Goal: Task Accomplishment & Management: Complete application form

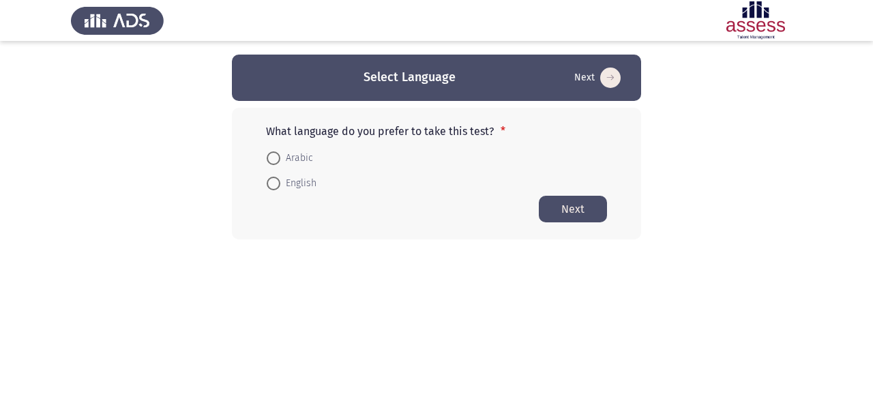
click at [274, 158] on span at bounding box center [274, 158] width 14 height 14
click at [274, 158] on input "Arabic" at bounding box center [274, 158] width 14 height 14
radio input "true"
click at [563, 214] on button "Next" at bounding box center [573, 208] width 68 height 27
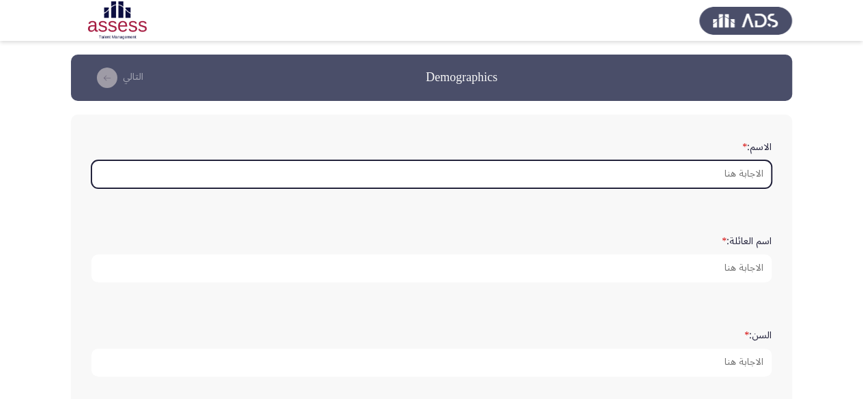
click at [691, 171] on input "الاسم: *" at bounding box center [431, 174] width 680 height 28
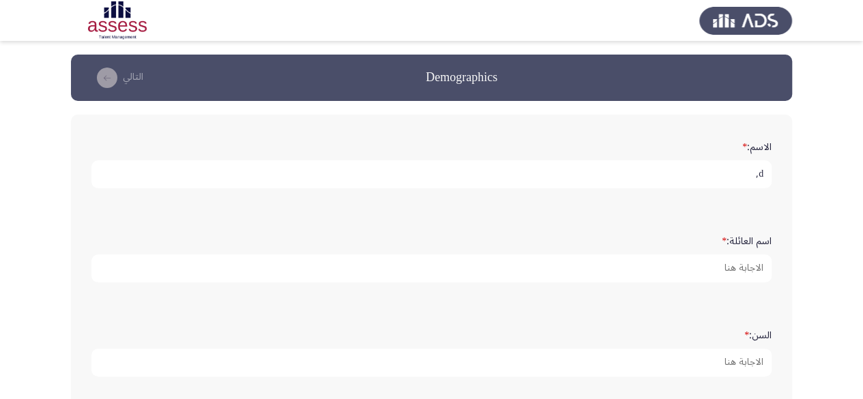
type input "d"
type input "[PERSON_NAME]"
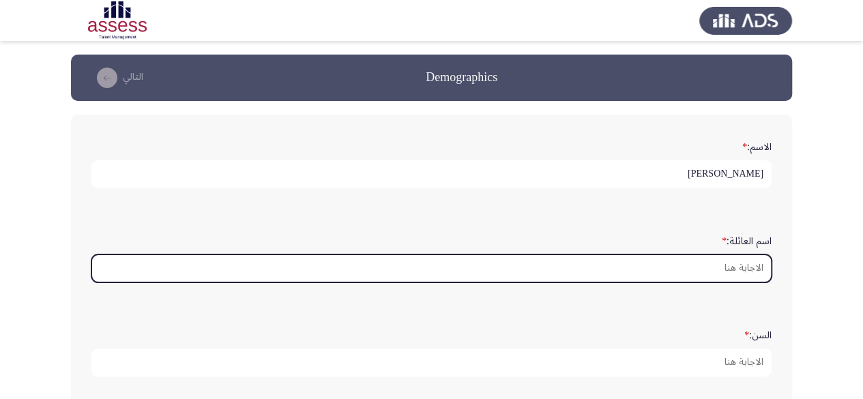
click at [752, 274] on input "اسم العائلة: *" at bounding box center [431, 269] width 680 height 28
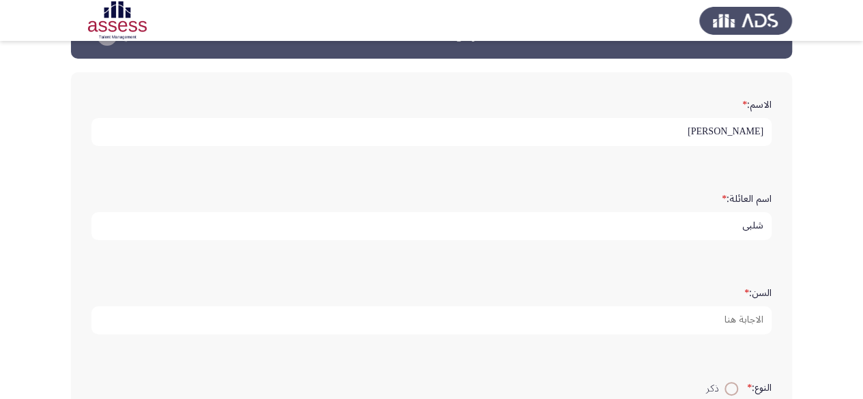
scroll to position [136, 0]
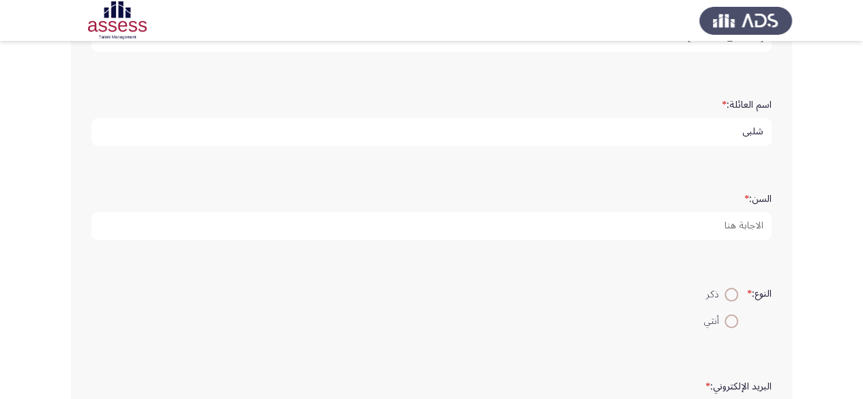
type input "شلبي"
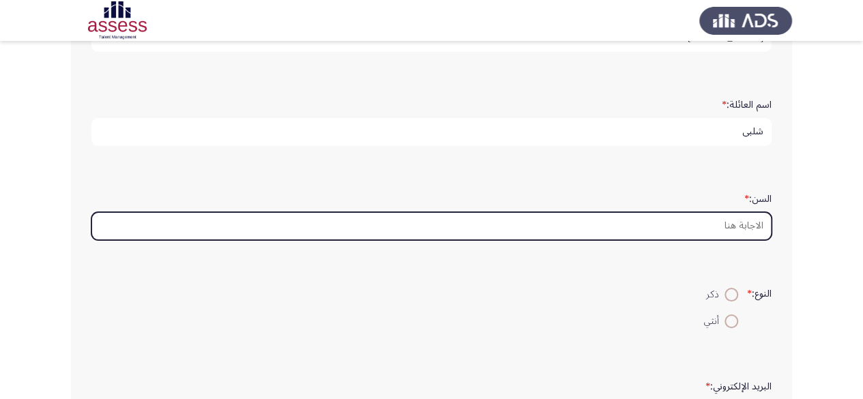
click at [734, 231] on input "السن: *" at bounding box center [431, 226] width 680 height 28
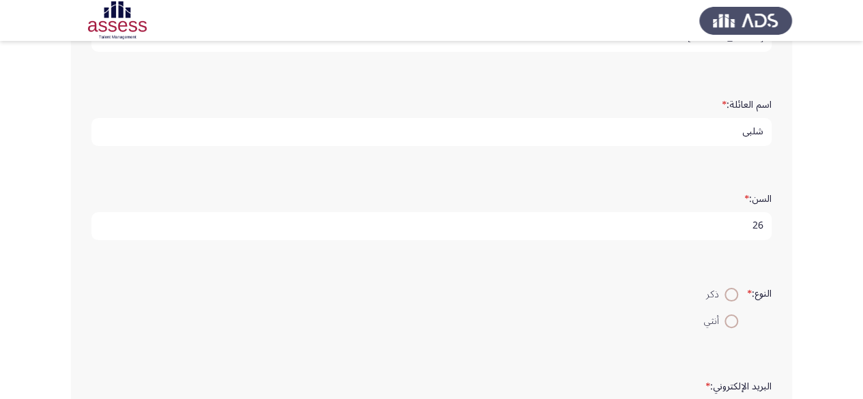
type input "26"
click at [728, 294] on span at bounding box center [732, 295] width 14 height 14
click at [728, 294] on input "ذكر" at bounding box center [732, 295] width 14 height 14
radio input "true"
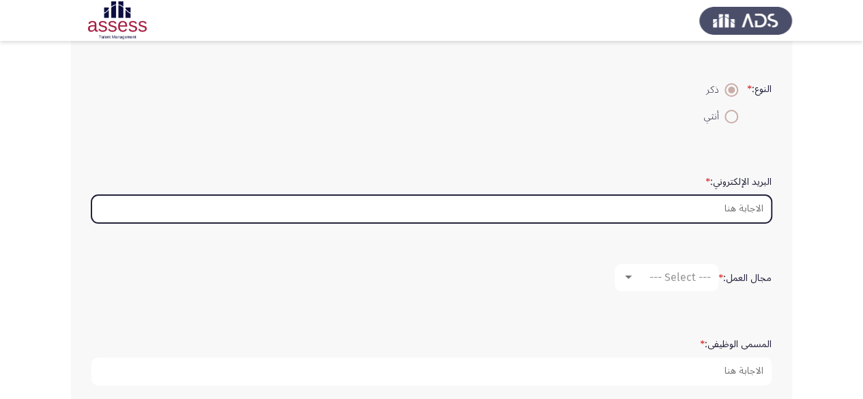
click at [729, 212] on input "البريد الإلكتروني: *" at bounding box center [431, 209] width 680 height 28
type input "y"
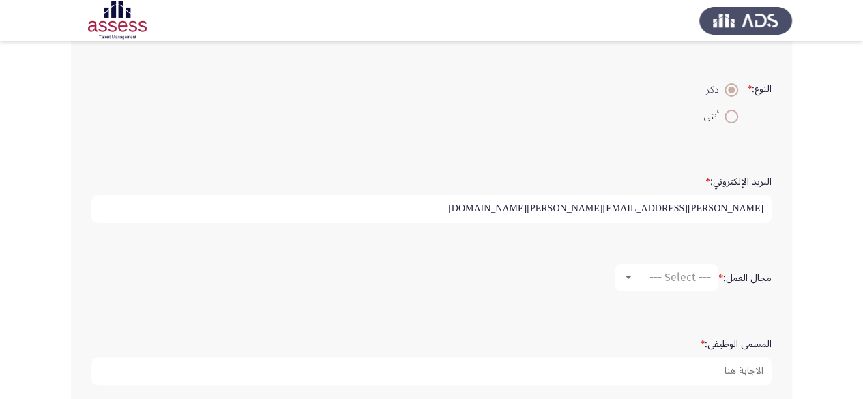
type input "[PERSON_NAME][EMAIL_ADDRESS][PERSON_NAME][DOMAIN_NAME]"
click at [635, 278] on div "--- Select ---" at bounding box center [673, 277] width 76 height 13
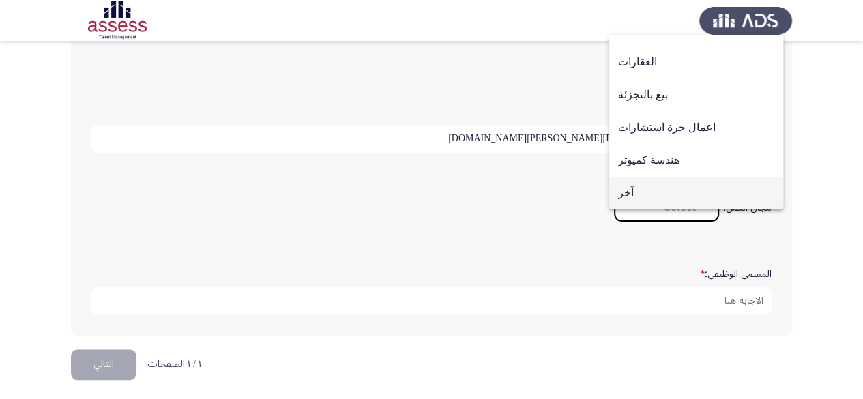
scroll to position [413, 0]
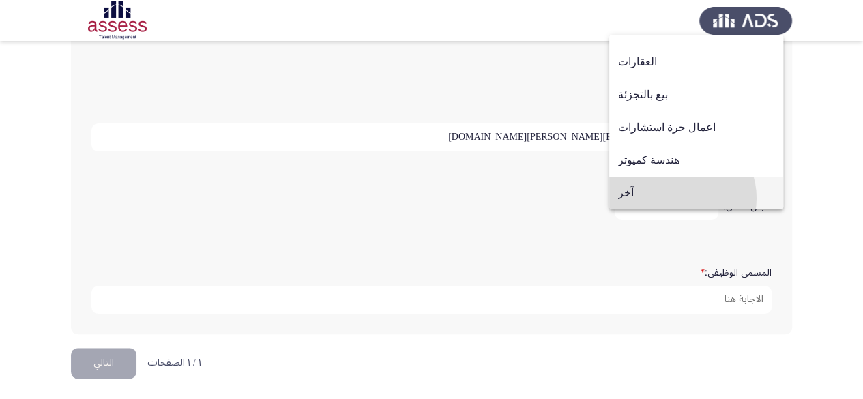
click at [678, 198] on span "آخر" at bounding box center [696, 193] width 156 height 33
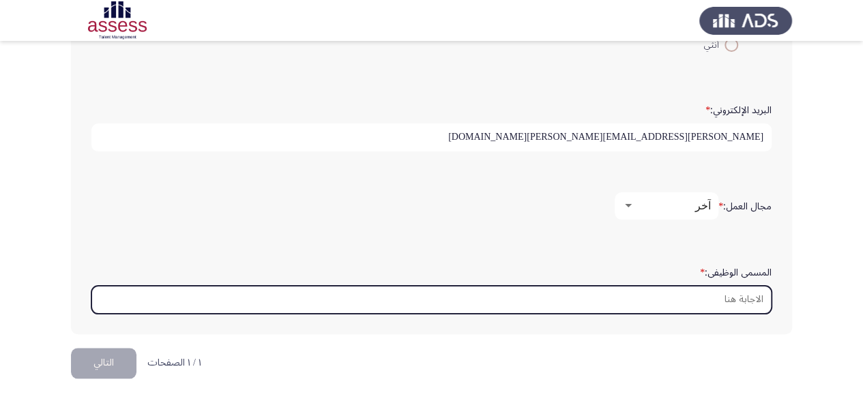
click at [705, 302] on input "المسمى الوظيفى: *" at bounding box center [431, 300] width 680 height 28
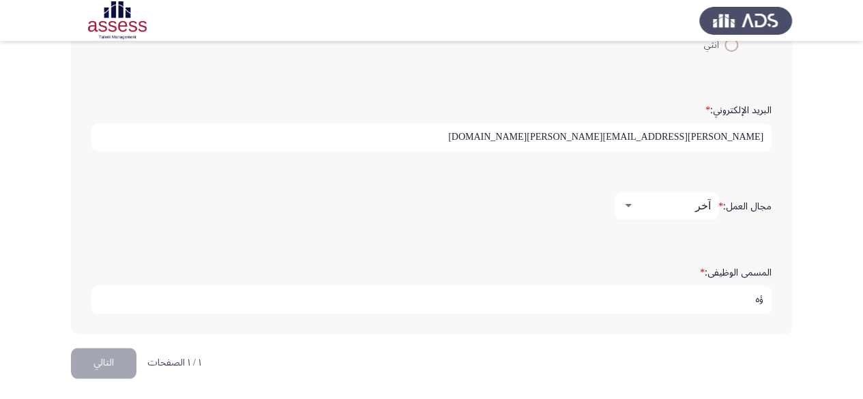
type input "ؤ"
type input "m"
type input "Microbiology specialist"
click at [663, 329] on div "المسمى الوظيفى: * Microbiology specialist" at bounding box center [432, 287] width 694 height 94
click at [118, 358] on button "التالي" at bounding box center [104, 363] width 66 height 31
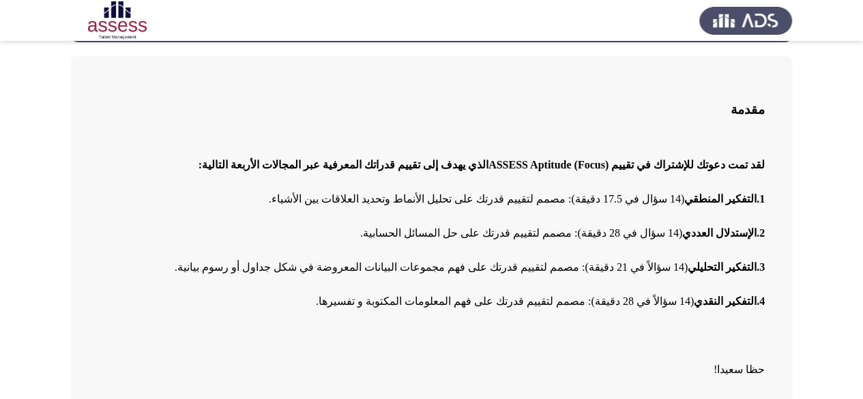
scroll to position [124, 0]
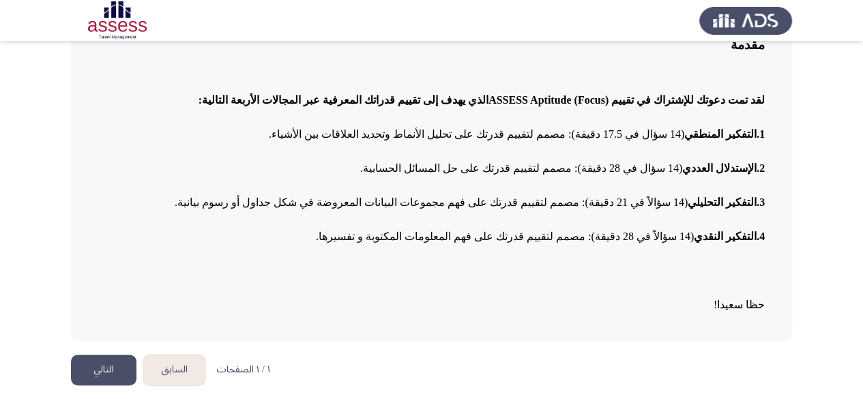
click at [105, 375] on button "التالي" at bounding box center [104, 370] width 66 height 31
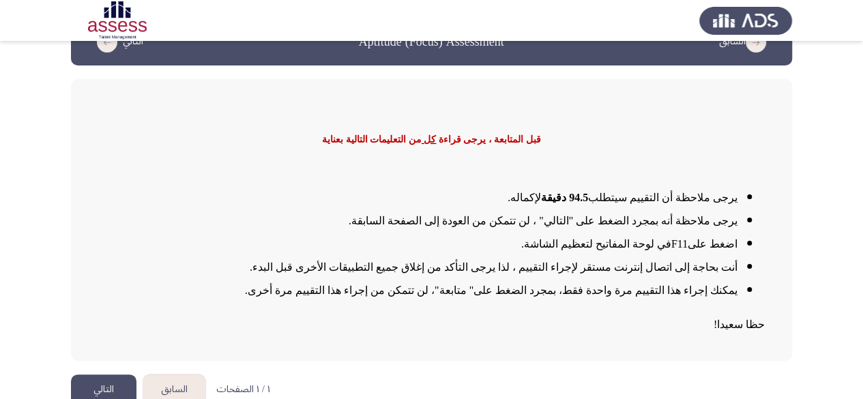
scroll to position [55, 0]
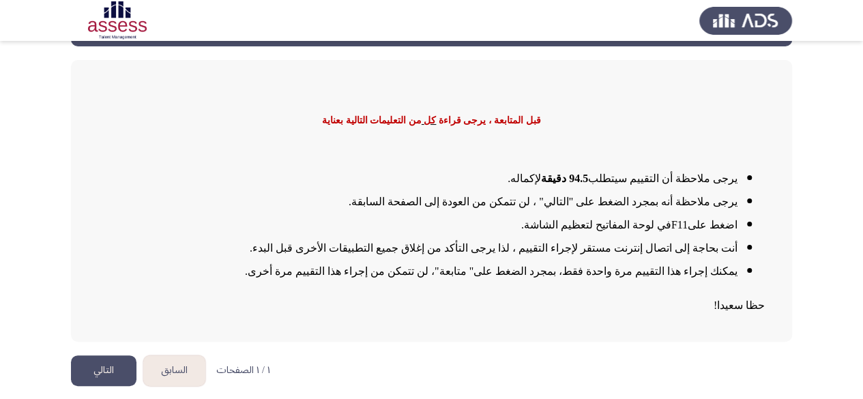
click at [105, 368] on button "التالي" at bounding box center [104, 371] width 66 height 31
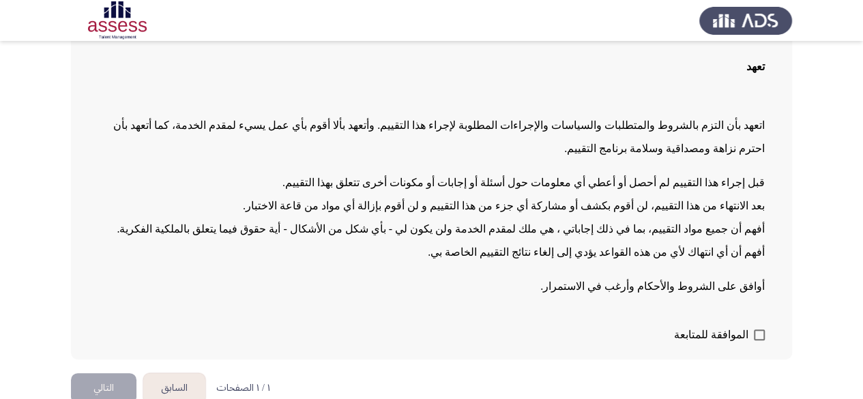
scroll to position [126, 0]
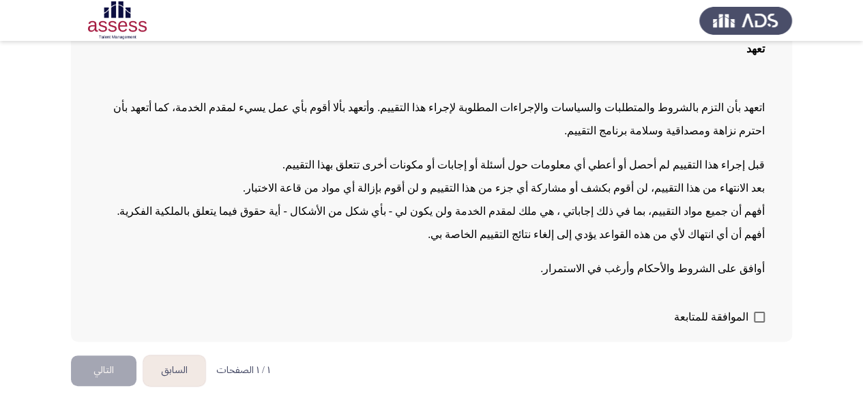
click at [759, 317] on span at bounding box center [759, 317] width 11 height 11
click at [759, 323] on input "الموافقة للمتابعة" at bounding box center [759, 323] width 1 height 1
checkbox input "true"
click at [116, 367] on button "التالي" at bounding box center [104, 371] width 66 height 31
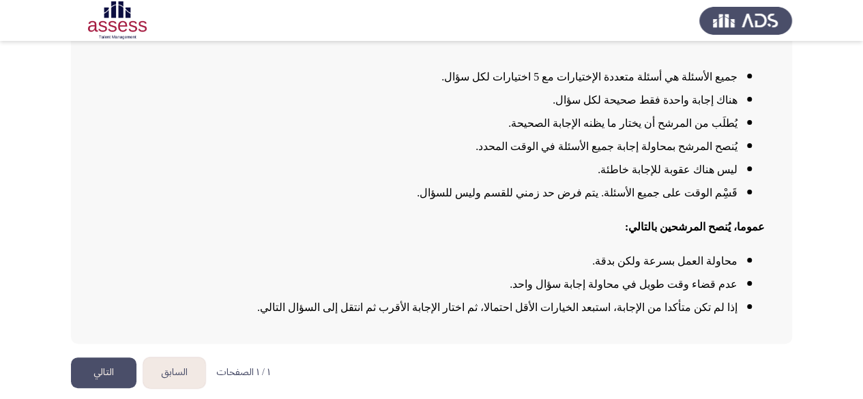
scroll to position [149, 0]
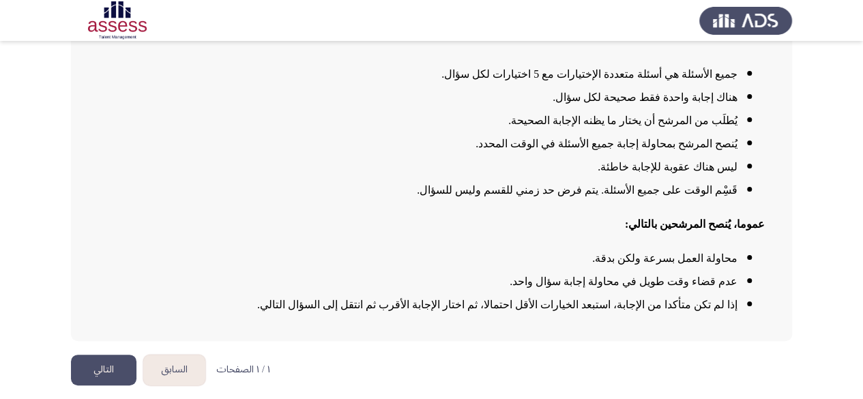
click at [124, 373] on button "التالي" at bounding box center [104, 370] width 66 height 31
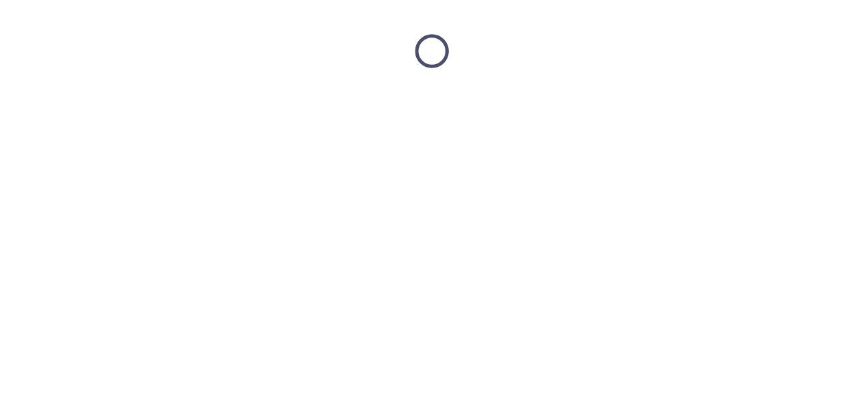
scroll to position [0, 0]
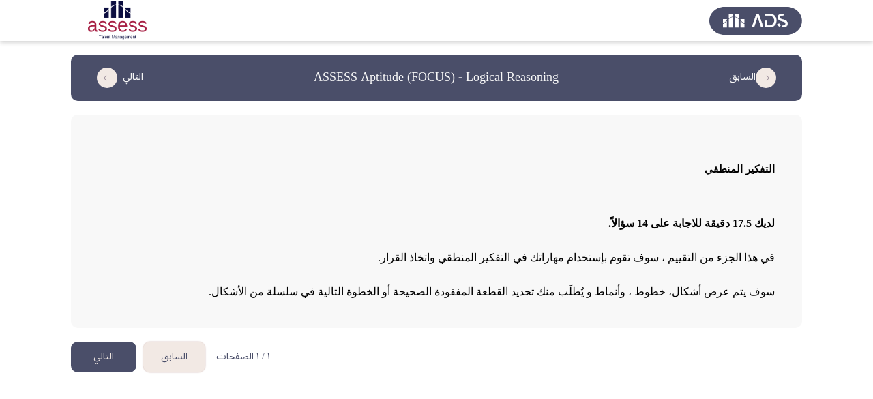
click at [131, 351] on button "التالي" at bounding box center [104, 357] width 66 height 31
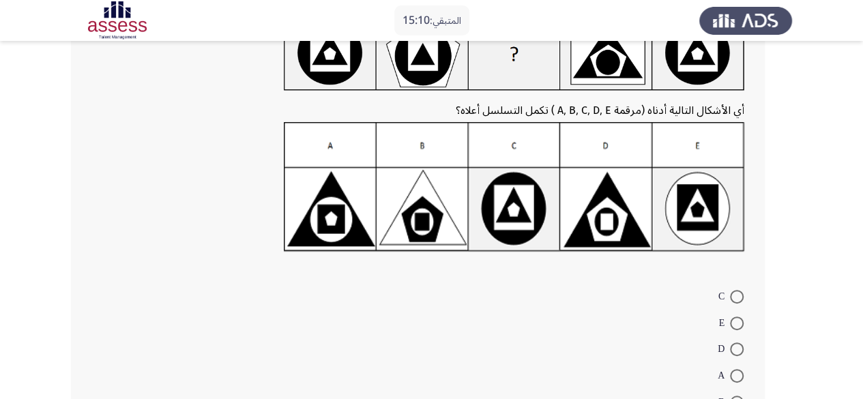
scroll to position [136, 0]
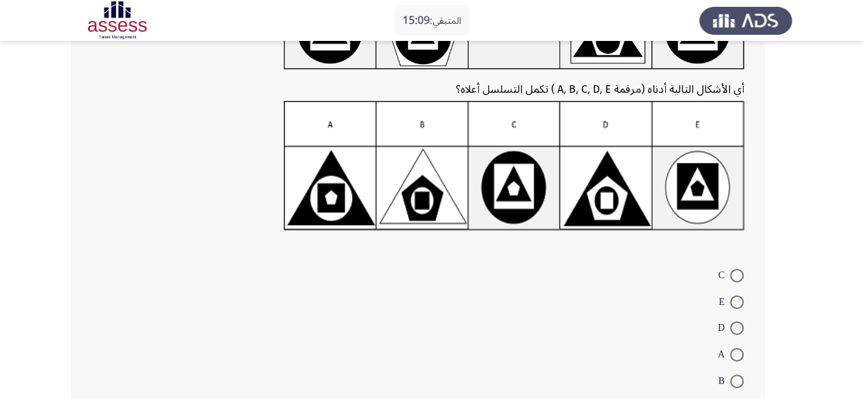
click at [740, 361] on label "A" at bounding box center [731, 355] width 26 height 16
click at [740, 361] on input "A" at bounding box center [737, 355] width 14 height 14
radio input "true"
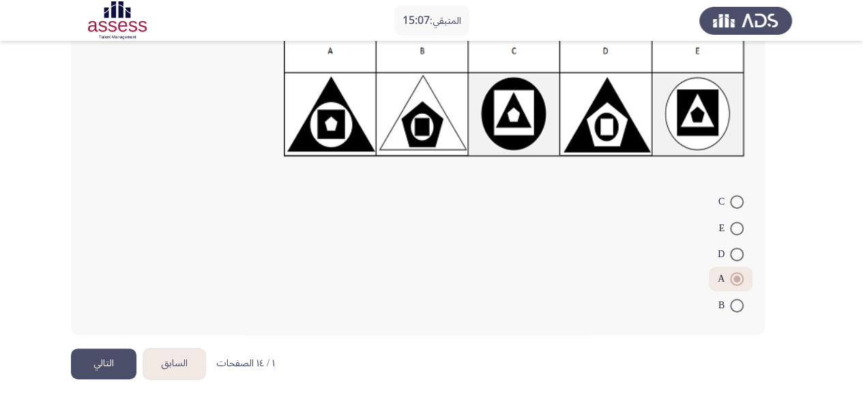
scroll to position [213, 0]
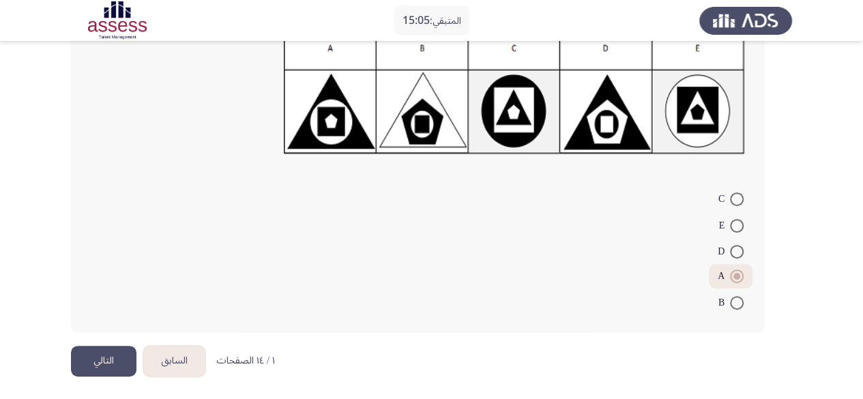
click at [93, 361] on button "التالي" at bounding box center [104, 361] width 66 height 31
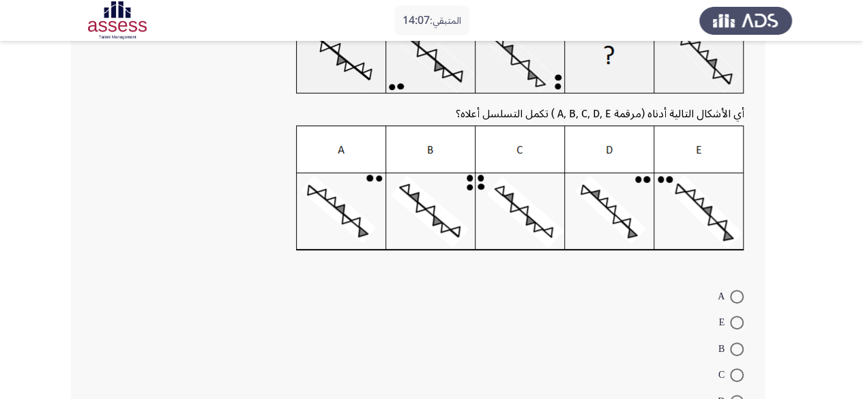
scroll to position [136, 0]
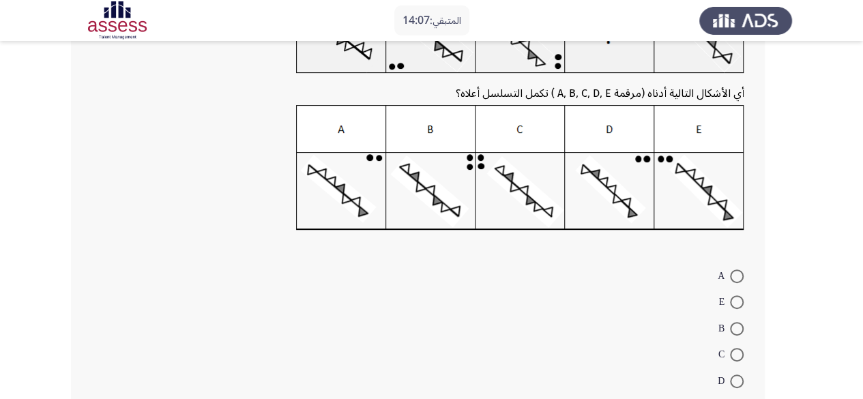
click at [736, 383] on span at bounding box center [737, 382] width 14 height 14
click at [736, 383] on input "D" at bounding box center [737, 382] width 14 height 14
radio input "true"
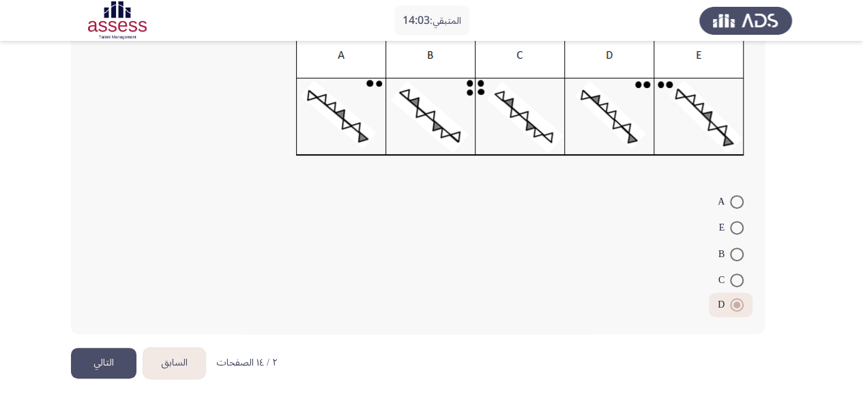
scroll to position [213, 0]
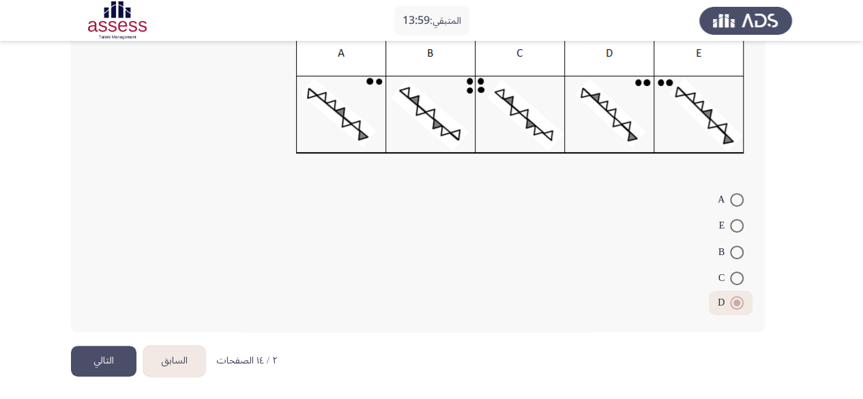
click at [93, 358] on button "التالي" at bounding box center [104, 361] width 66 height 31
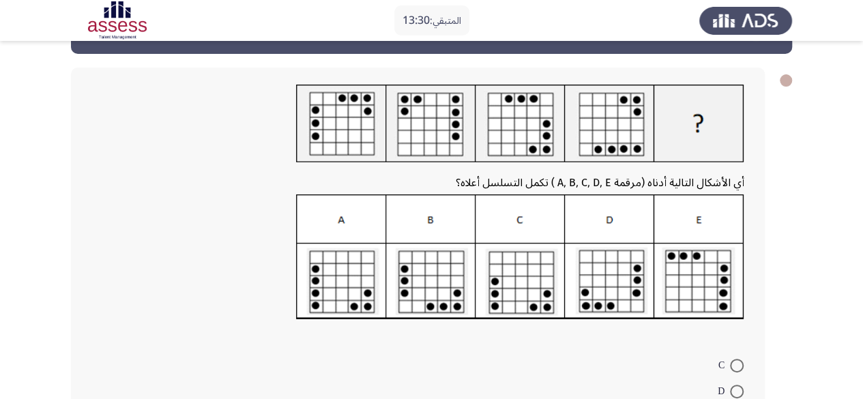
scroll to position [68, 0]
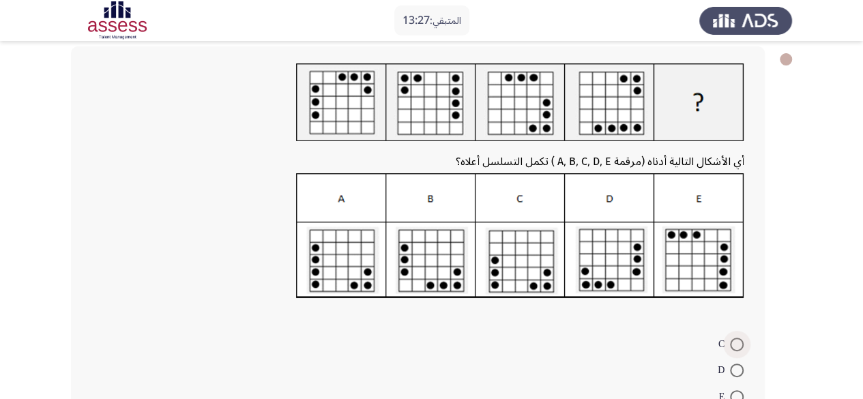
click at [736, 340] on span at bounding box center [737, 345] width 14 height 14
click at [736, 340] on input "C" at bounding box center [737, 345] width 14 height 14
radio input "true"
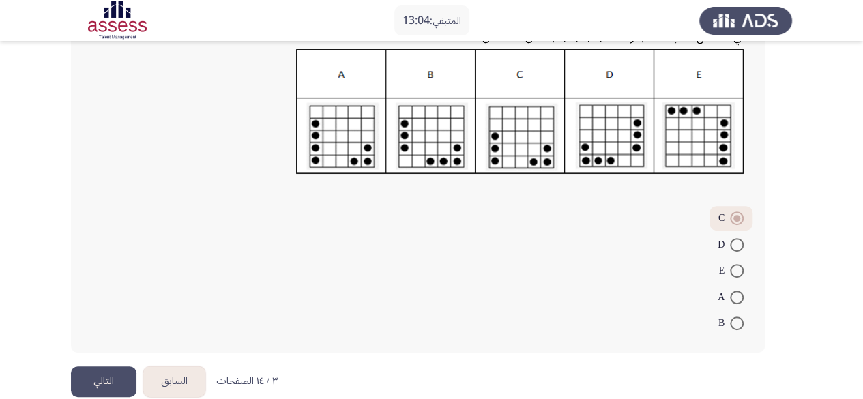
scroll to position [213, 0]
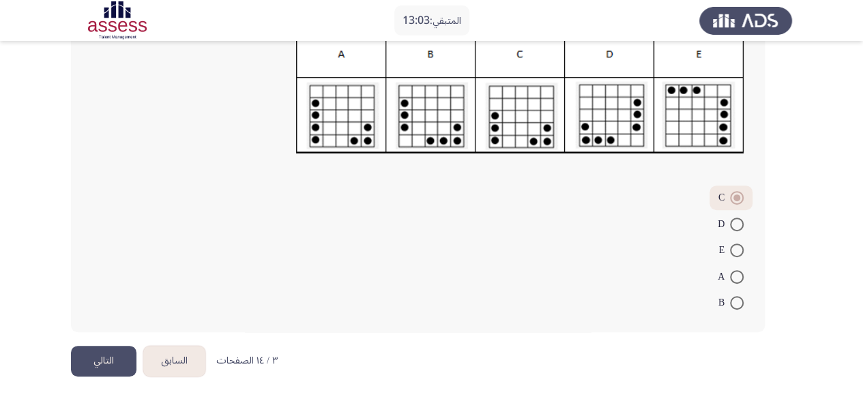
click at [121, 364] on button "التالي" at bounding box center [104, 361] width 66 height 31
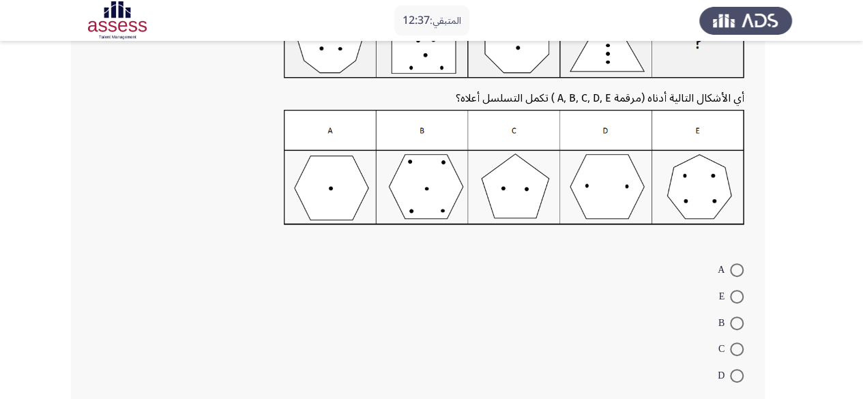
scroll to position [136, 0]
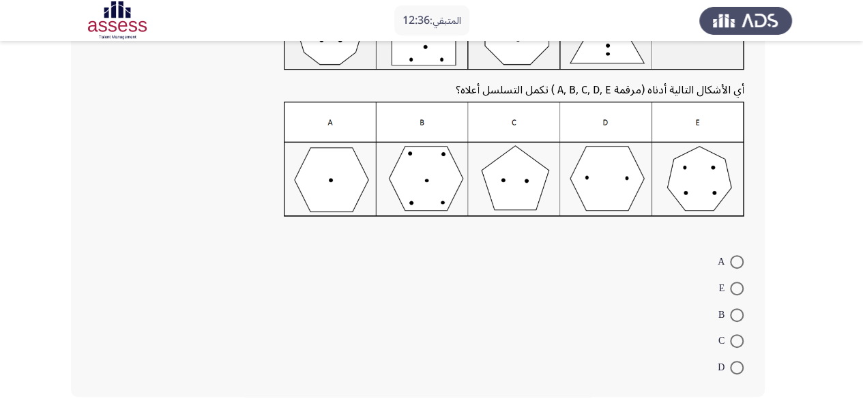
click at [736, 344] on span at bounding box center [737, 341] width 14 height 14
click at [736, 344] on input "C" at bounding box center [737, 341] width 14 height 14
radio input "true"
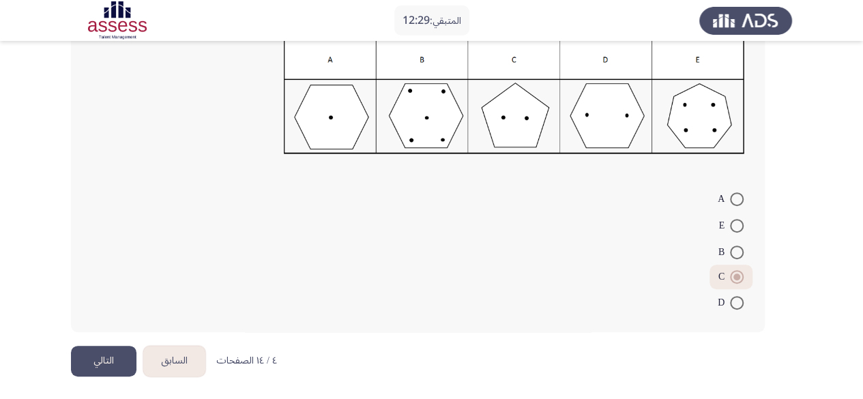
click at [117, 361] on button "التالي" at bounding box center [104, 361] width 66 height 31
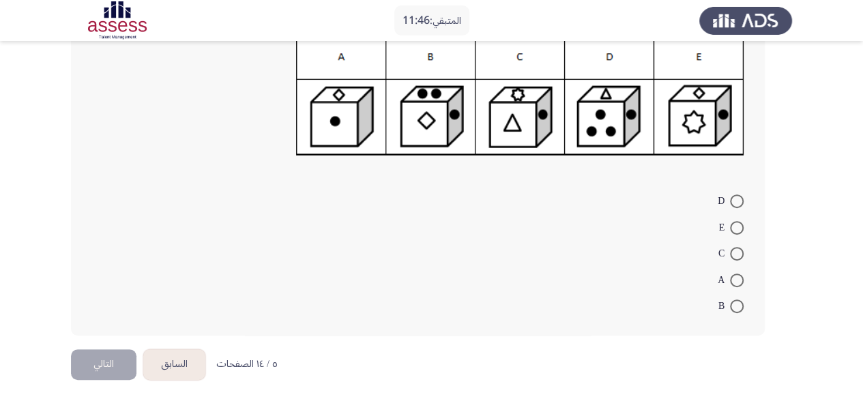
scroll to position [190, 0]
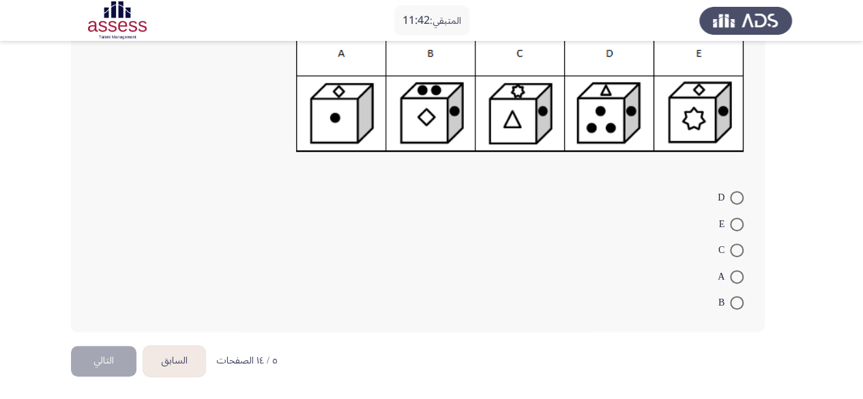
click at [740, 203] on span at bounding box center [737, 198] width 14 height 14
click at [740, 203] on input "D" at bounding box center [737, 198] width 14 height 14
radio input "true"
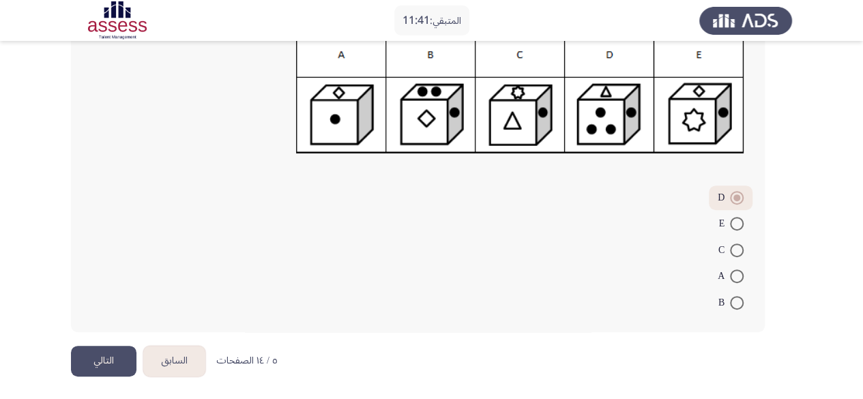
click at [119, 362] on button "التالي" at bounding box center [104, 361] width 66 height 31
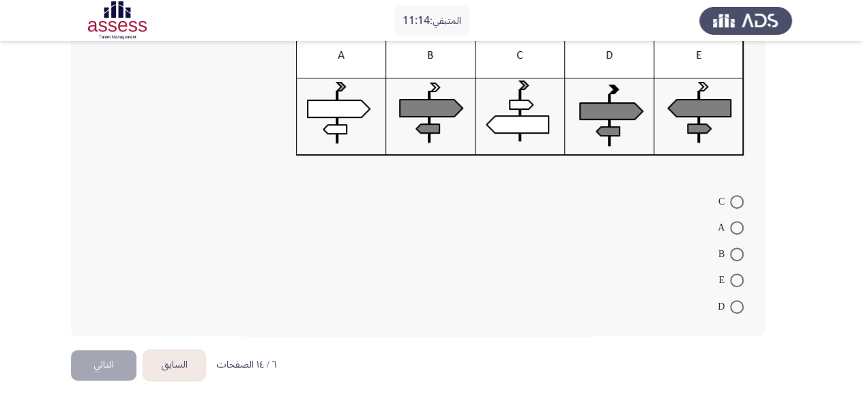
scroll to position [214, 0]
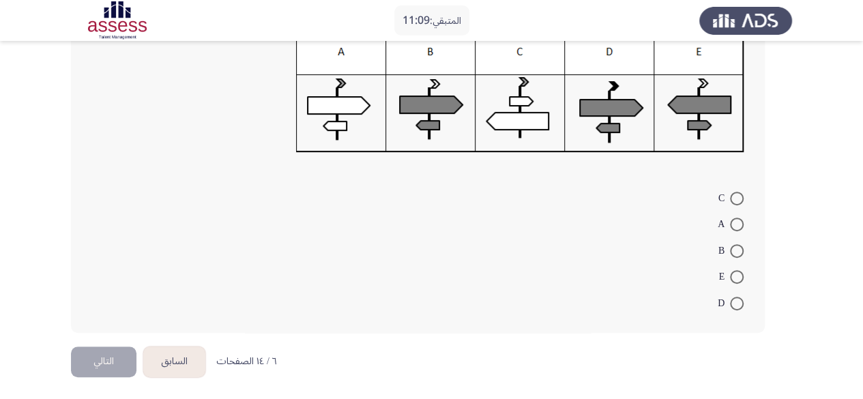
click at [736, 253] on span at bounding box center [737, 251] width 14 height 14
click at [736, 253] on input "B" at bounding box center [737, 251] width 14 height 14
radio input "true"
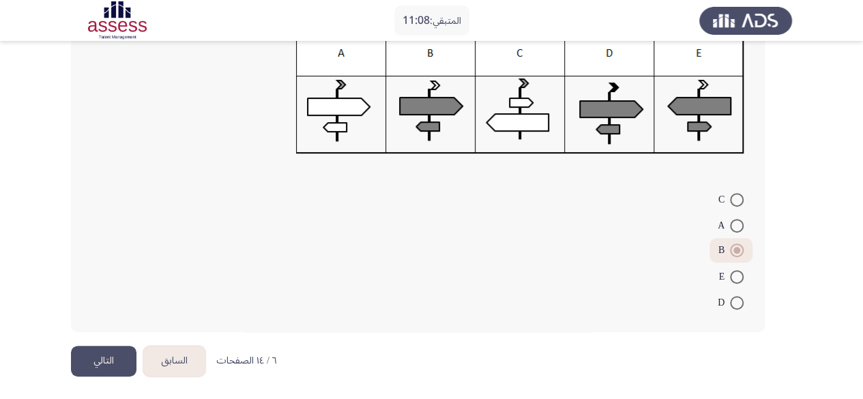
click at [112, 360] on button "التالي" at bounding box center [104, 361] width 66 height 31
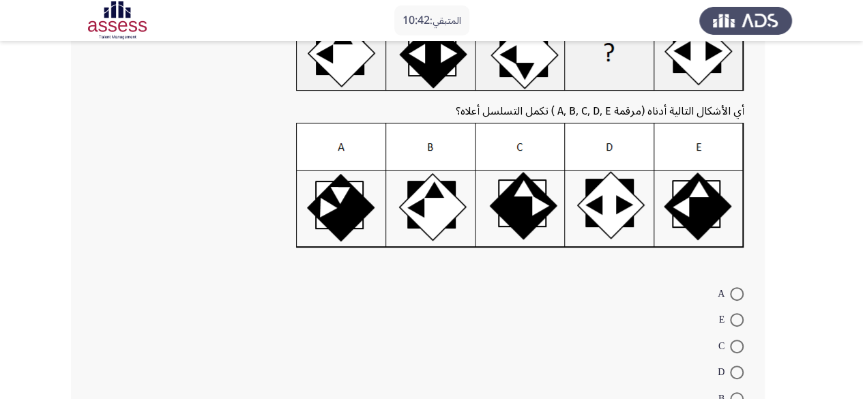
scroll to position [214, 0]
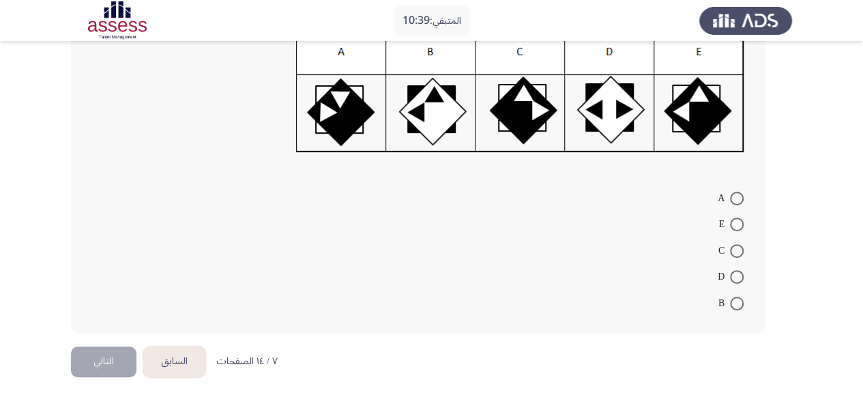
click at [734, 278] on span at bounding box center [737, 277] width 14 height 14
click at [734, 278] on input "D" at bounding box center [737, 277] width 14 height 14
radio input "true"
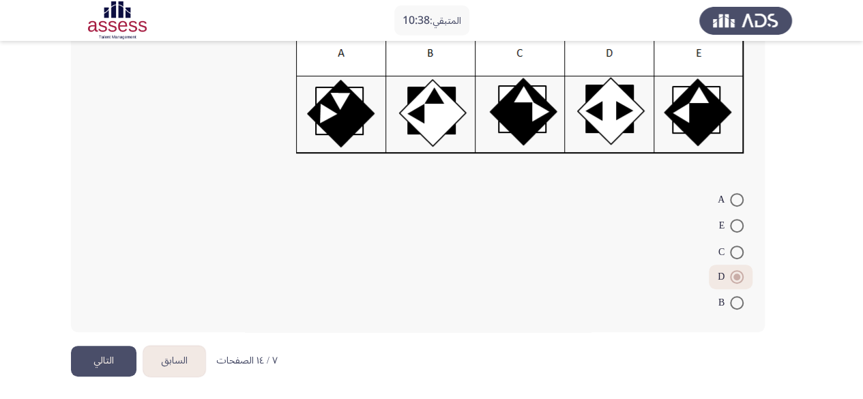
click at [108, 358] on button "التالي" at bounding box center [104, 361] width 66 height 31
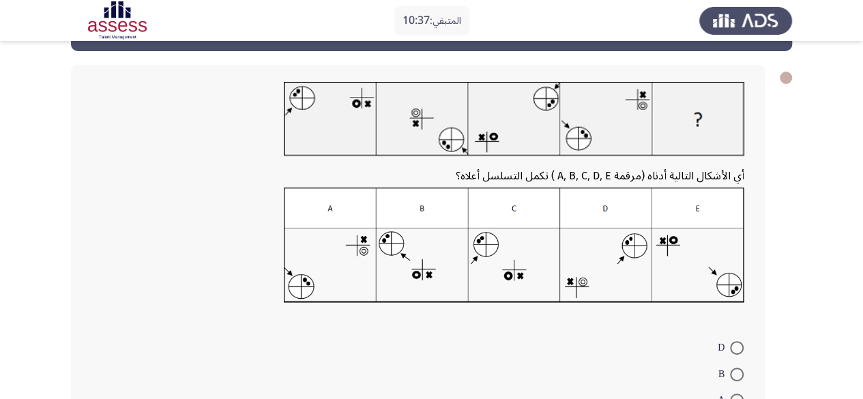
scroll to position [68, 0]
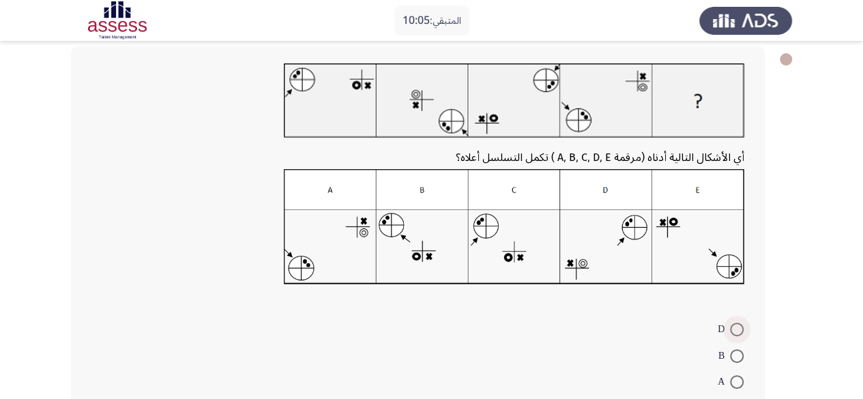
click at [731, 328] on span at bounding box center [737, 330] width 14 height 14
click at [731, 328] on input "D" at bounding box center [737, 330] width 14 height 14
radio input "true"
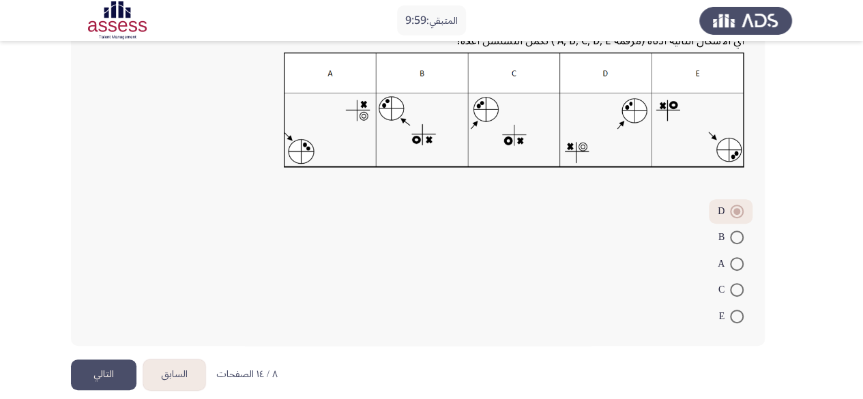
scroll to position [199, 0]
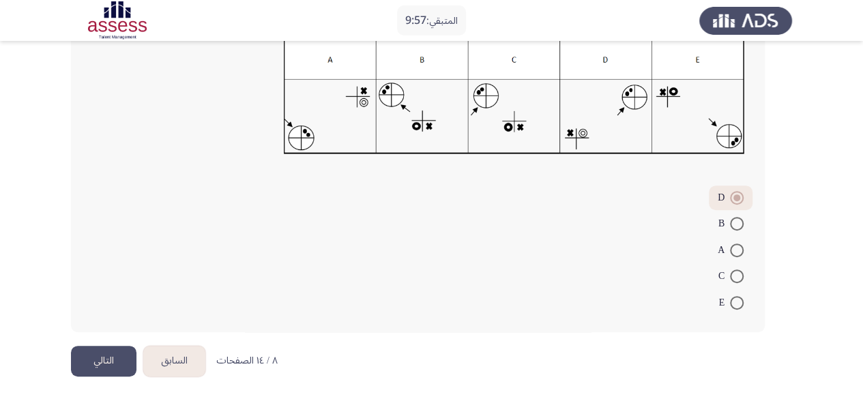
click at [100, 361] on button "التالي" at bounding box center [104, 361] width 66 height 31
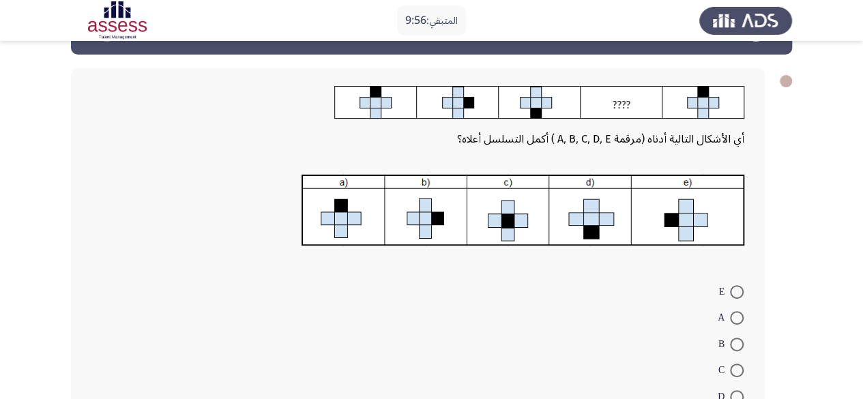
scroll to position [68, 0]
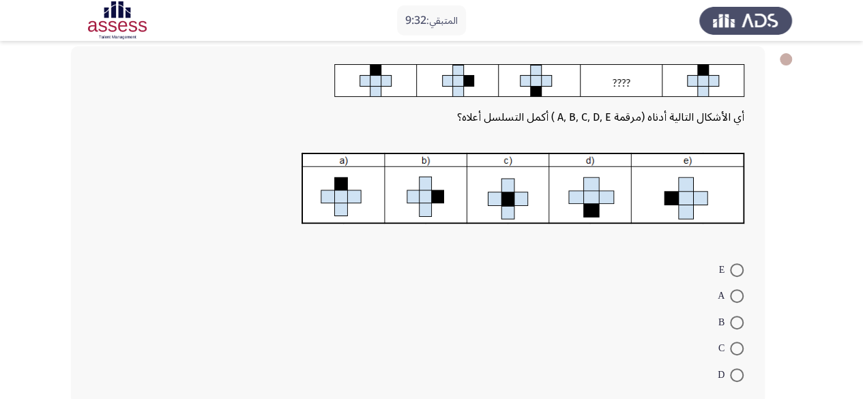
click at [731, 266] on span at bounding box center [737, 270] width 14 height 14
click at [731, 266] on input "E" at bounding box center [737, 270] width 14 height 14
radio input "true"
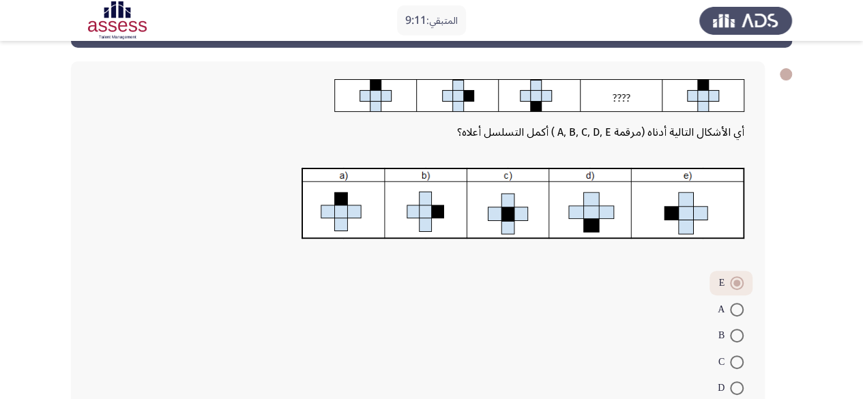
scroll to position [136, 0]
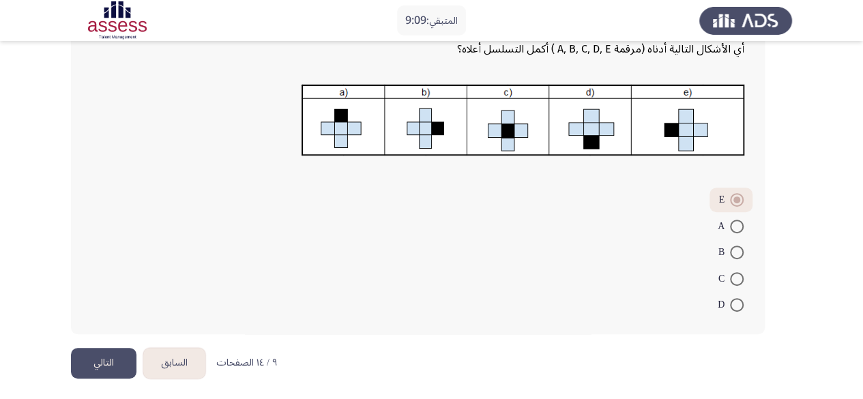
click at [121, 361] on button "التالي" at bounding box center [104, 363] width 66 height 31
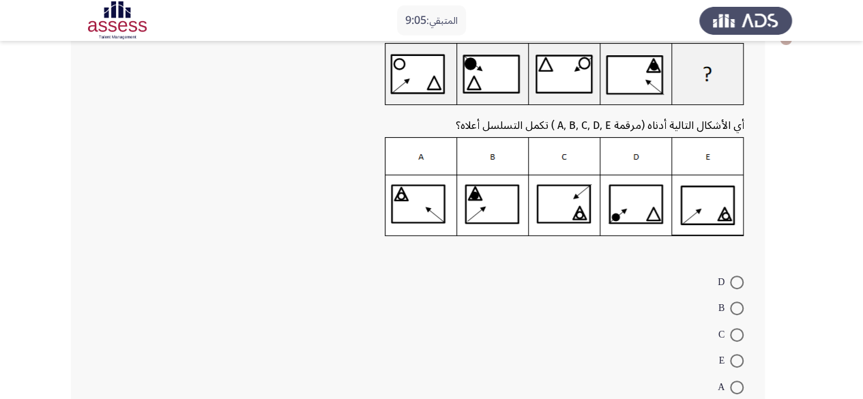
scroll to position [68, 0]
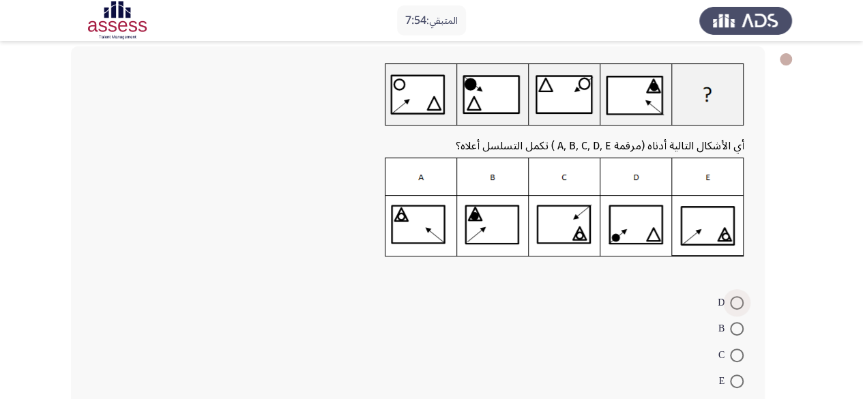
click at [742, 307] on span at bounding box center [737, 303] width 14 height 14
click at [742, 307] on input "D" at bounding box center [737, 303] width 14 height 14
radio input "true"
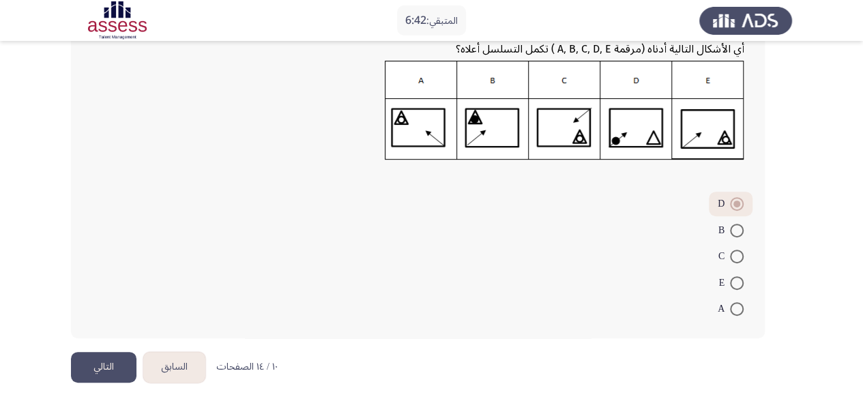
scroll to position [171, 0]
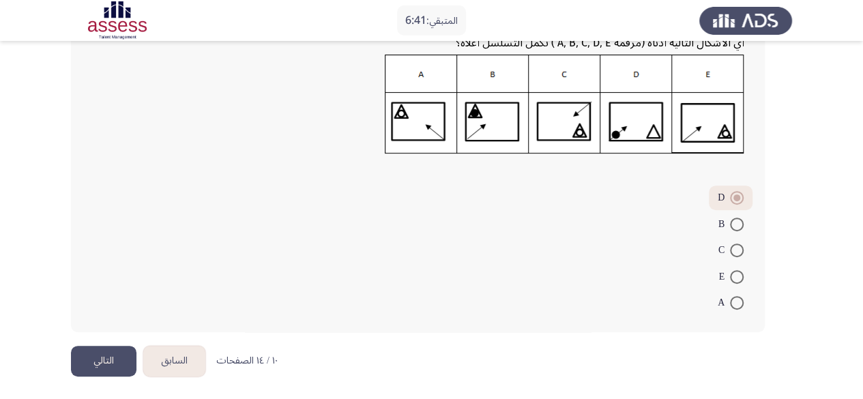
click at [106, 364] on button "التالي" at bounding box center [104, 361] width 66 height 31
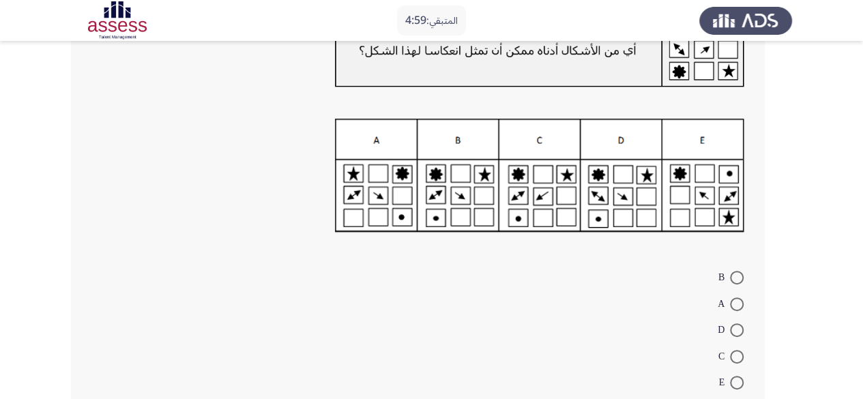
scroll to position [136, 0]
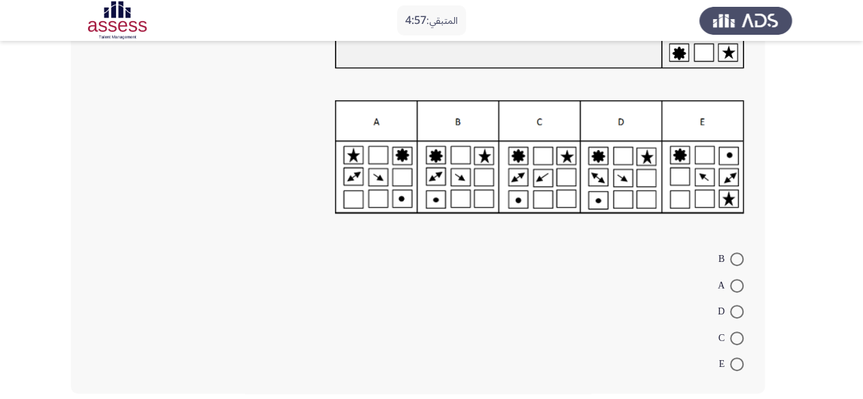
click at [737, 340] on span at bounding box center [737, 339] width 14 height 14
click at [737, 340] on input "C" at bounding box center [737, 339] width 14 height 14
radio input "true"
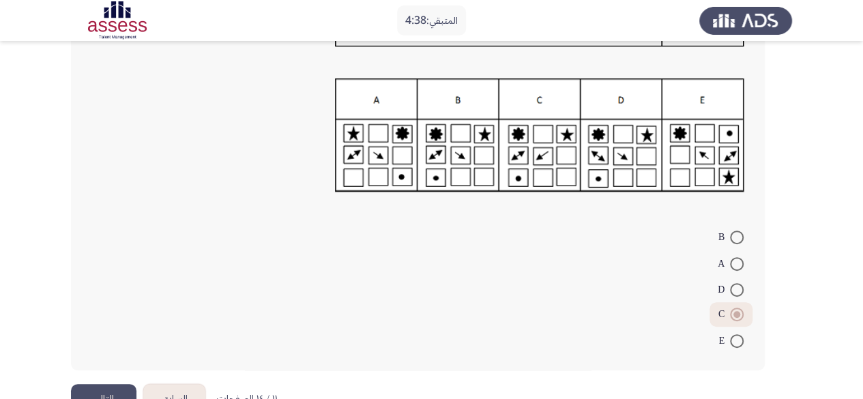
scroll to position [197, 0]
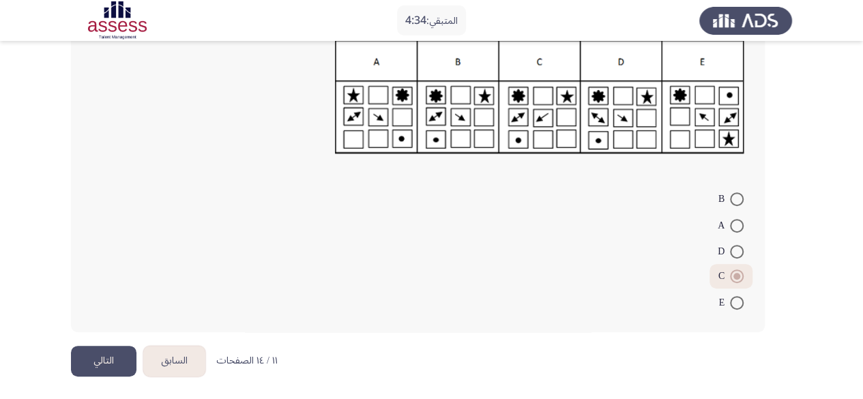
click at [94, 359] on button "التالي" at bounding box center [104, 361] width 66 height 31
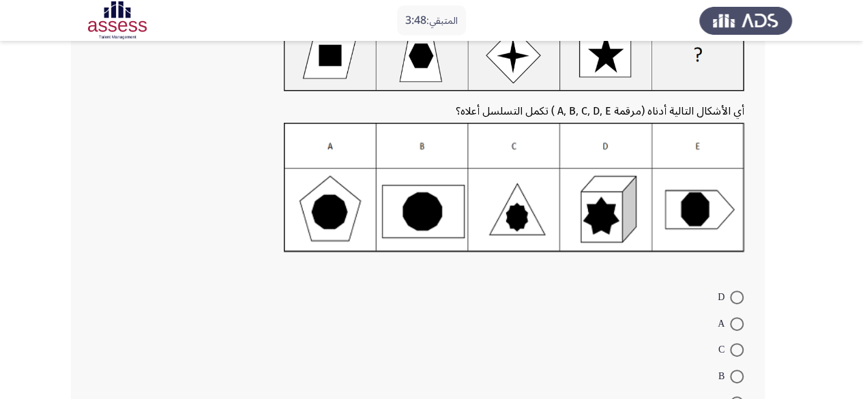
scroll to position [136, 0]
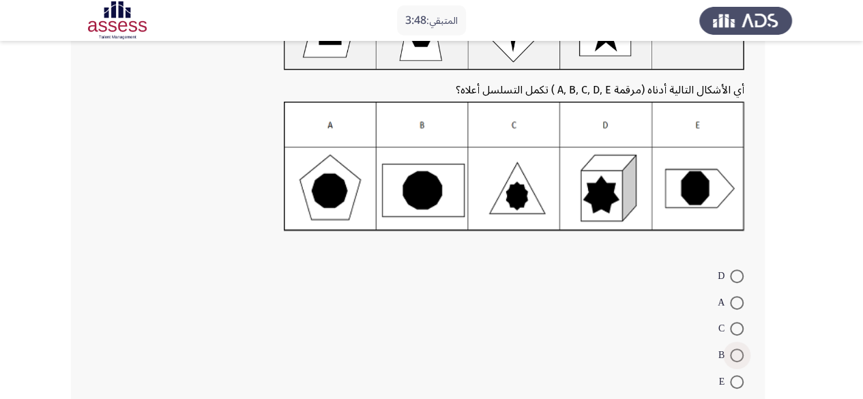
click at [741, 358] on span at bounding box center [737, 356] width 14 height 14
click at [741, 358] on input "B" at bounding box center [737, 356] width 14 height 14
radio input "true"
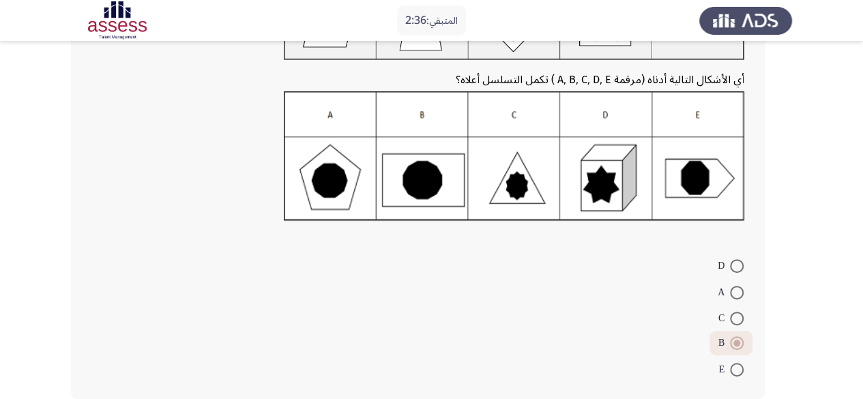
scroll to position [205, 0]
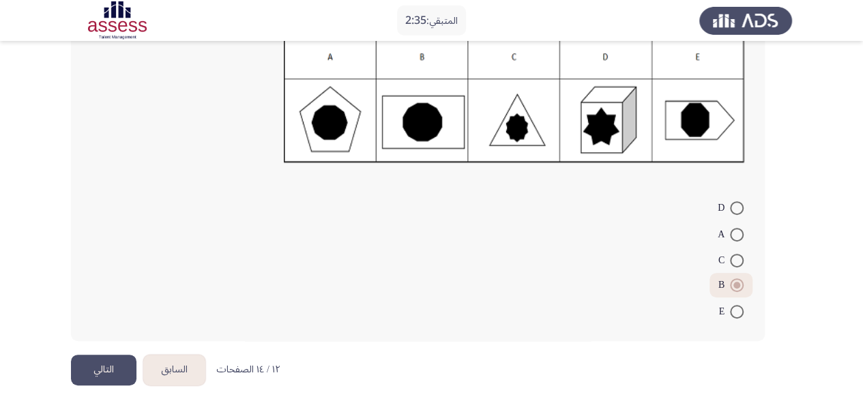
click at [114, 365] on button "التالي" at bounding box center [104, 370] width 66 height 31
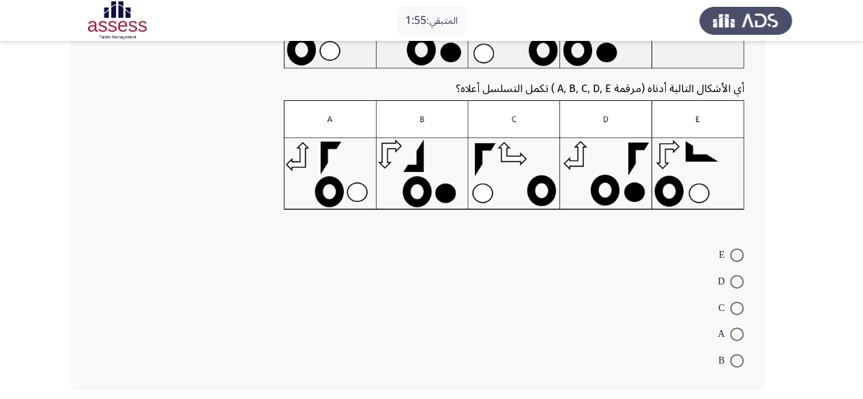
scroll to position [136, 0]
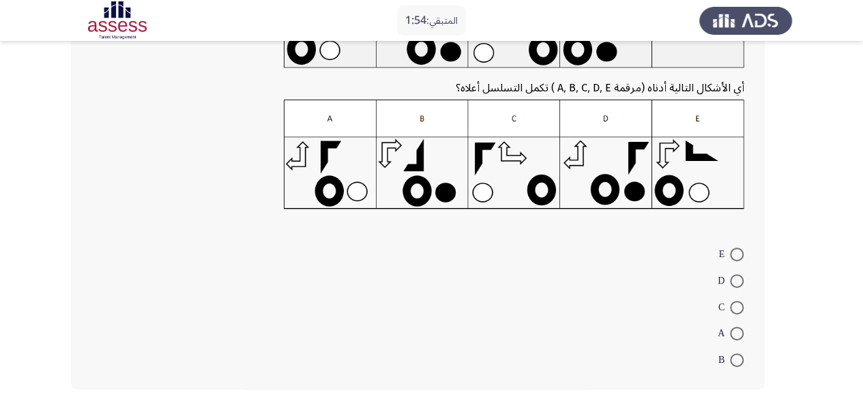
click at [737, 285] on span at bounding box center [737, 281] width 14 height 14
click at [737, 285] on input "D" at bounding box center [737, 281] width 14 height 14
radio input "true"
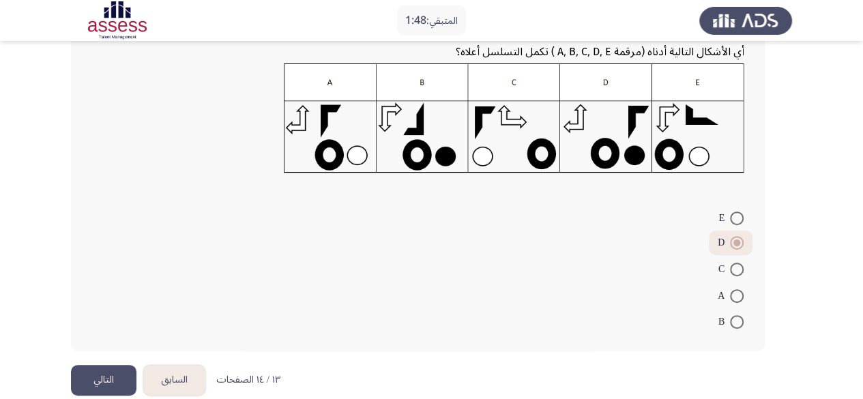
scroll to position [192, 0]
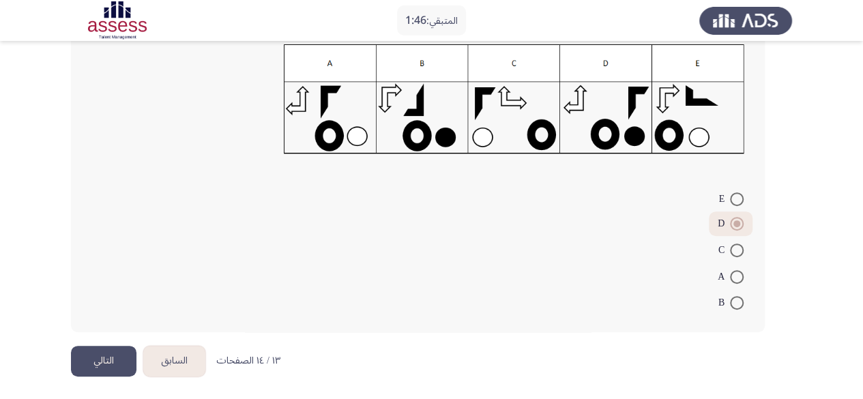
click at [112, 363] on button "التالي" at bounding box center [104, 361] width 66 height 31
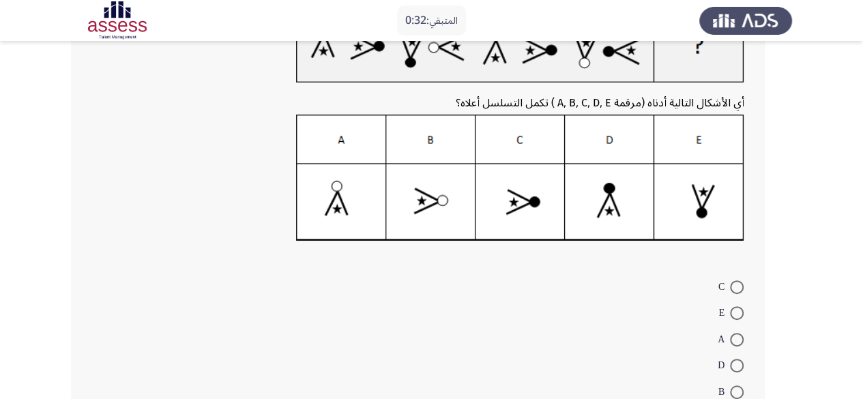
scroll to position [205, 0]
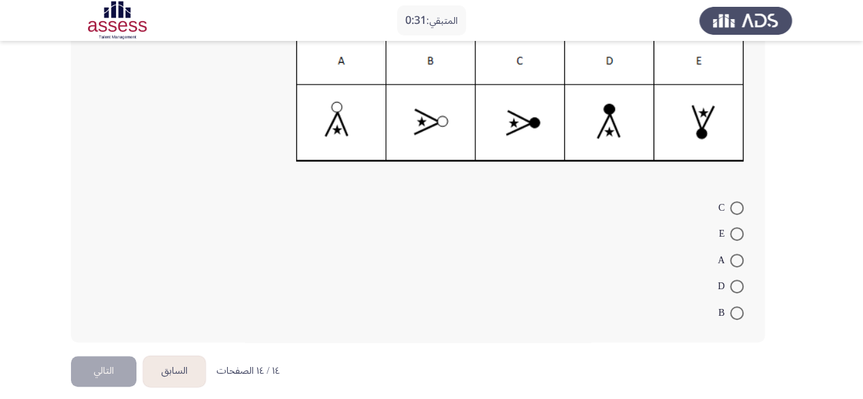
click at [736, 286] on span at bounding box center [737, 287] width 14 height 14
click at [736, 286] on input "D" at bounding box center [737, 287] width 14 height 14
radio input "true"
click at [106, 377] on button "التالي" at bounding box center [104, 369] width 66 height 31
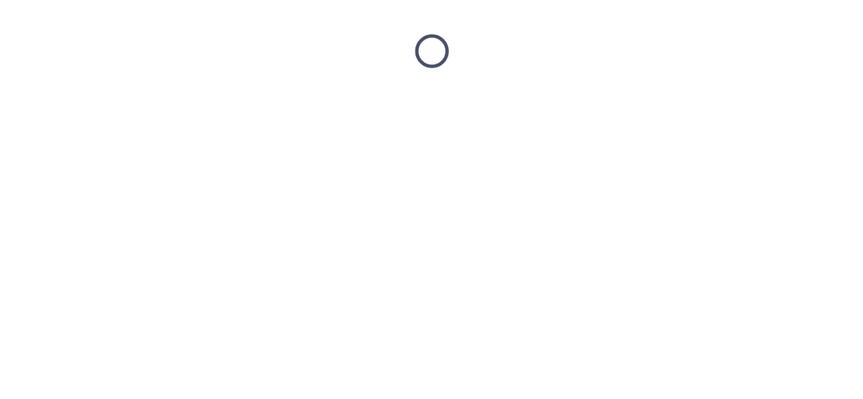
scroll to position [0, 0]
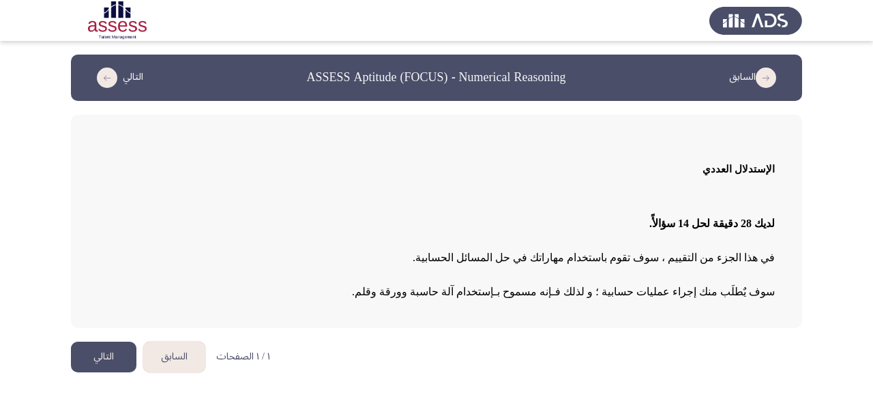
click at [98, 354] on button "التالي" at bounding box center [104, 357] width 66 height 31
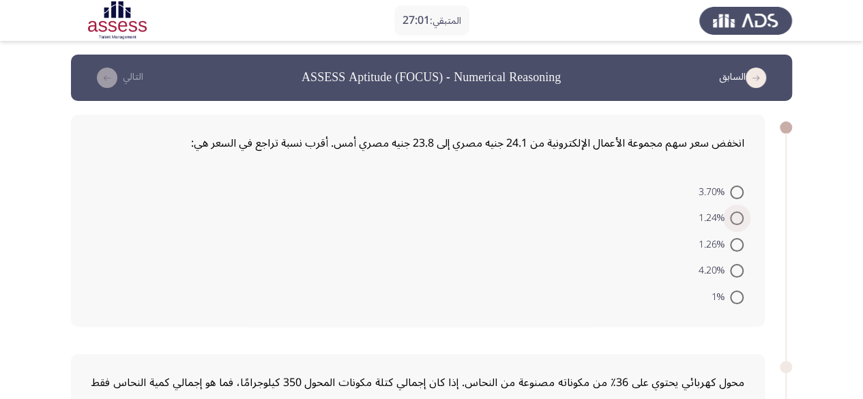
click at [737, 222] on span at bounding box center [737, 219] width 14 height 14
click at [737, 222] on input "1.24%" at bounding box center [737, 219] width 14 height 14
radio input "true"
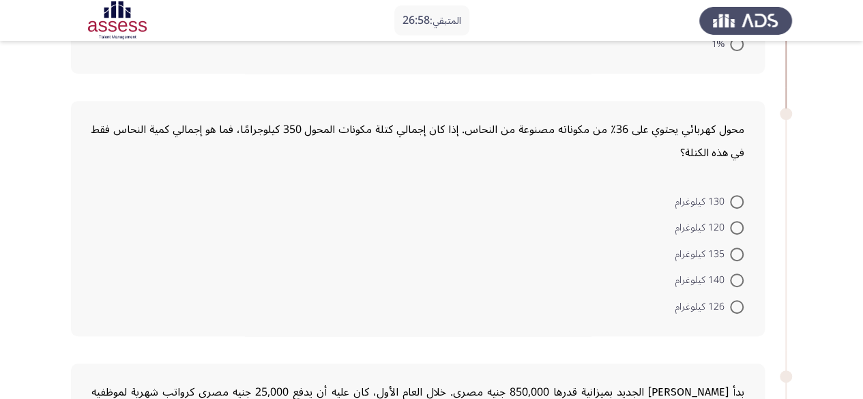
scroll to position [273, 0]
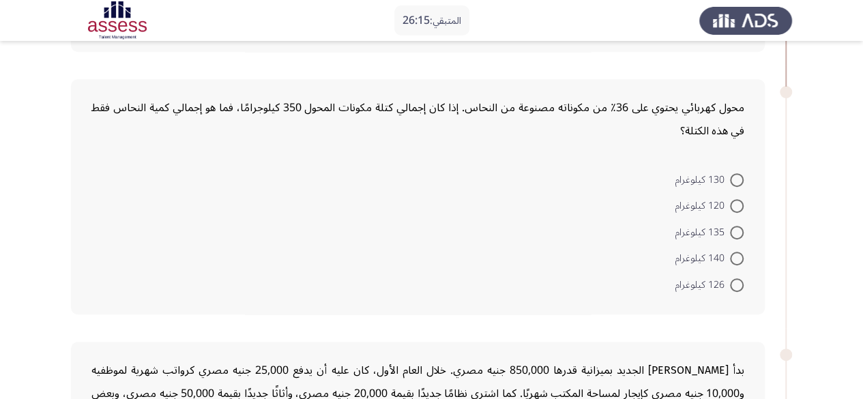
click at [737, 287] on span at bounding box center [737, 285] width 14 height 14
click at [737, 287] on input "126 كيلوغرام" at bounding box center [737, 285] width 14 height 14
radio input "true"
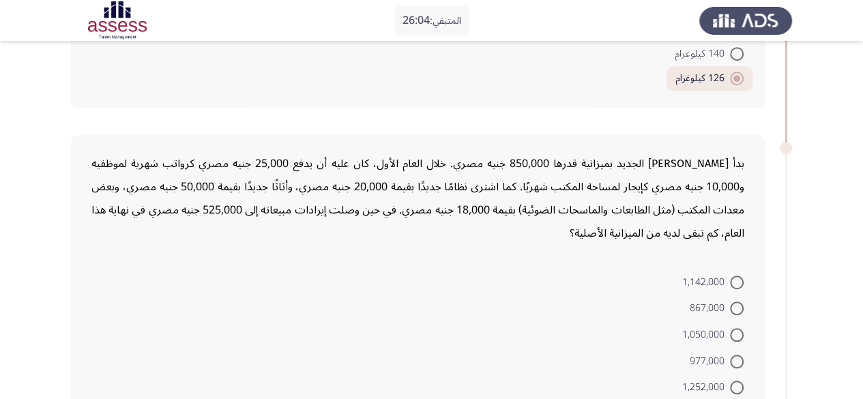
scroll to position [546, 0]
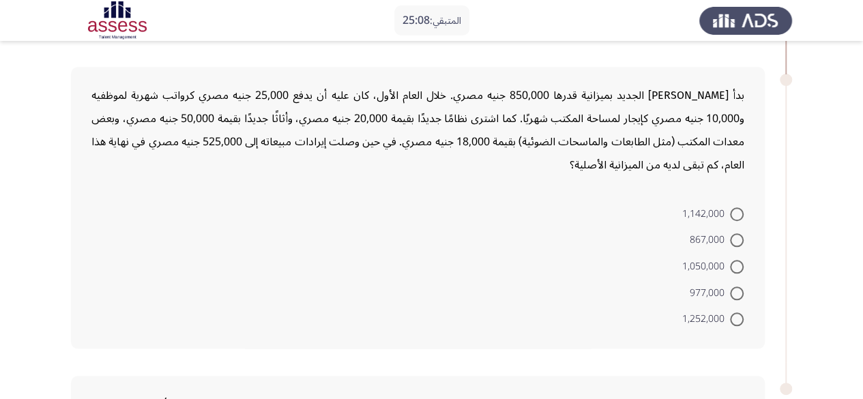
click at [736, 269] on span at bounding box center [737, 267] width 14 height 14
click at [736, 269] on input "1,050,000" at bounding box center [737, 267] width 14 height 14
radio input "true"
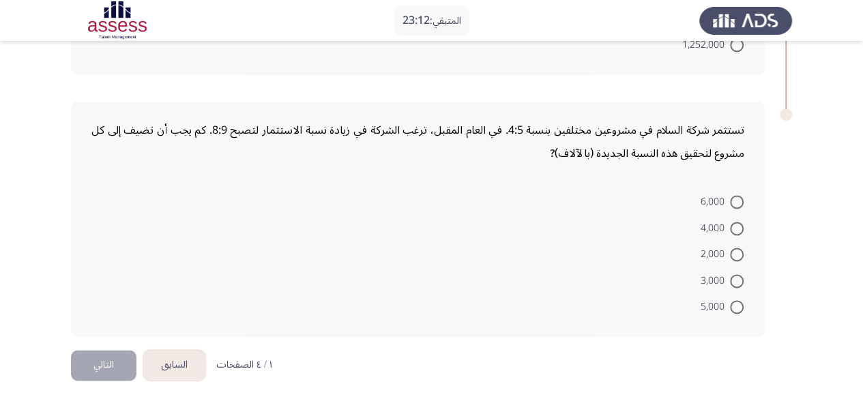
scroll to position [820, 0]
click at [731, 225] on span at bounding box center [737, 227] width 14 height 14
click at [731, 225] on input "4,000" at bounding box center [737, 227] width 14 height 14
radio input "true"
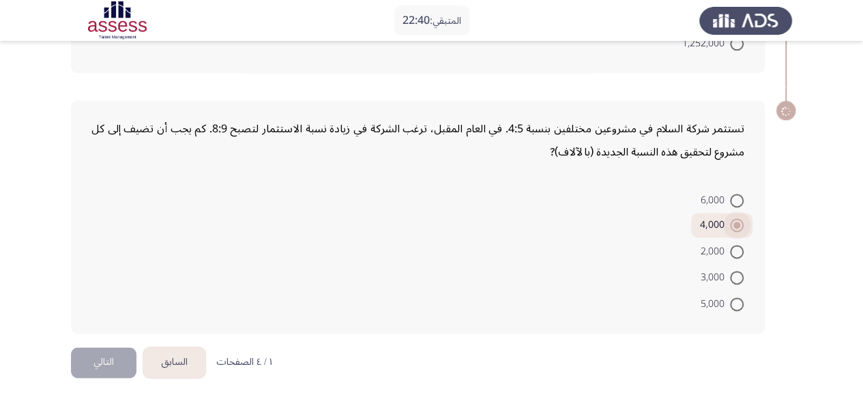
scroll to position [819, 0]
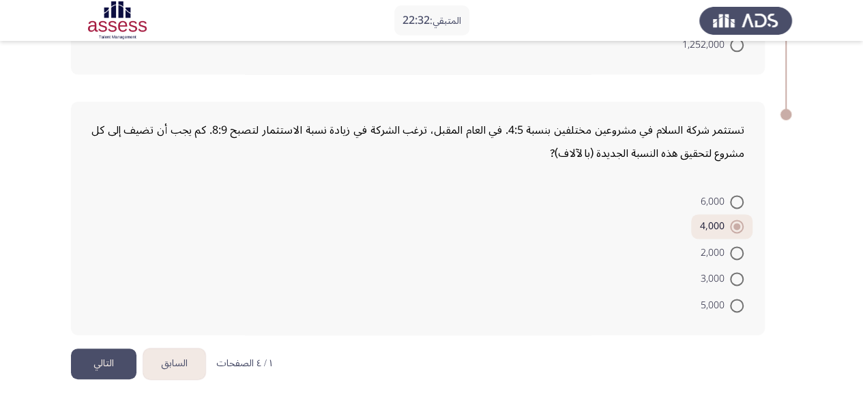
click at [111, 361] on button "التالي" at bounding box center [104, 364] width 66 height 31
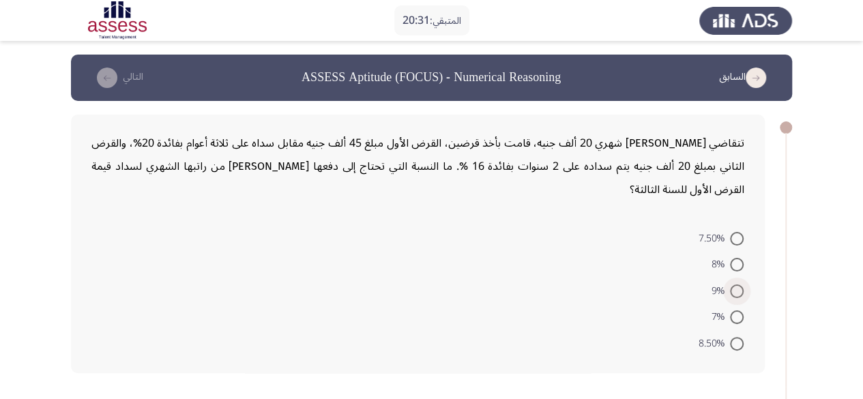
click at [738, 285] on span at bounding box center [737, 292] width 14 height 14
click at [738, 285] on input "9%" at bounding box center [737, 292] width 14 height 14
radio input "true"
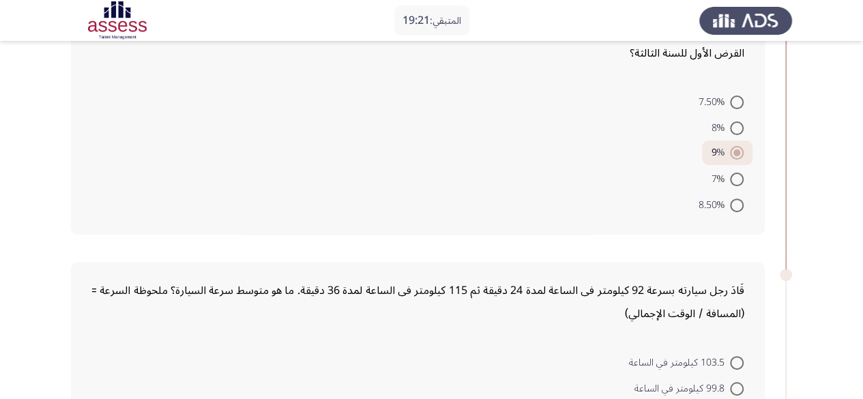
scroll to position [273, 0]
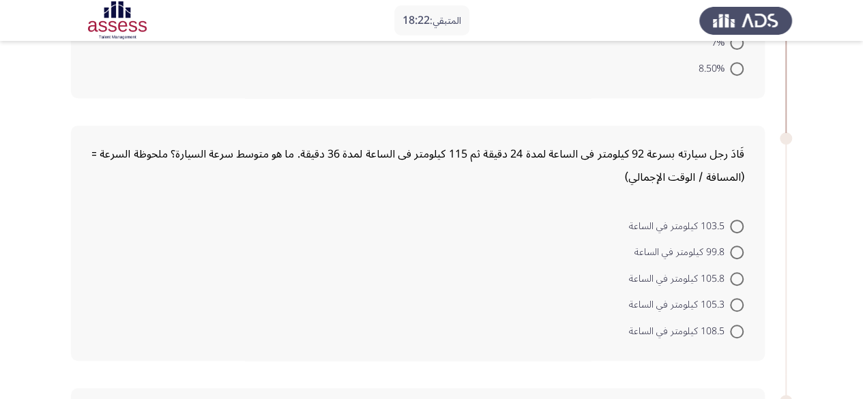
click at [730, 246] on span at bounding box center [737, 253] width 14 height 14
click at [730, 246] on input "99.8 كيلومتر في الساعة" at bounding box center [737, 253] width 14 height 14
radio input "true"
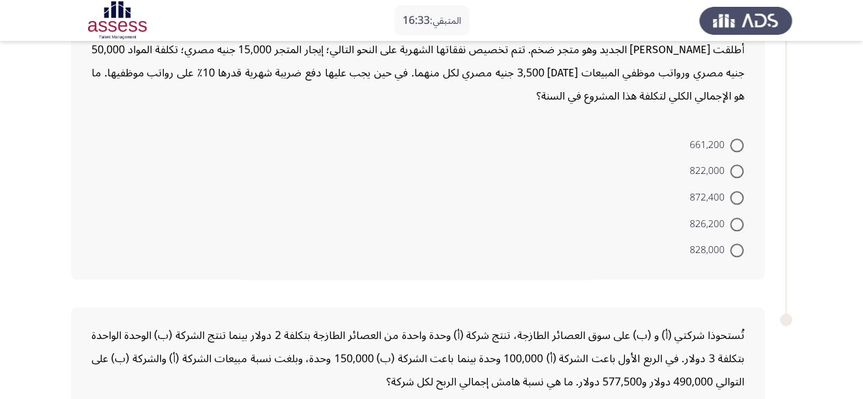
scroll to position [546, 0]
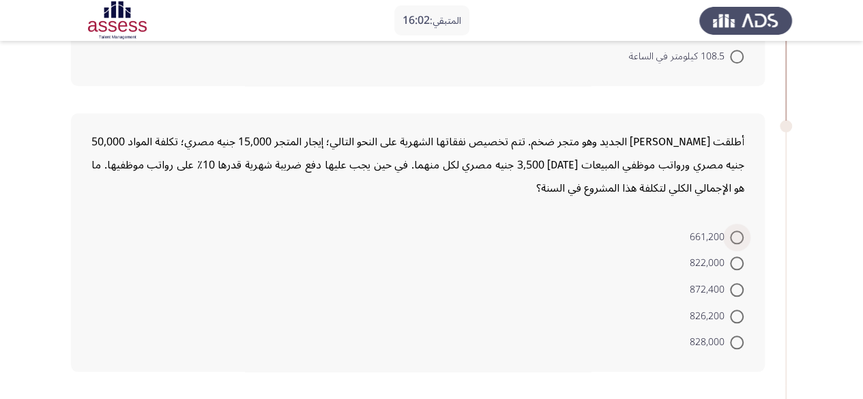
click at [736, 231] on span at bounding box center [737, 238] width 14 height 14
click at [736, 231] on input "661,200" at bounding box center [737, 238] width 14 height 14
radio input "true"
click at [742, 308] on span at bounding box center [737, 315] width 14 height 14
click at [742, 308] on input "826,200" at bounding box center [737, 315] width 14 height 14
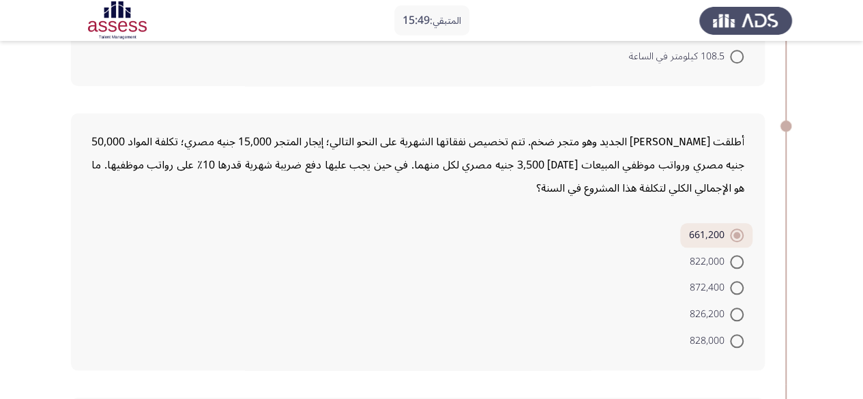
radio input "true"
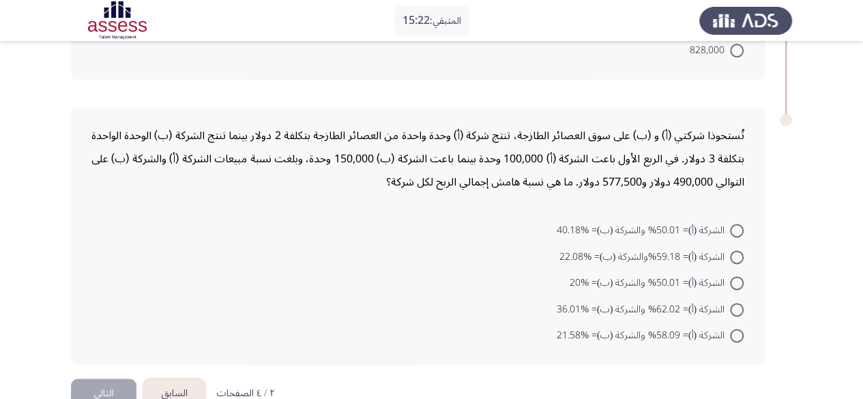
scroll to position [843, 0]
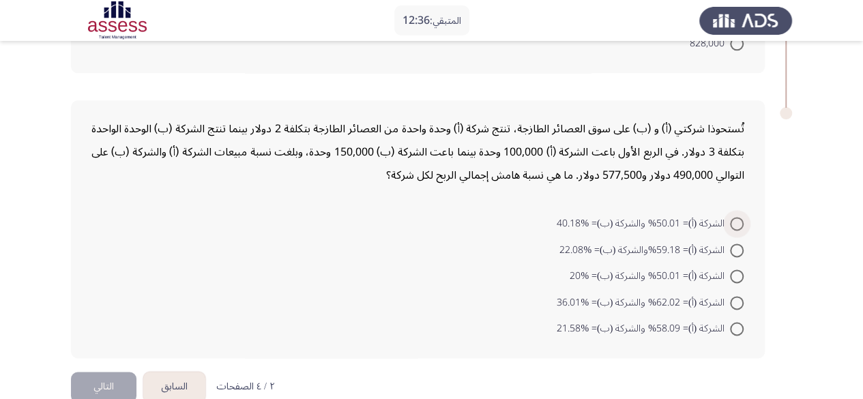
click at [736, 217] on span at bounding box center [737, 224] width 14 height 14
click at [736, 217] on input "الشركة (أ)= 50.01% والشركة (ب)= %40.18" at bounding box center [737, 224] width 14 height 14
radio input "true"
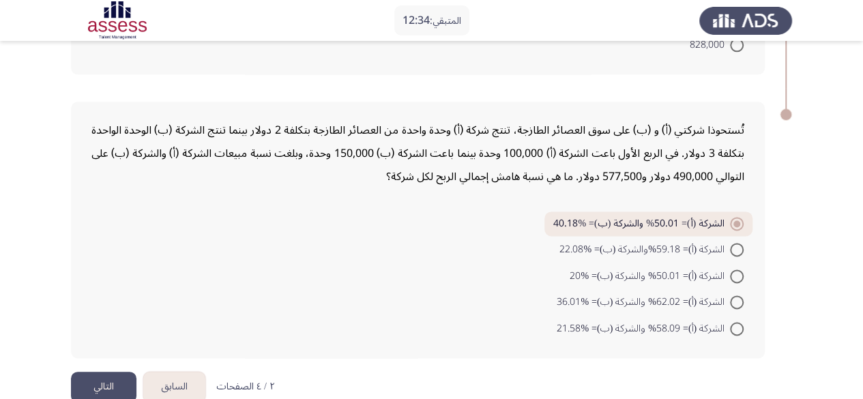
click at [113, 372] on button "التالي" at bounding box center [104, 387] width 66 height 31
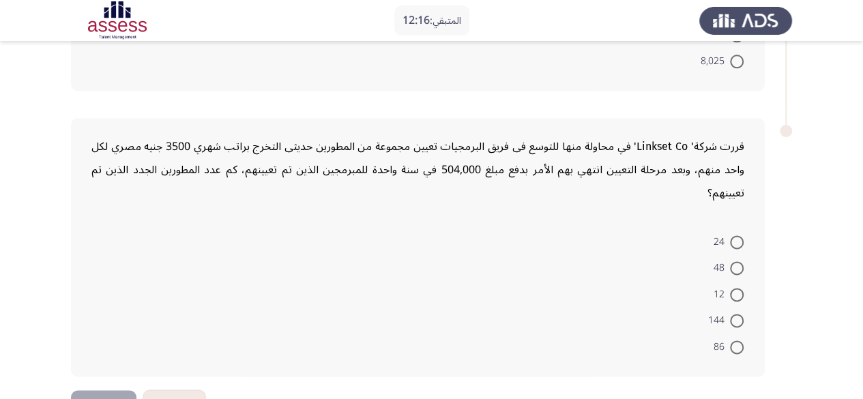
scroll to position [802, 0]
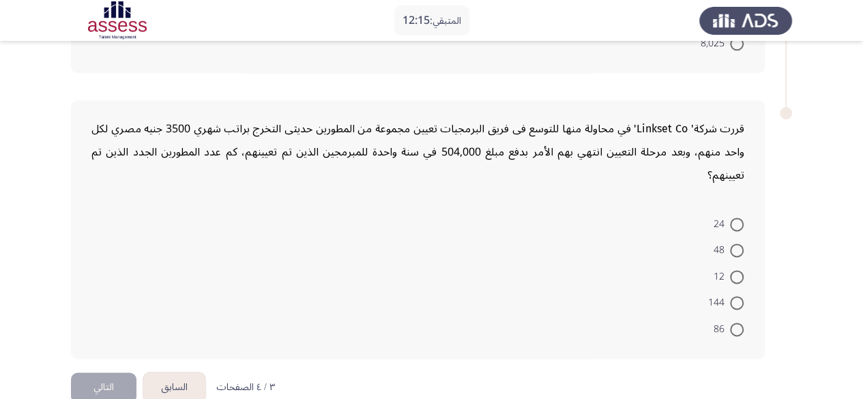
click at [182, 373] on button "السابق" at bounding box center [174, 388] width 62 height 31
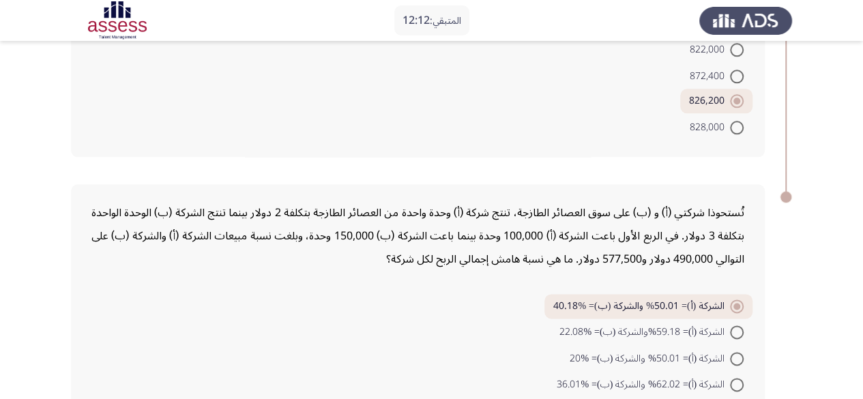
scroll to position [842, 0]
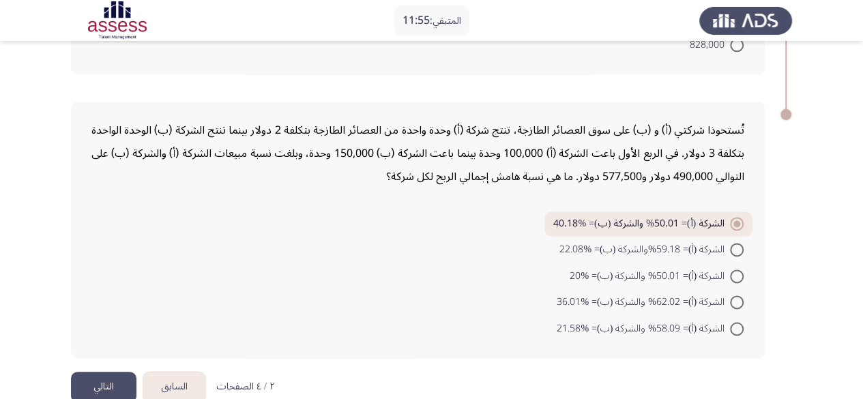
click at [117, 372] on button "التالي" at bounding box center [104, 387] width 66 height 31
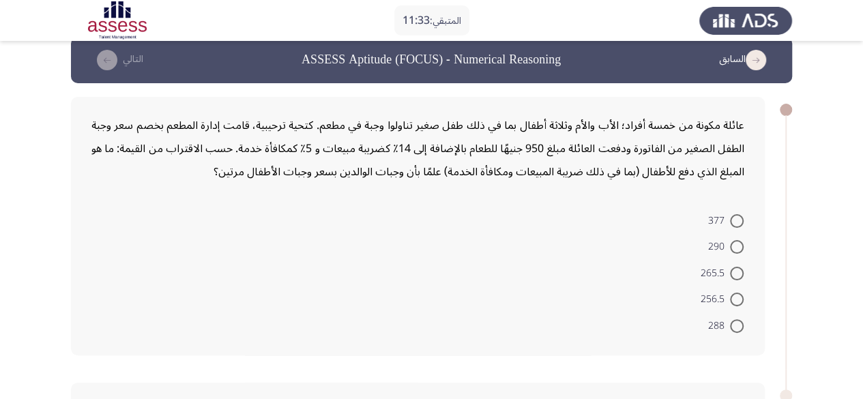
scroll to position [0, 0]
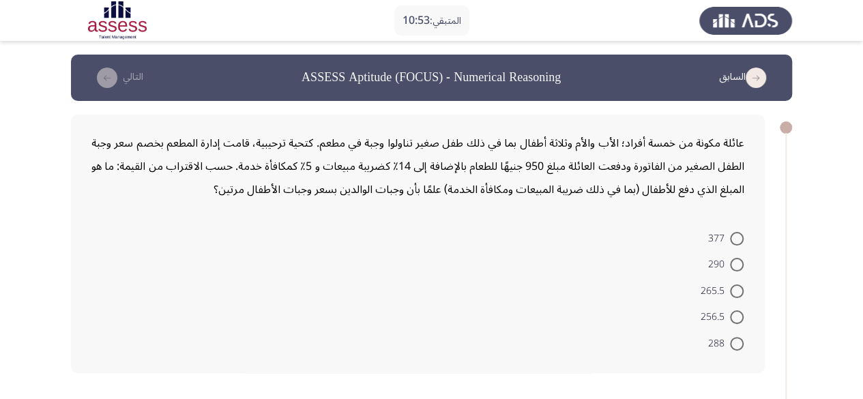
click at [738, 294] on span at bounding box center [737, 292] width 14 height 14
click at [738, 294] on input "265.5" at bounding box center [737, 292] width 14 height 14
radio input "true"
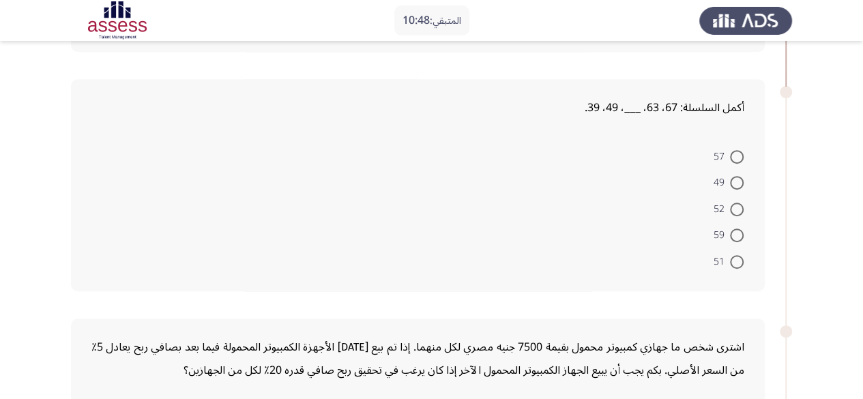
scroll to position [341, 0]
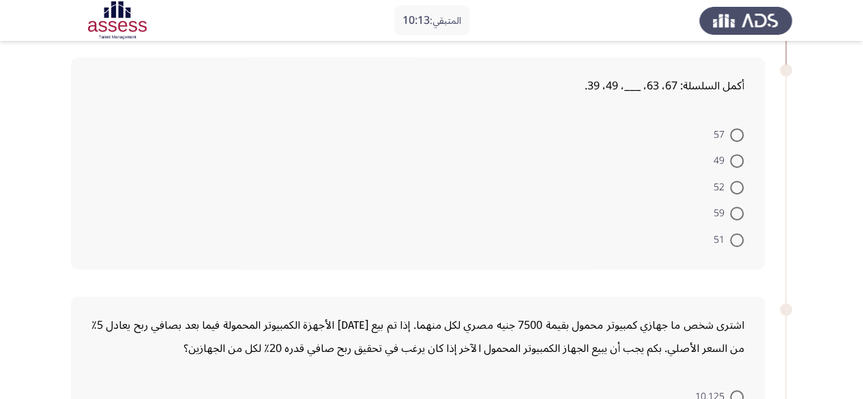
click at [737, 183] on span at bounding box center [737, 188] width 14 height 14
click at [737, 183] on input "52" at bounding box center [737, 188] width 14 height 14
radio input "true"
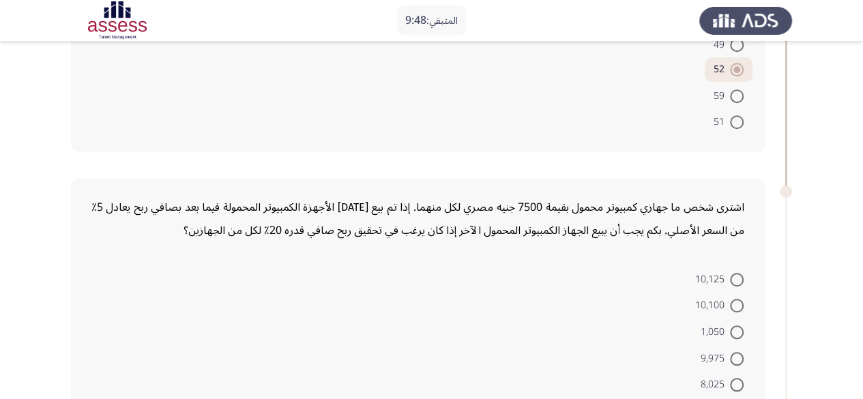
scroll to position [525, 0]
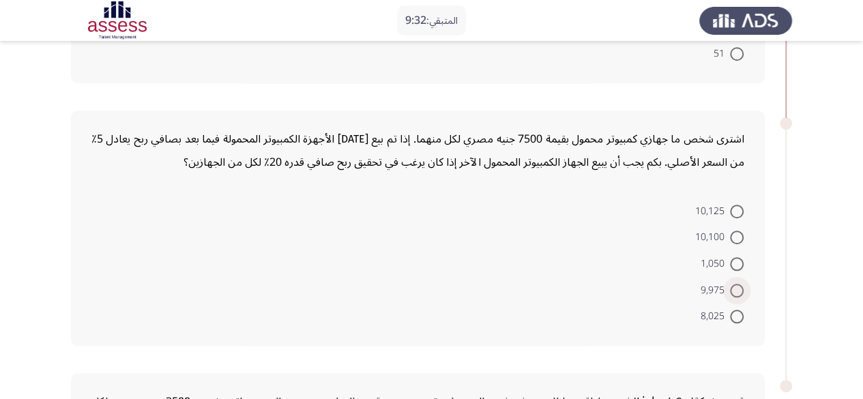
click at [735, 288] on span at bounding box center [737, 291] width 14 height 14
click at [735, 288] on input "9,975" at bounding box center [737, 291] width 14 height 14
radio input "true"
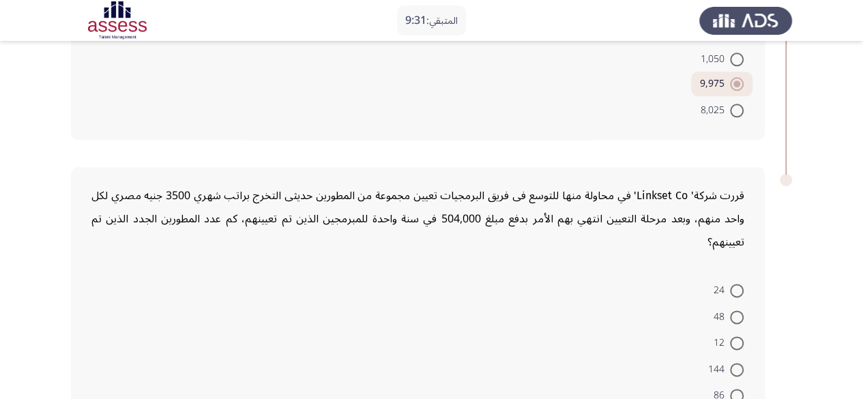
scroll to position [797, 0]
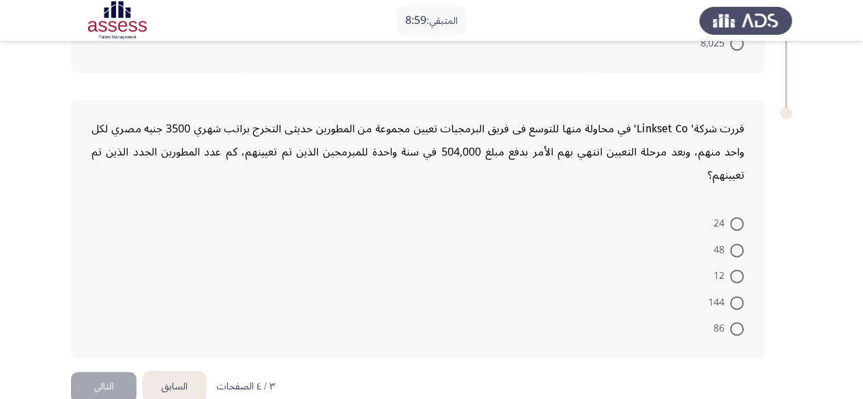
drag, startPoint x: 745, startPoint y: 246, endPoint x: 737, endPoint y: 242, distance: 8.9
click at [741, 263] on mat-radio-button "12" at bounding box center [729, 276] width 48 height 27
click at [737, 270] on span at bounding box center [737, 277] width 14 height 14
click at [737, 270] on input "12" at bounding box center [737, 277] width 14 height 14
radio input "true"
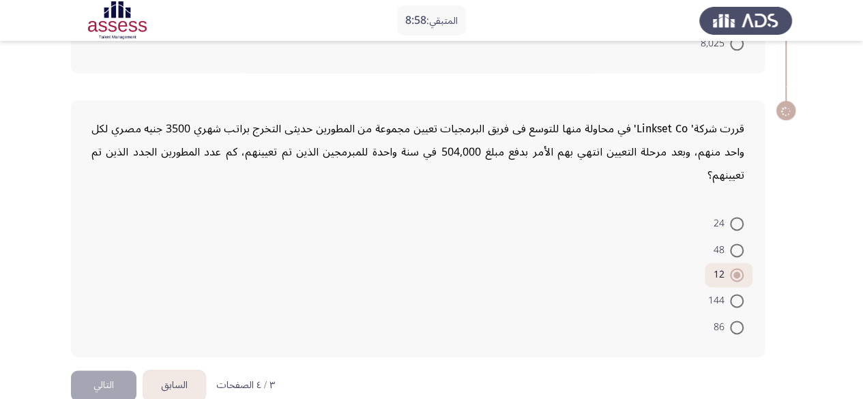
scroll to position [796, 0]
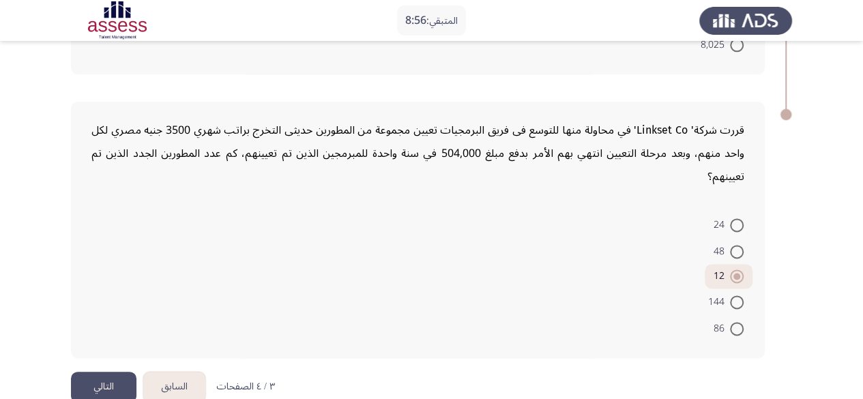
click at [110, 372] on button "التالي" at bounding box center [104, 387] width 66 height 31
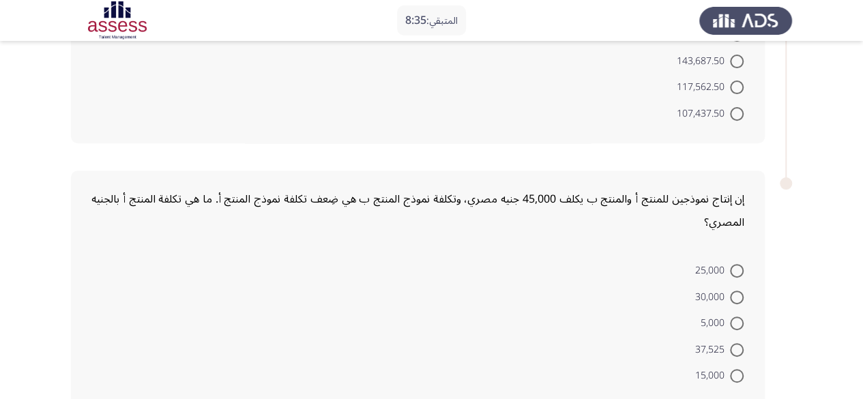
scroll to position [5, 0]
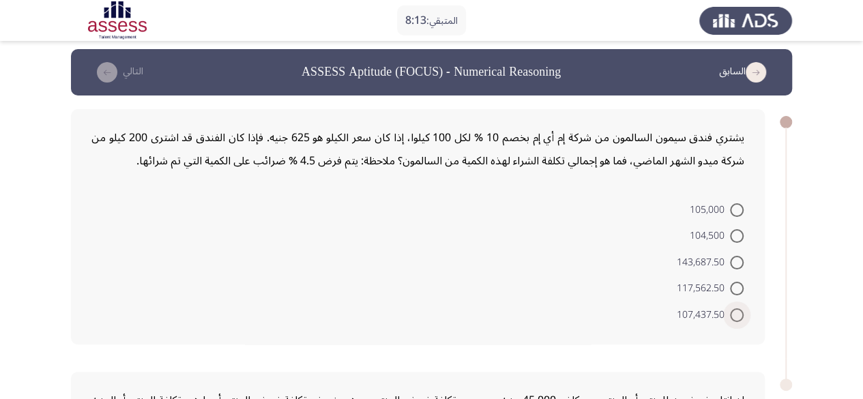
click at [728, 315] on span "107,437.50" at bounding box center [703, 315] width 53 height 16
click at [730, 315] on input "107,437.50" at bounding box center [737, 315] width 14 height 14
radio input "true"
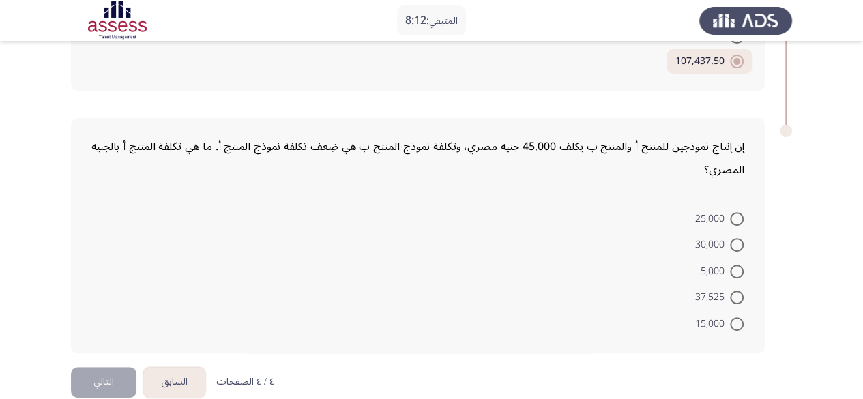
scroll to position [277, 0]
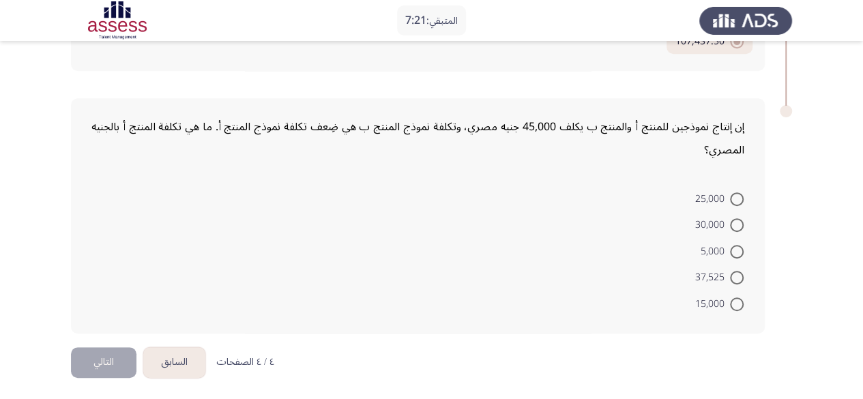
click at [737, 225] on span at bounding box center [737, 225] width 14 height 14
click at [737, 225] on input "30,000" at bounding box center [737, 225] width 14 height 14
radio input "true"
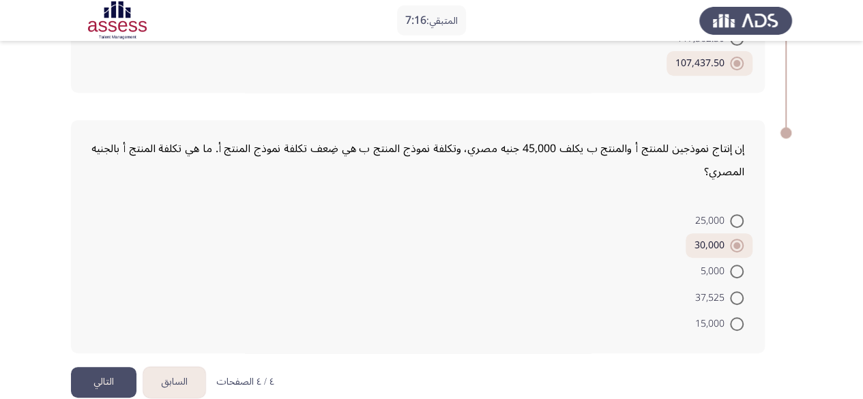
scroll to position [276, 0]
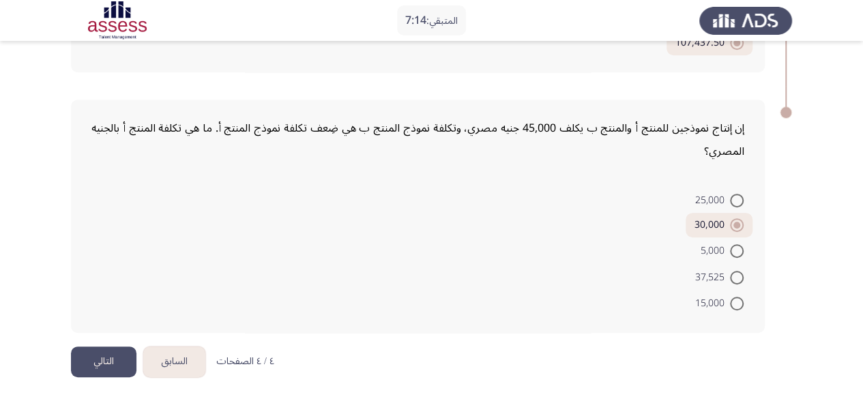
click at [184, 362] on button "السابق" at bounding box center [174, 362] width 62 height 31
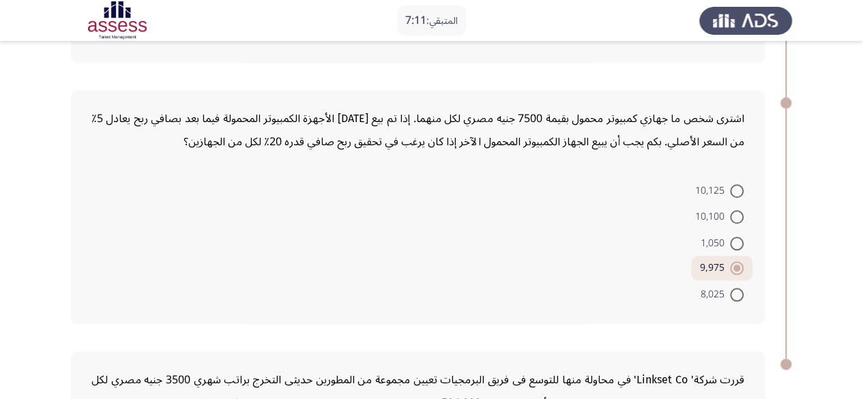
scroll to position [796, 0]
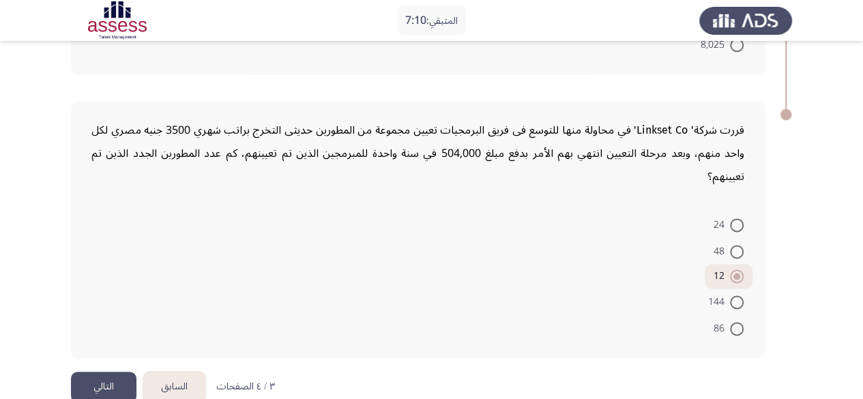
click at [195, 372] on button "السابق" at bounding box center [174, 387] width 62 height 31
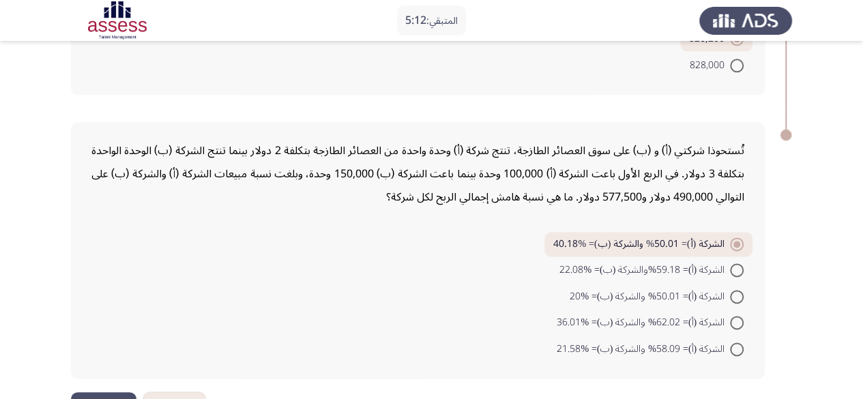
scroll to position [842, 0]
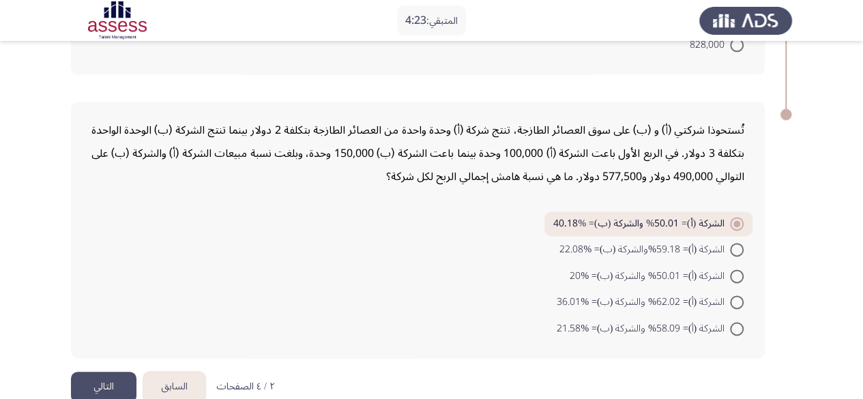
click at [729, 315] on div "تُستحوذا شركتي (أ) و (ب) على سوق العصائر الطازجة، تنتج شركة (أ) وحدة واحدة من ا…" at bounding box center [418, 230] width 694 height 257
click at [730, 322] on span at bounding box center [737, 329] width 14 height 14
click at [730, 322] on input "الشركة (أ)= 58.09% والشركة (ب)= %21.58" at bounding box center [737, 329] width 14 height 14
radio input "true"
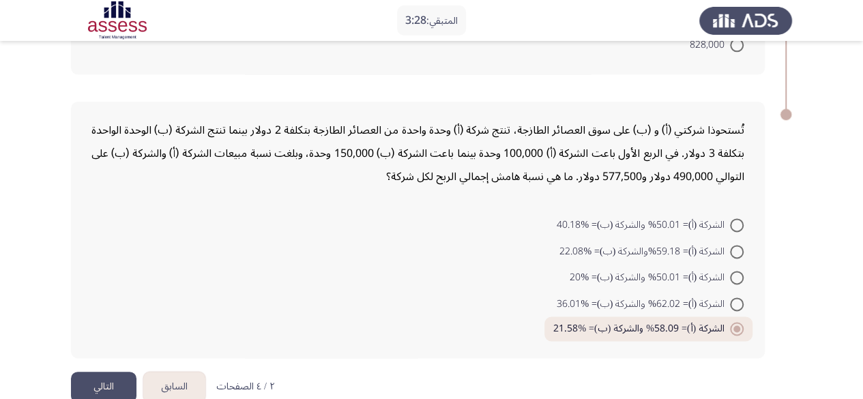
click at [178, 372] on button "السابق" at bounding box center [174, 387] width 62 height 31
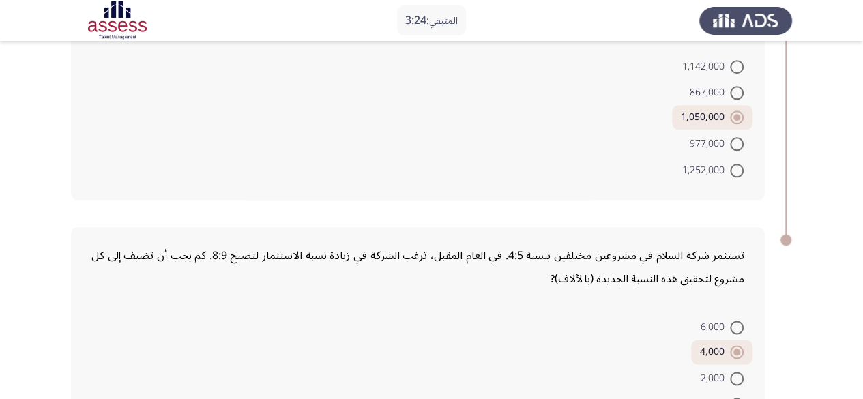
scroll to position [819, 0]
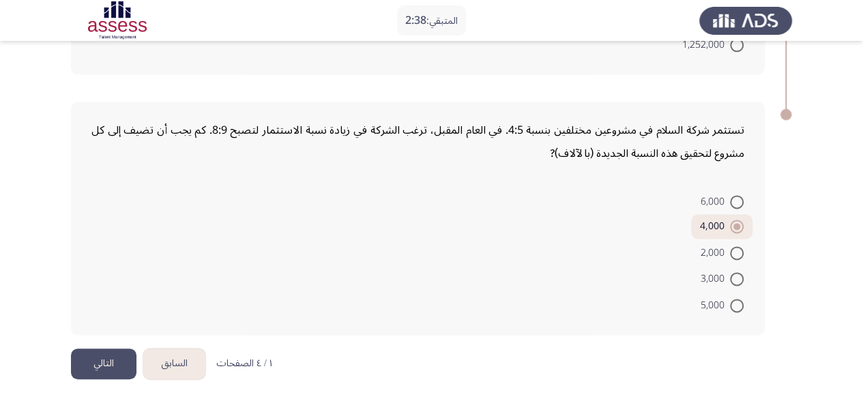
click at [111, 364] on button "التالي" at bounding box center [104, 364] width 66 height 31
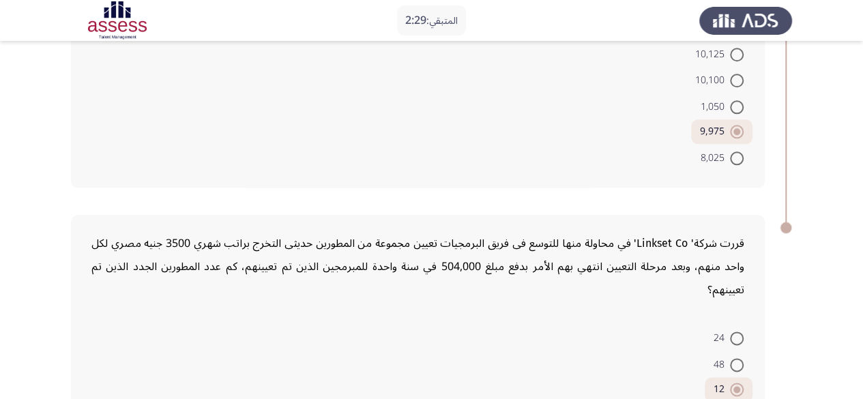
scroll to position [796, 0]
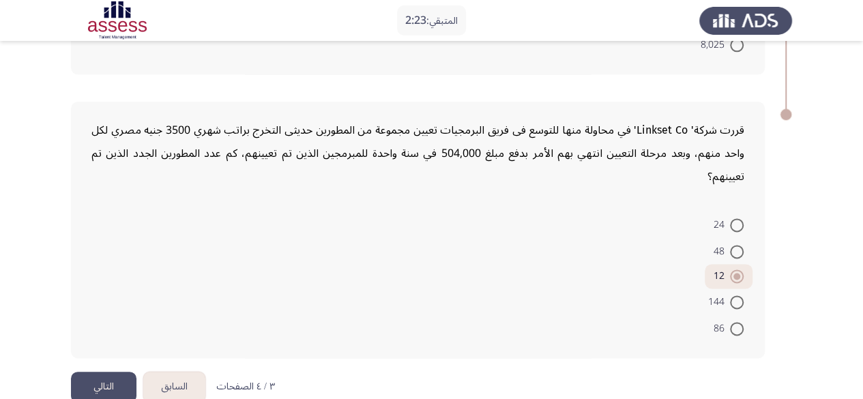
click at [121, 372] on button "التالي" at bounding box center [104, 387] width 66 height 31
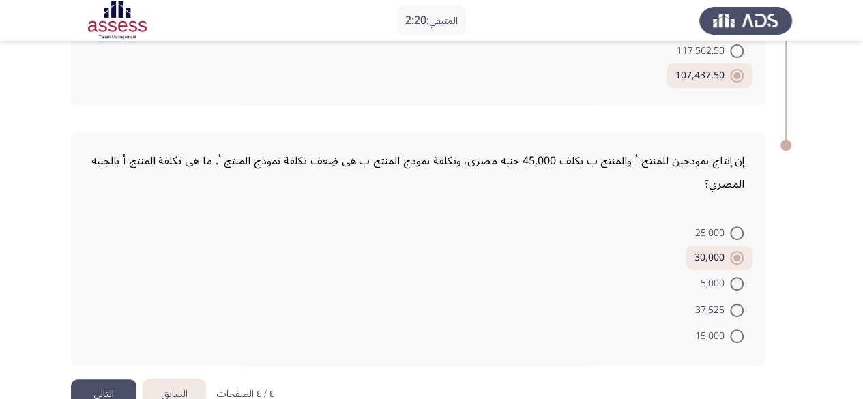
scroll to position [276, 0]
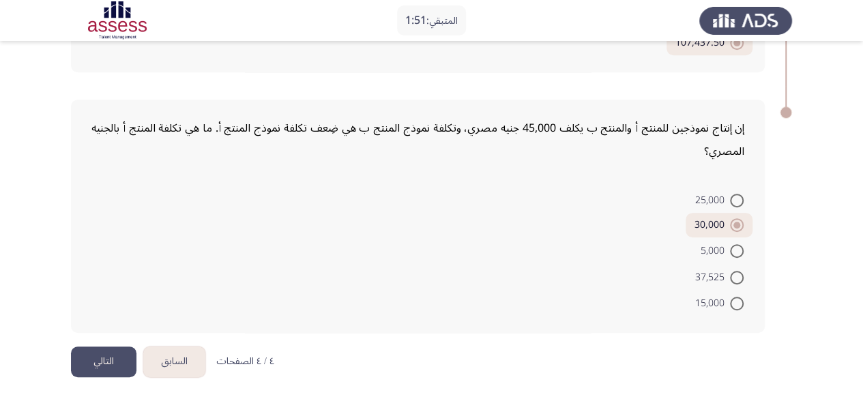
click at [119, 363] on button "التالي" at bounding box center [104, 362] width 66 height 31
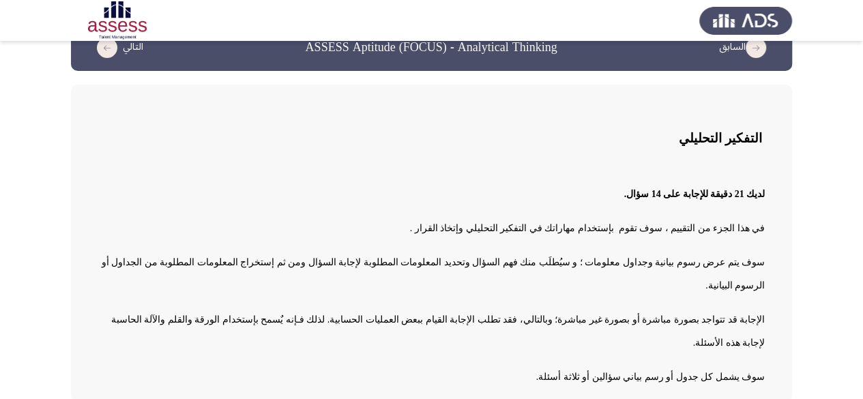
scroll to position [44, 0]
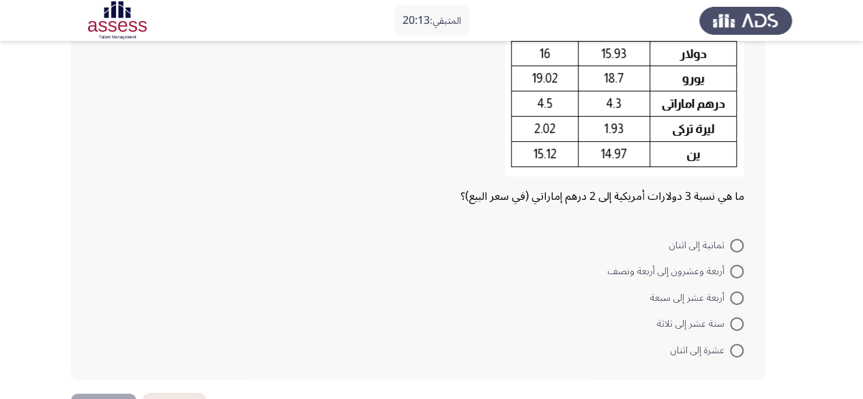
scroll to position [130, 0]
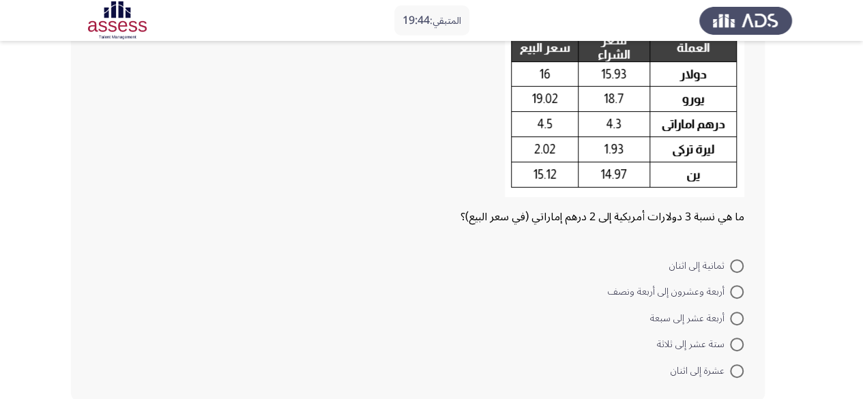
click at [731, 271] on span at bounding box center [737, 266] width 14 height 14
click at [731, 271] on input "ثمانية إلى اثنان" at bounding box center [737, 266] width 14 height 14
radio input "true"
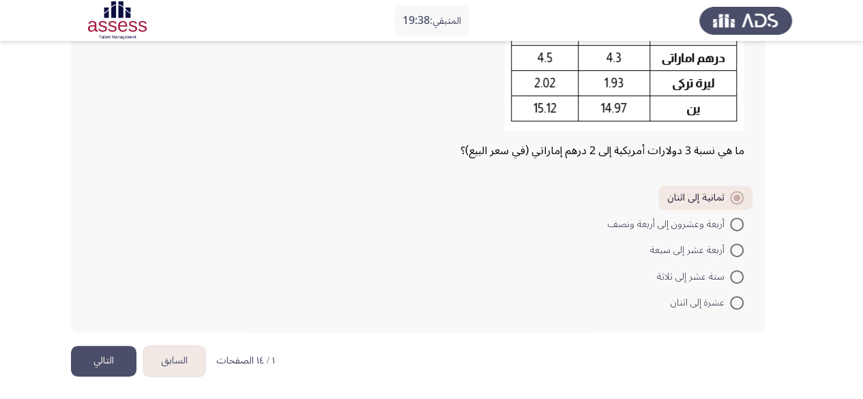
click at [109, 366] on button "التالي" at bounding box center [104, 361] width 66 height 31
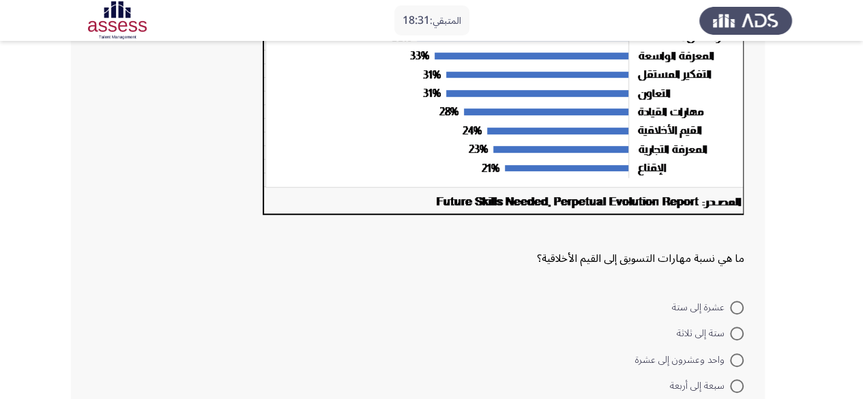
scroll to position [382, 0]
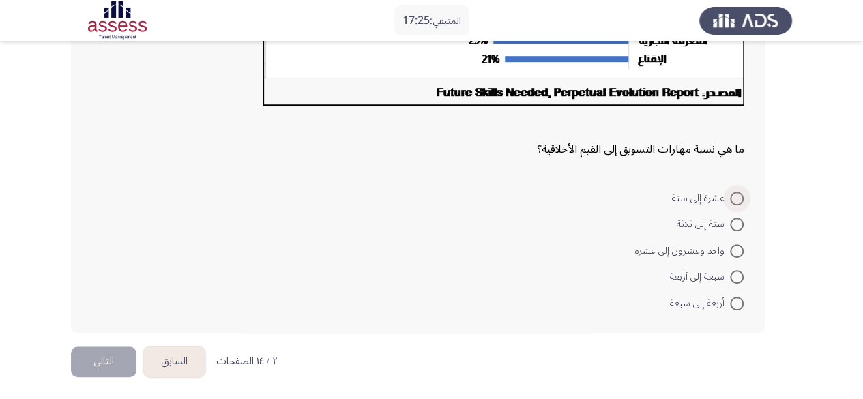
click at [733, 199] on span at bounding box center [737, 199] width 14 height 14
click at [733, 199] on input "عشرة إلى ستة" at bounding box center [737, 199] width 14 height 14
radio input "true"
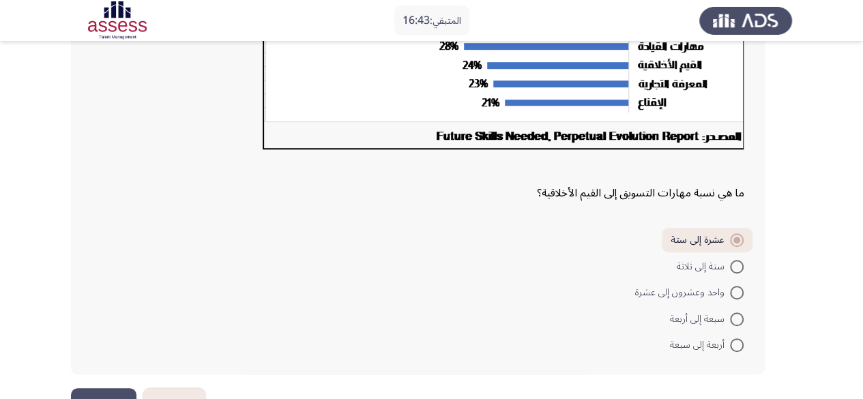
scroll to position [381, 0]
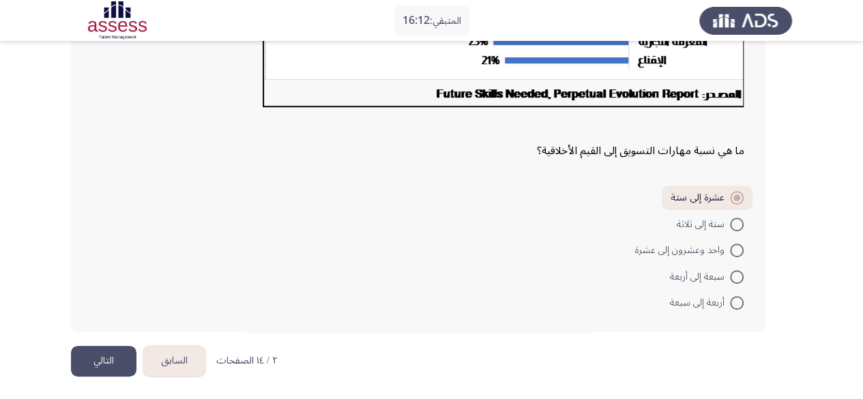
click at [96, 364] on button "التالي" at bounding box center [104, 361] width 66 height 31
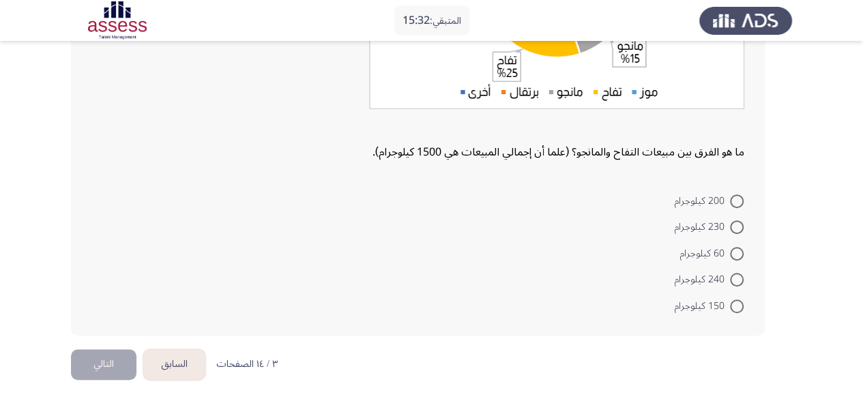
scroll to position [278, 0]
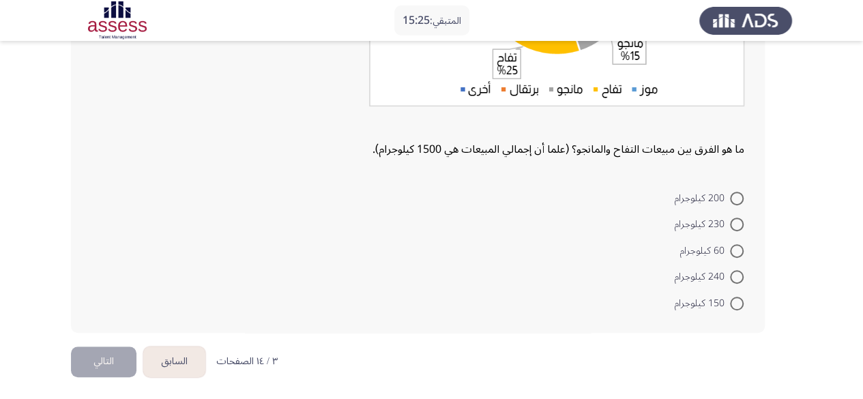
click at [736, 301] on span at bounding box center [737, 304] width 14 height 14
click at [736, 301] on input "150 كيلوجرام" at bounding box center [737, 304] width 14 height 14
radio input "true"
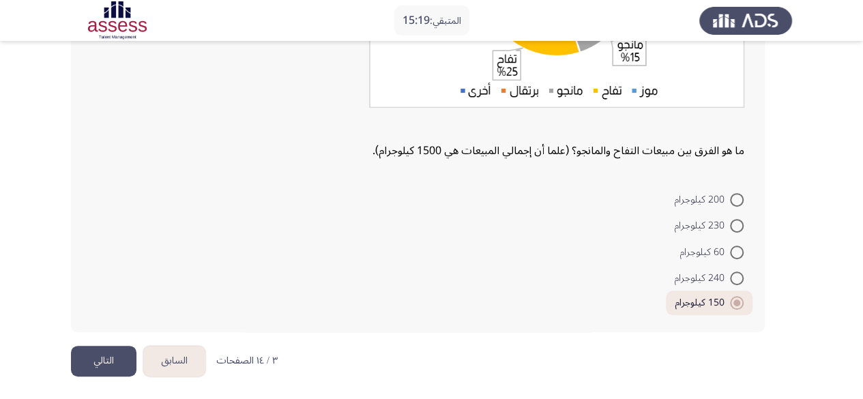
click at [96, 359] on button "التالي" at bounding box center [104, 361] width 66 height 31
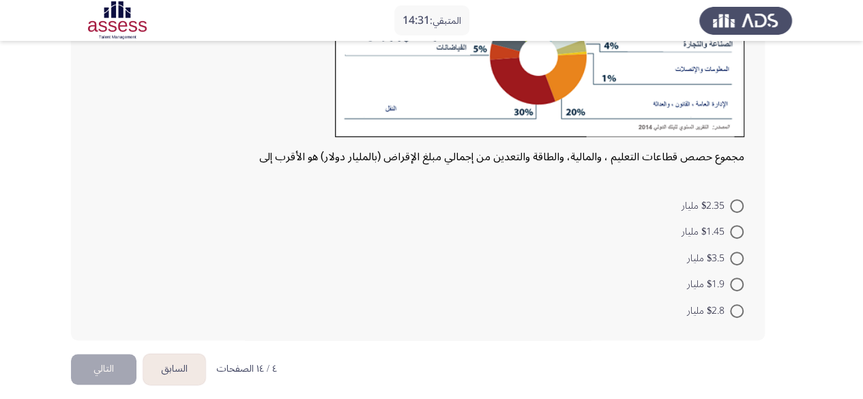
scroll to position [205, 0]
click at [736, 208] on span at bounding box center [737, 206] width 14 height 14
click at [736, 208] on input "$2.35 مليار" at bounding box center [737, 206] width 14 height 14
radio input "true"
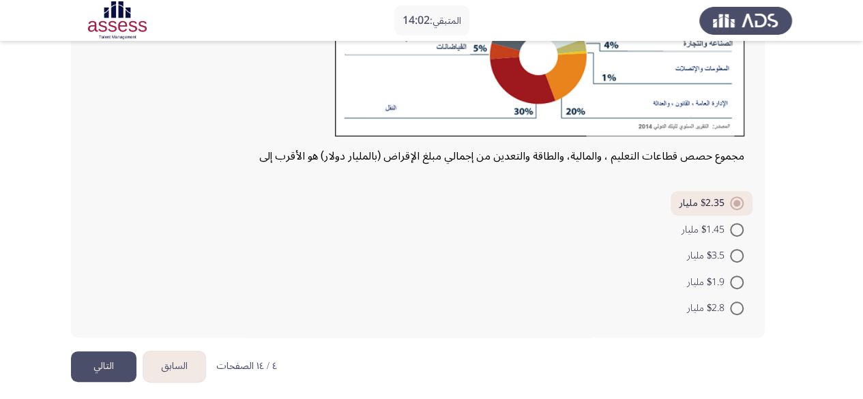
click at [745, 231] on mat-radio-button "$1.45 مليار" at bounding box center [713, 229] width 80 height 27
click at [740, 230] on span at bounding box center [737, 230] width 14 height 14
click at [740, 230] on input "$1.45 مليار" at bounding box center [737, 230] width 14 height 14
radio input "true"
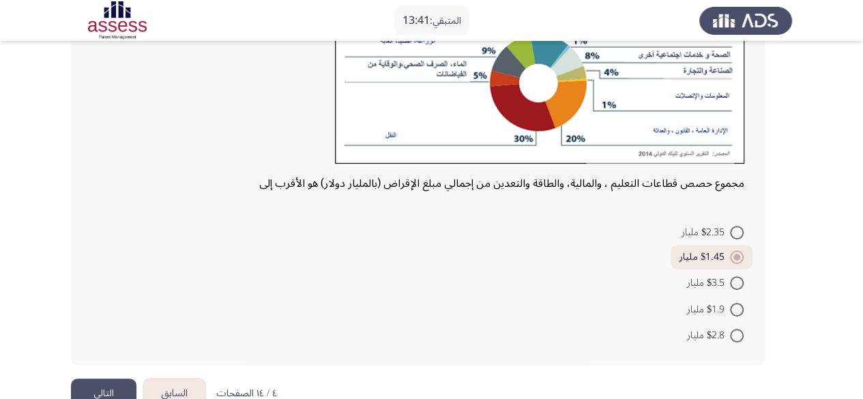
scroll to position [210, 0]
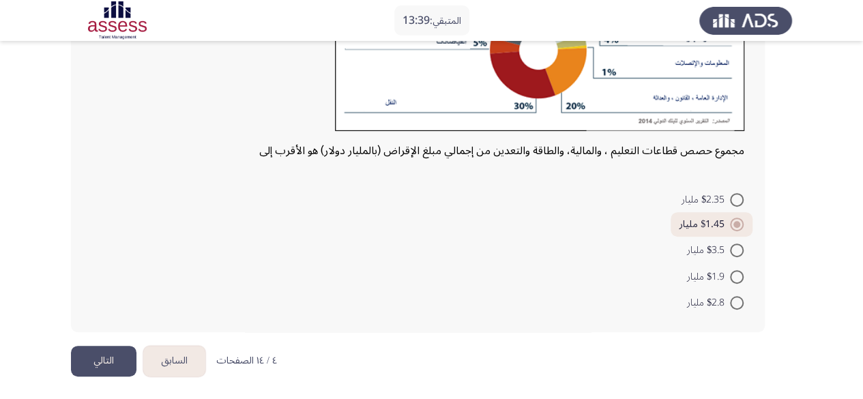
click at [124, 363] on button "التالي" at bounding box center [104, 361] width 66 height 31
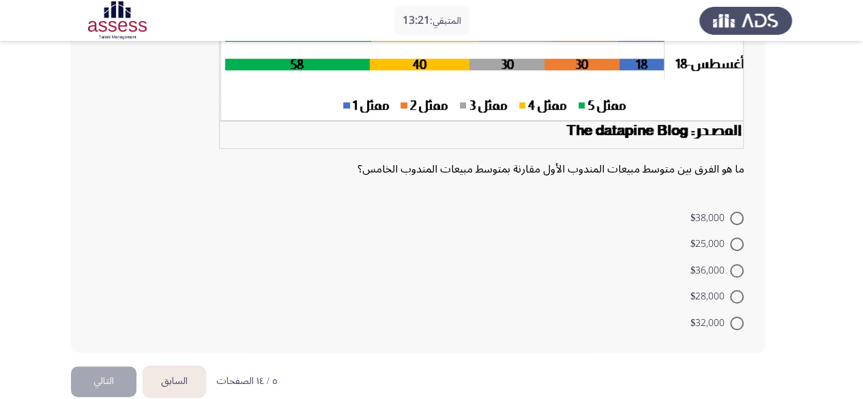
scroll to position [332, 0]
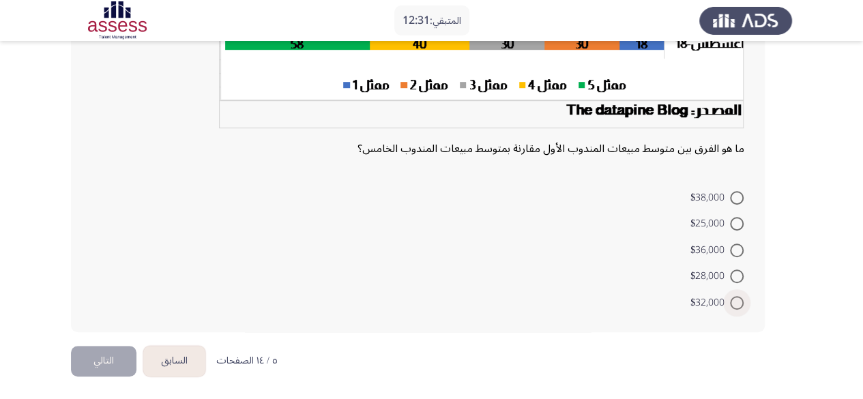
click at [726, 306] on span "$32,000" at bounding box center [711, 303] width 40 height 16
click at [730, 306] on input "$32,000" at bounding box center [737, 303] width 14 height 14
radio input "true"
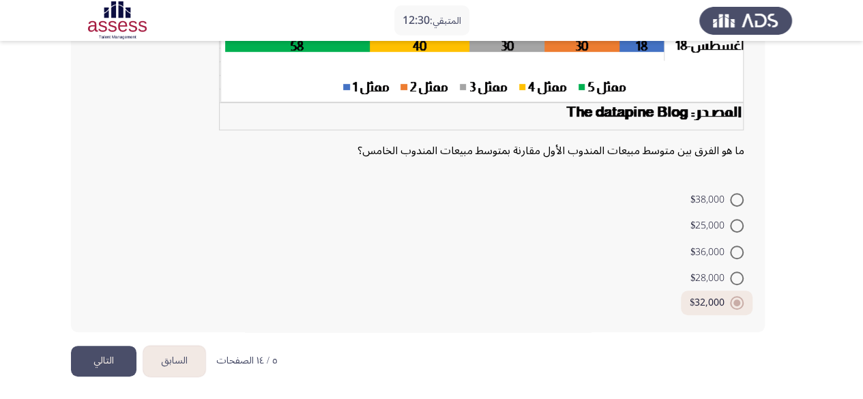
click at [87, 360] on button "التالي" at bounding box center [104, 361] width 66 height 31
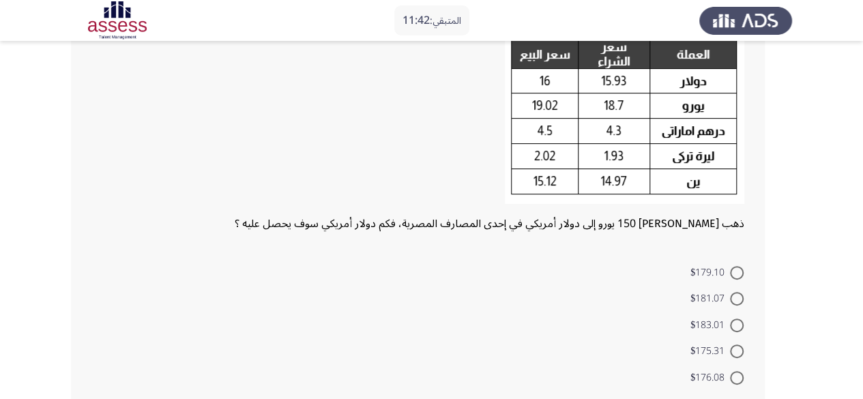
scroll to position [198, 0]
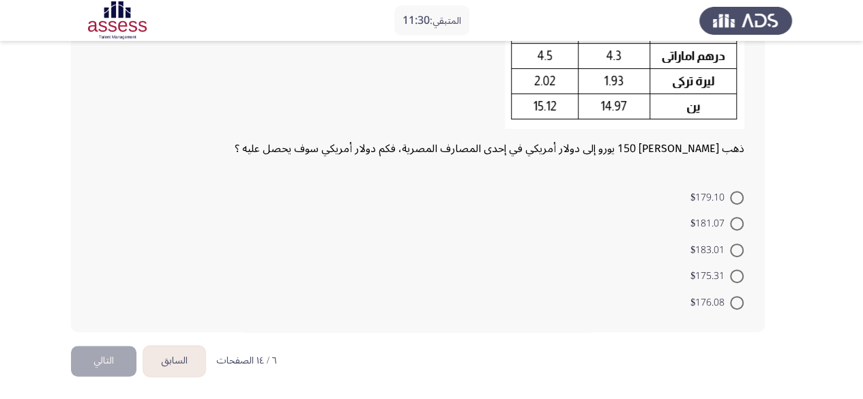
click at [740, 282] on span at bounding box center [737, 277] width 14 height 14
click at [740, 282] on input "$175.31" at bounding box center [737, 277] width 14 height 14
radio input "true"
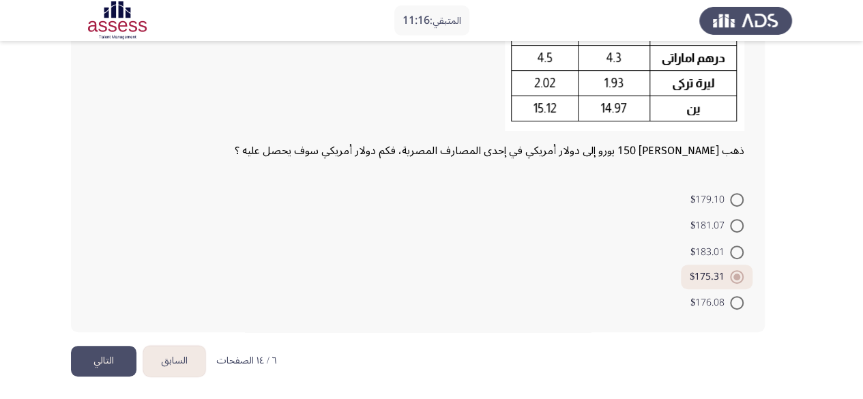
click at [119, 362] on button "التالي" at bounding box center [104, 361] width 66 height 31
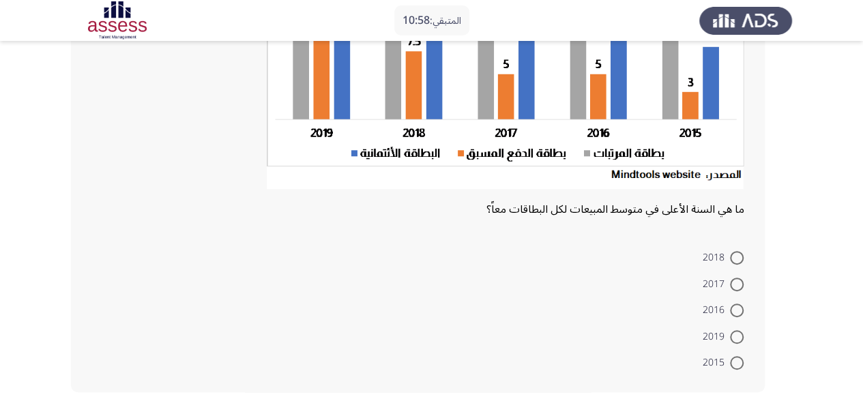
scroll to position [273, 0]
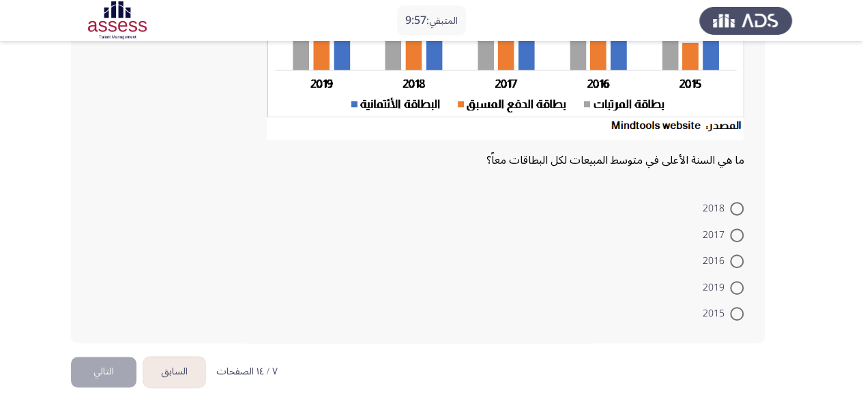
click at [733, 293] on span at bounding box center [737, 288] width 14 height 14
click at [733, 293] on input "2019" at bounding box center [737, 288] width 14 height 14
radio input "true"
click at [114, 373] on button "التالي" at bounding box center [104, 371] width 66 height 31
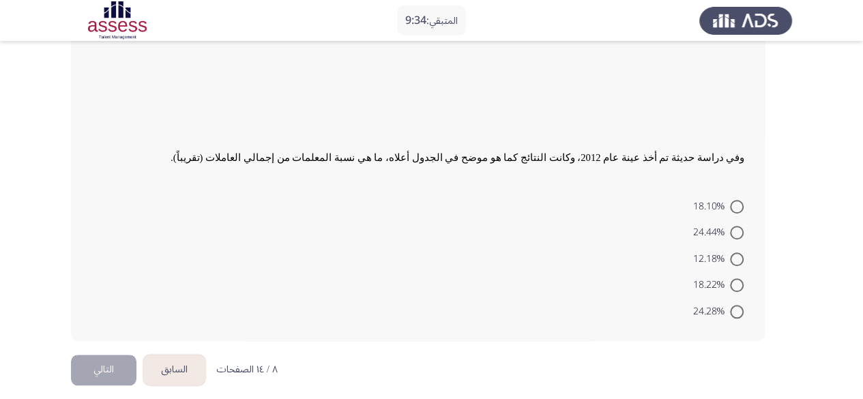
scroll to position [505, 0]
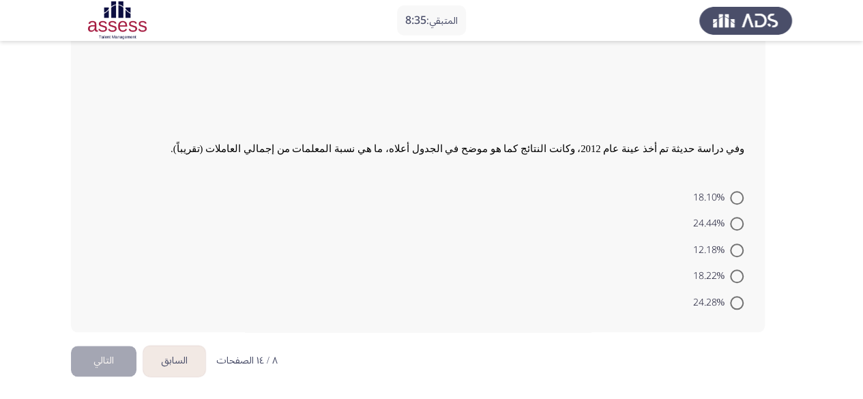
click at [740, 280] on span at bounding box center [737, 277] width 14 height 14
click at [740, 280] on input "18.22%" at bounding box center [737, 277] width 14 height 14
radio input "true"
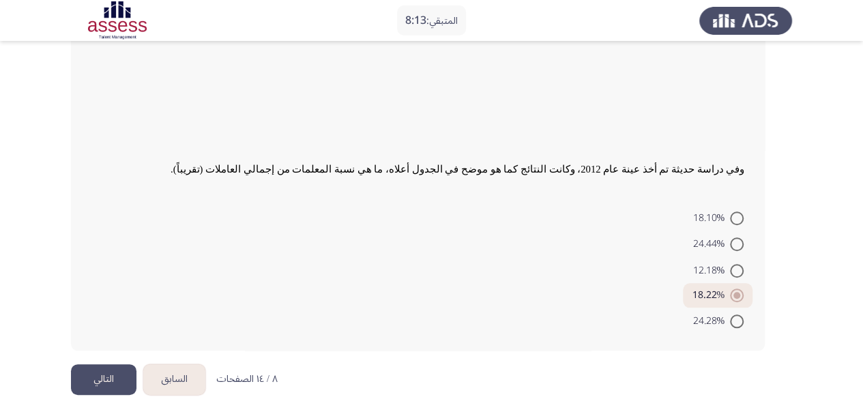
scroll to position [503, 0]
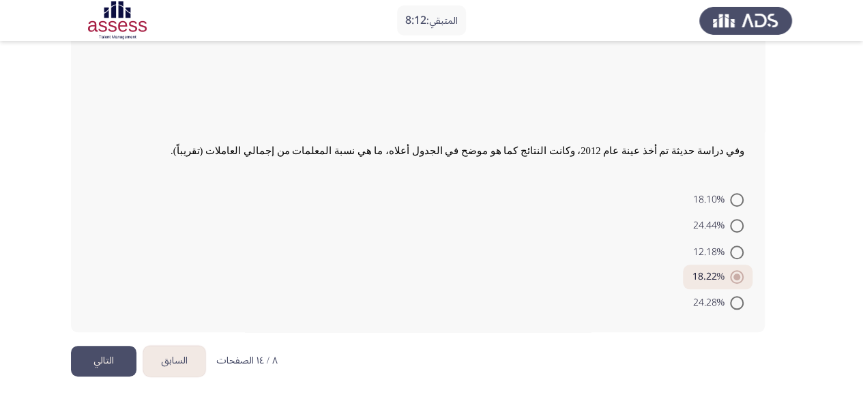
click at [121, 360] on button "التالي" at bounding box center [104, 361] width 66 height 31
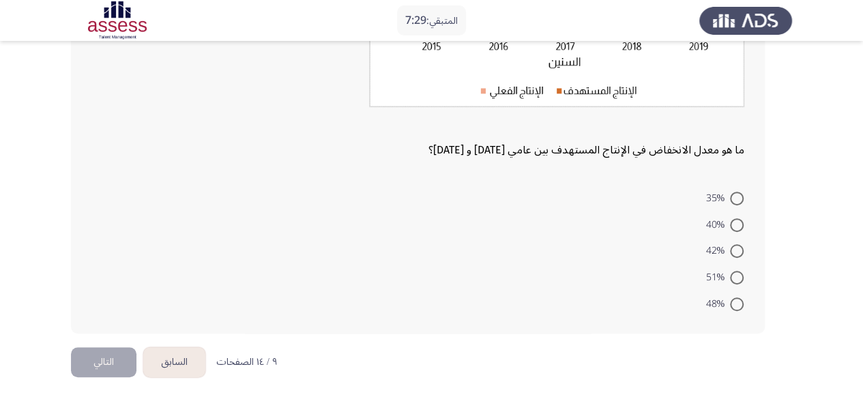
scroll to position [278, 0]
click at [741, 216] on label "40%" at bounding box center [725, 224] width 38 height 16
click at [741, 218] on input "40%" at bounding box center [737, 225] width 14 height 14
radio input "true"
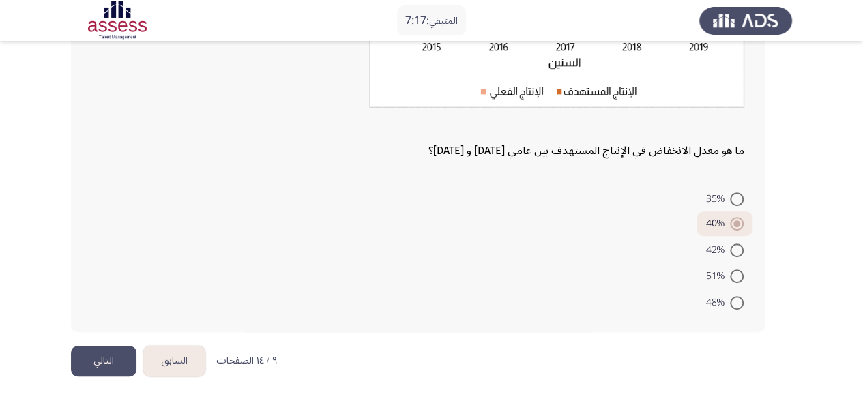
click at [124, 361] on button "التالي" at bounding box center [104, 361] width 66 height 31
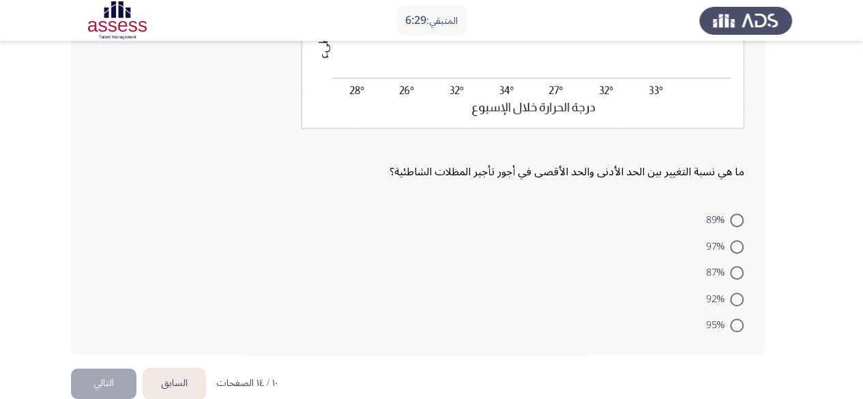
scroll to position [295, 0]
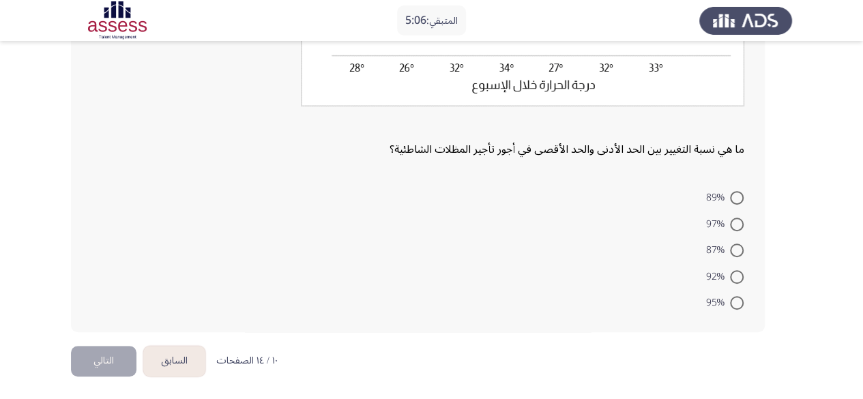
click at [736, 225] on span at bounding box center [737, 225] width 14 height 14
click at [736, 225] on input "97%" at bounding box center [737, 225] width 14 height 14
radio input "true"
click at [109, 364] on button "التالي" at bounding box center [104, 361] width 66 height 31
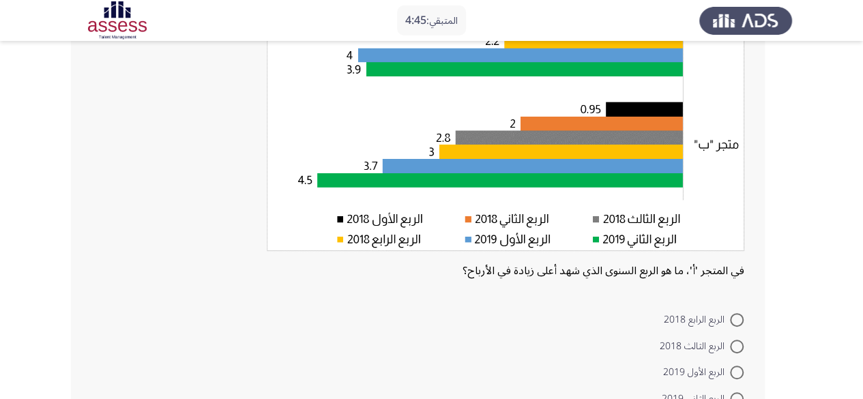
scroll to position [273, 0]
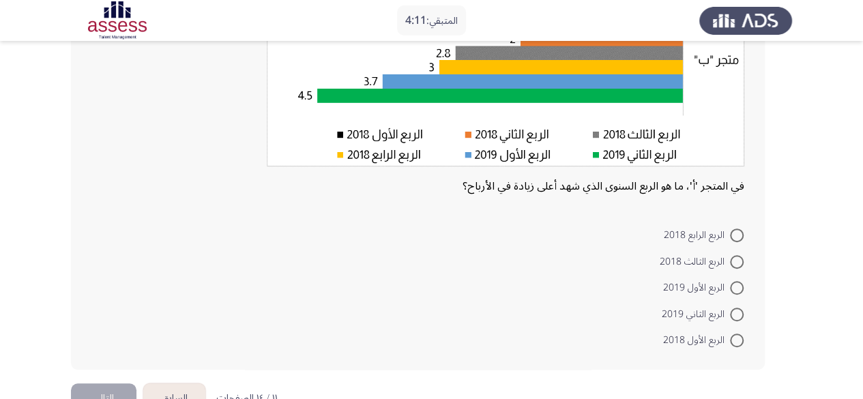
click at [737, 288] on span at bounding box center [737, 288] width 0 height 0
click at [737, 287] on input "الربع الأول 2019" at bounding box center [737, 288] width 14 height 14
radio input "true"
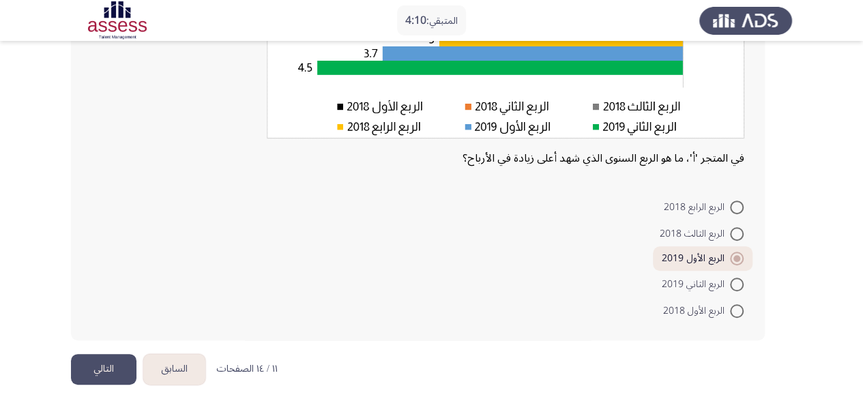
scroll to position [309, 0]
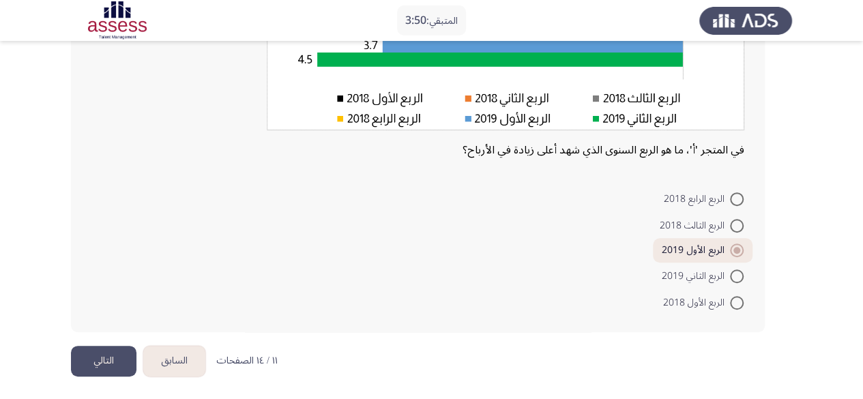
click at [96, 359] on button "التالي" at bounding box center [104, 361] width 66 height 31
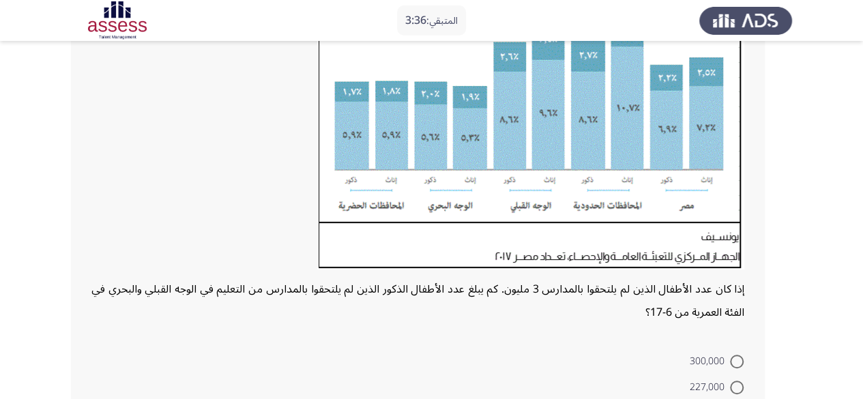
scroll to position [341, 0]
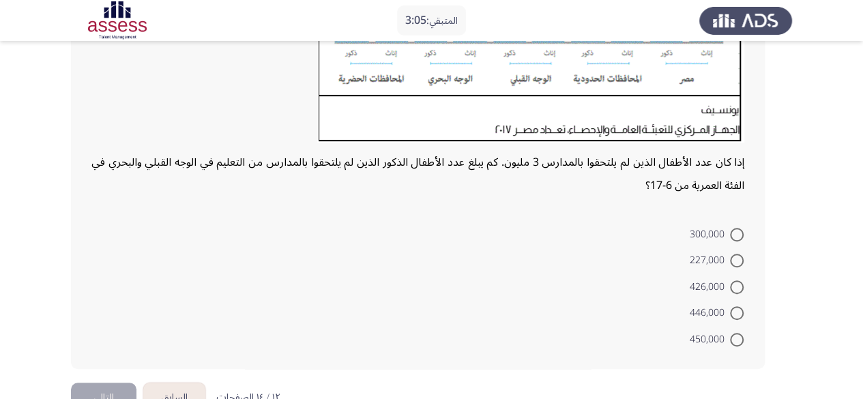
click at [742, 317] on span at bounding box center [737, 313] width 14 height 14
click at [742, 317] on input "446,000" at bounding box center [737, 313] width 14 height 14
radio input "true"
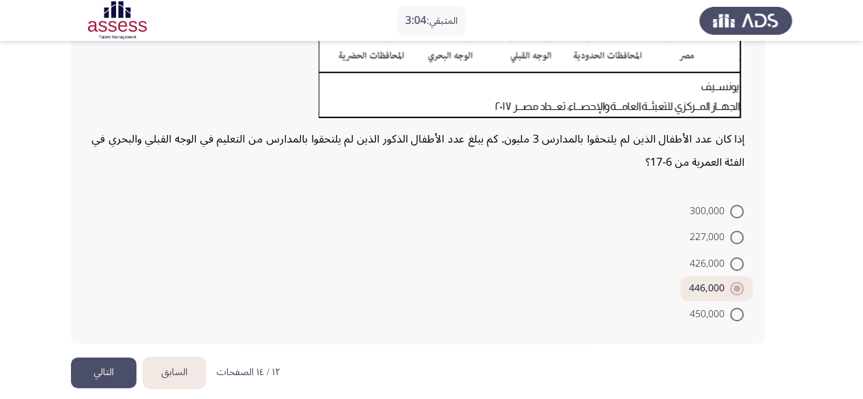
scroll to position [376, 0]
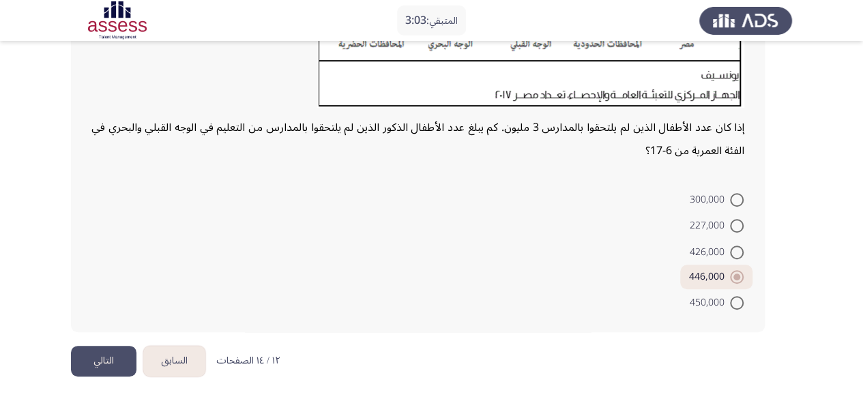
click at [115, 351] on button "التالي" at bounding box center [104, 361] width 66 height 31
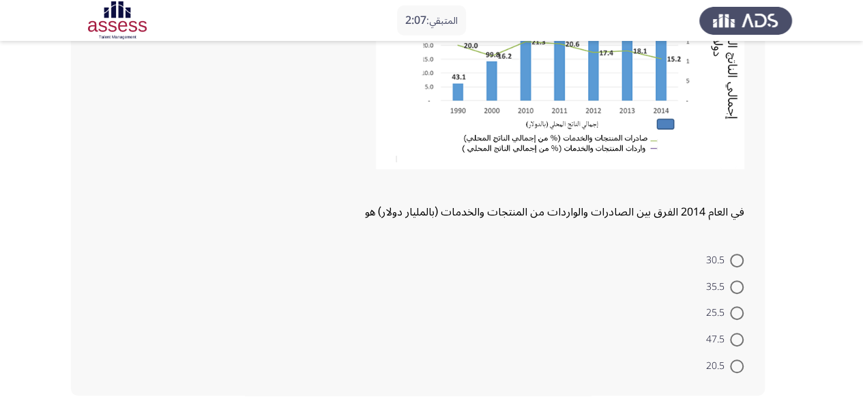
scroll to position [267, 0]
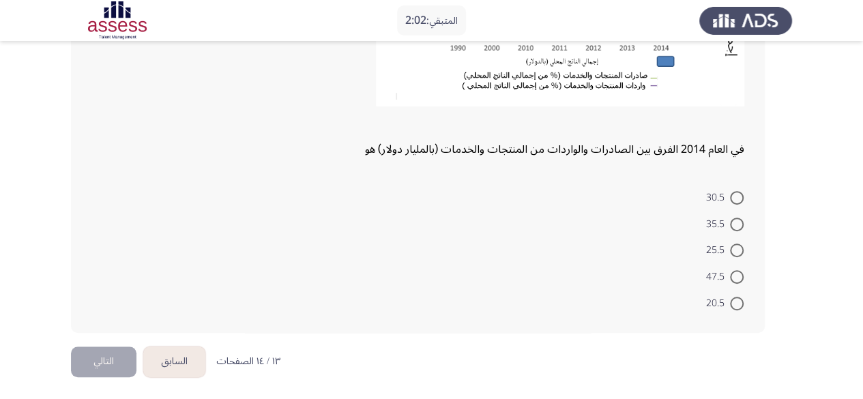
click at [746, 252] on mat-radio-button "25.5" at bounding box center [724, 250] width 55 height 27
click at [742, 252] on span at bounding box center [737, 251] width 14 height 14
click at [742, 252] on input "25.5" at bounding box center [737, 251] width 14 height 14
radio input "true"
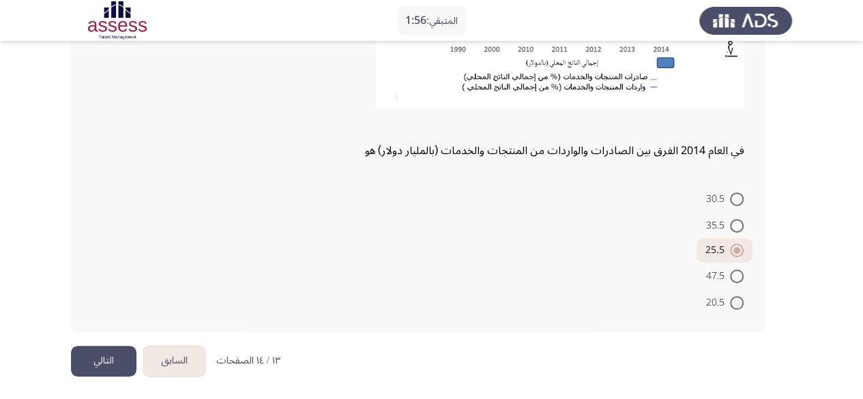
click at [117, 366] on button "التالي" at bounding box center [104, 361] width 66 height 31
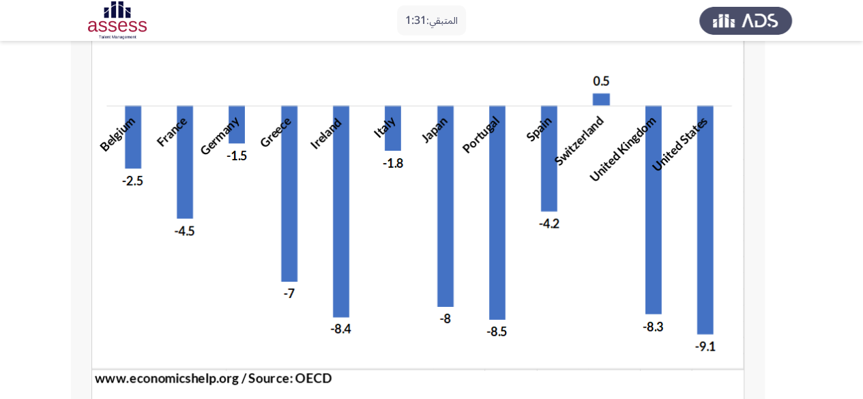
scroll to position [391, 0]
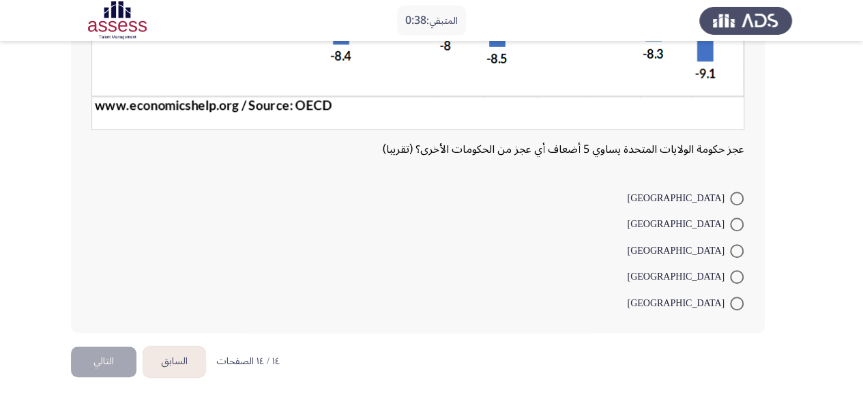
click at [736, 227] on span at bounding box center [737, 225] width 14 height 14
click at [736, 227] on input "[GEOGRAPHIC_DATA]" at bounding box center [737, 225] width 14 height 14
radio input "true"
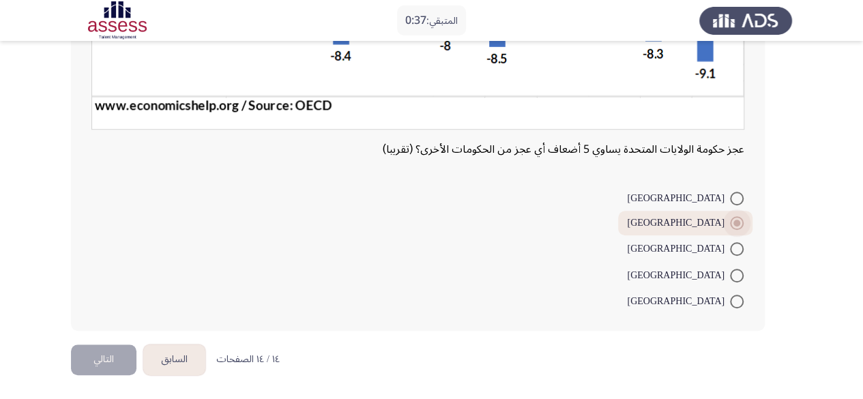
scroll to position [390, 0]
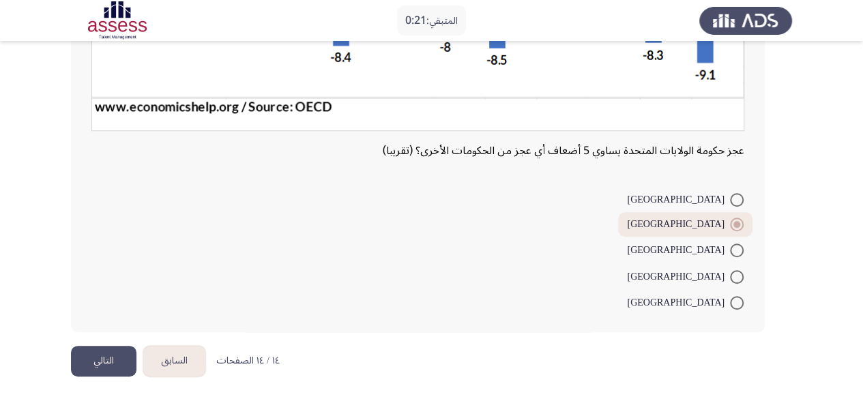
click at [115, 364] on button "التالي" at bounding box center [104, 361] width 66 height 31
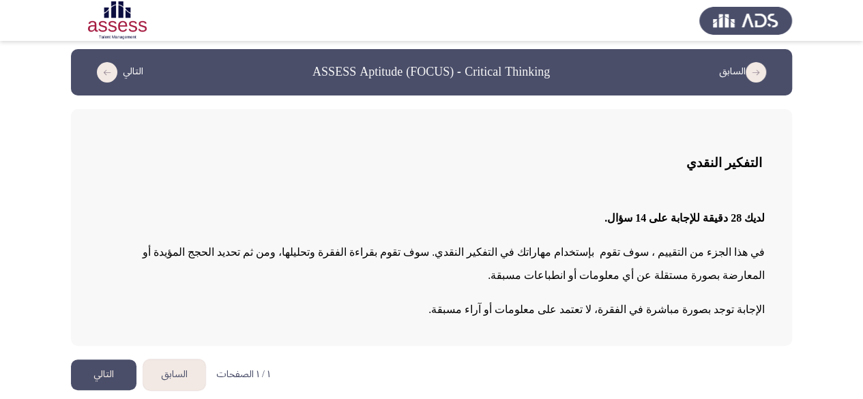
scroll to position [10, 0]
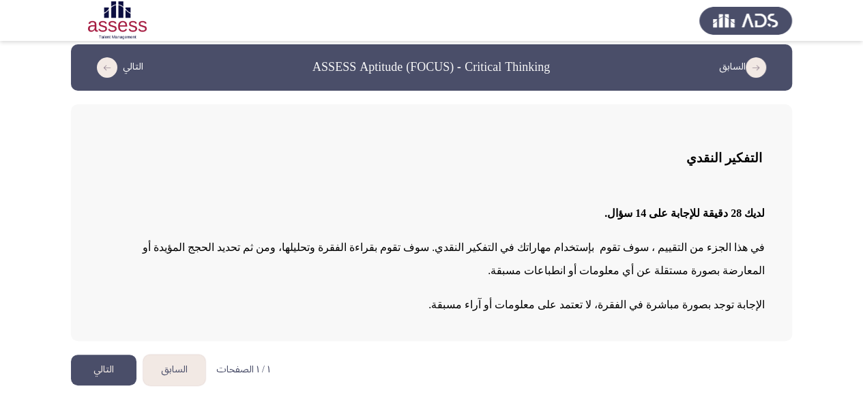
click at [112, 379] on button "التالي" at bounding box center [104, 370] width 66 height 31
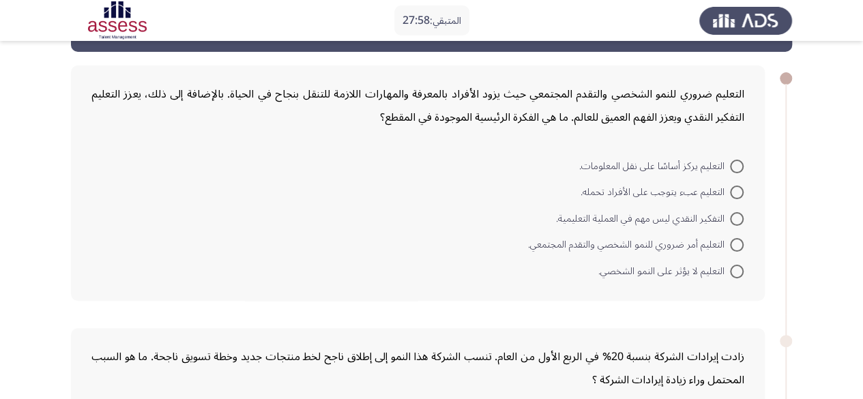
scroll to position [68, 0]
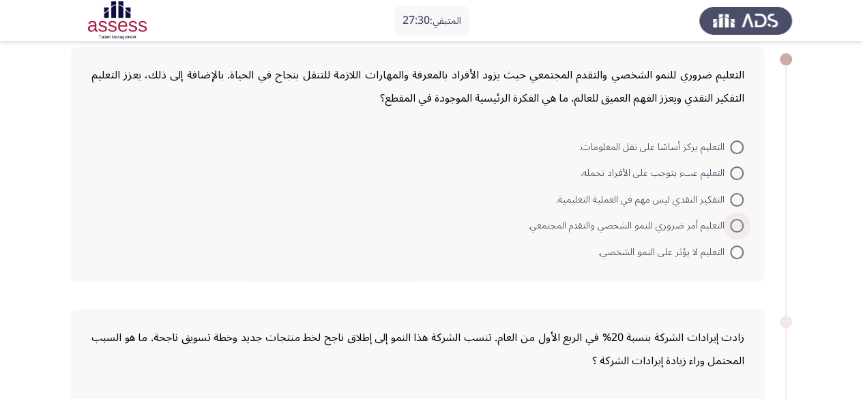
click at [741, 226] on span at bounding box center [737, 226] width 14 height 14
click at [741, 226] on input "التعليم أمر ضروري للنمو الشخصي والتقدم المجتمعي." at bounding box center [737, 226] width 14 height 14
radio input "true"
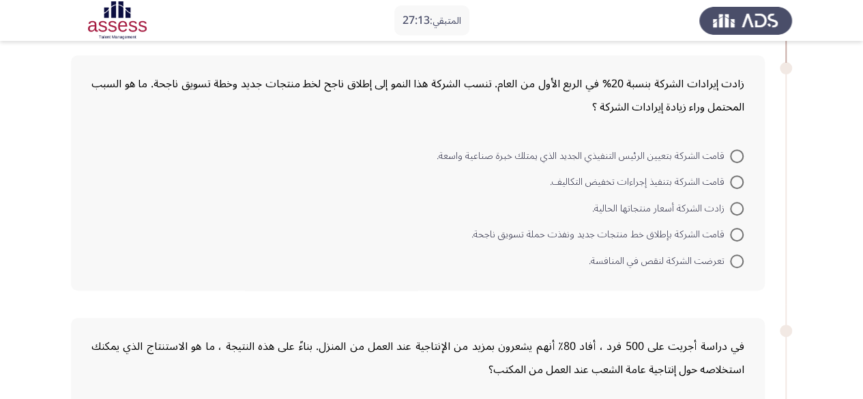
scroll to position [341, 0]
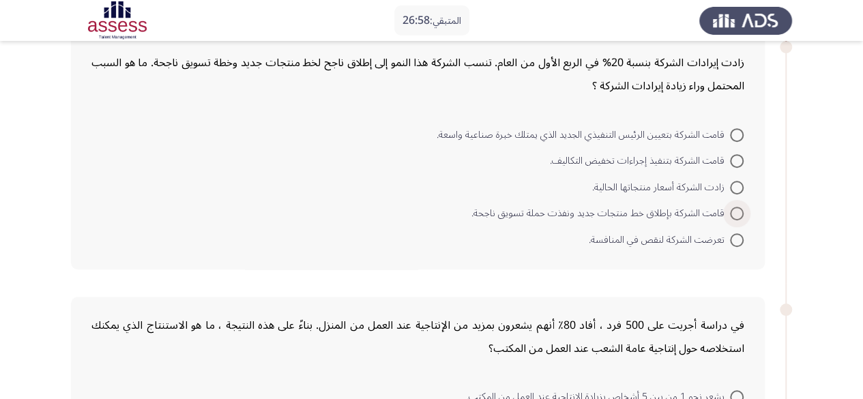
click at [734, 218] on span at bounding box center [737, 214] width 14 height 14
click at [734, 218] on input "قامت الشركة بإطلاق خط منتجات جديد ونفذت حملة تسويق ناجحة." at bounding box center [737, 214] width 14 height 14
radio input "true"
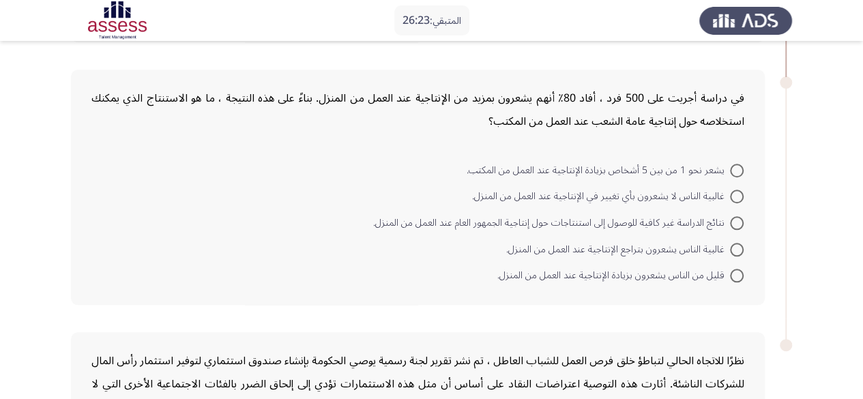
scroll to position [546, 0]
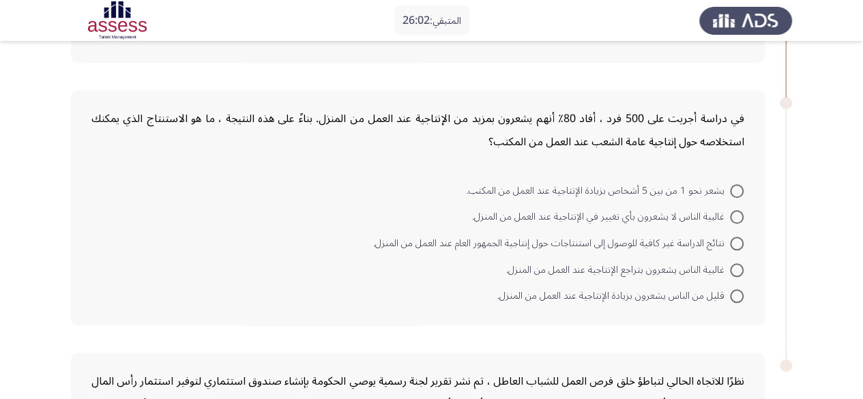
click at [736, 187] on span at bounding box center [737, 191] width 14 height 14
click at [736, 187] on input "يشعر نحو 1 من بين 5 أشخاص بزيادة الإنتاجية عند العمل من المكتب." at bounding box center [737, 191] width 14 height 14
radio input "true"
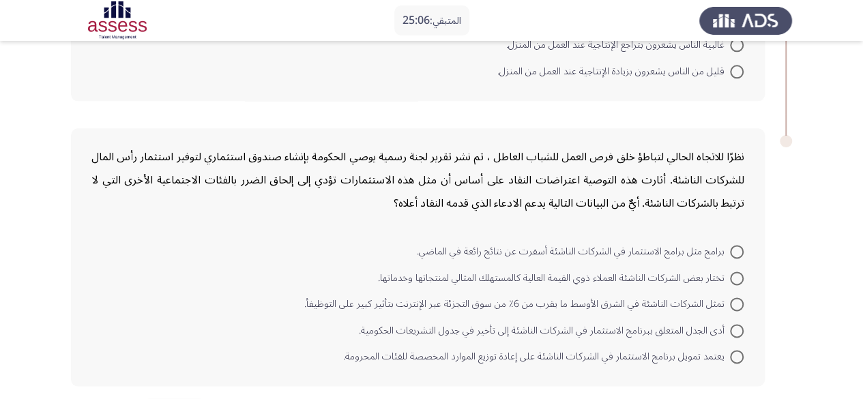
scroll to position [819, 0]
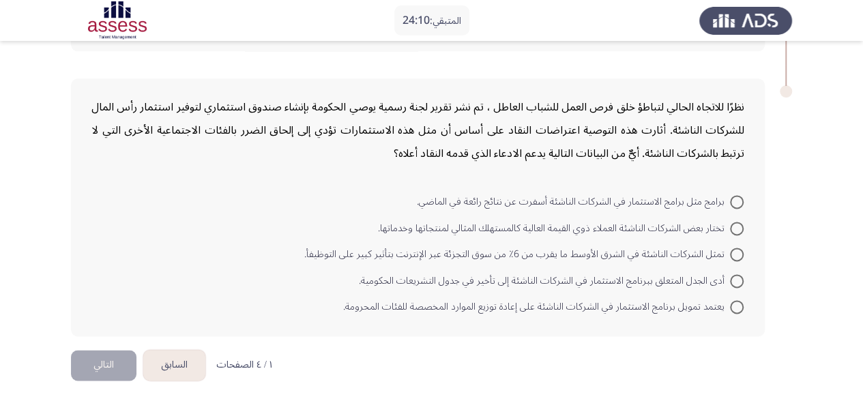
click at [734, 224] on span at bounding box center [737, 229] width 14 height 14
click at [734, 224] on input "تختار بعض الشركات الناشئة العملاء ذوي القيمة العالية كالمستهلك المثالي لمنتجاته…" at bounding box center [737, 229] width 14 height 14
radio input "true"
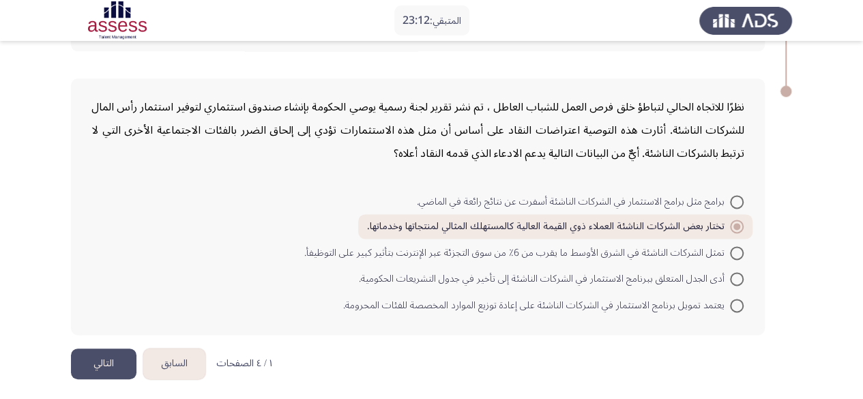
click at [117, 360] on button "التالي" at bounding box center [104, 364] width 66 height 31
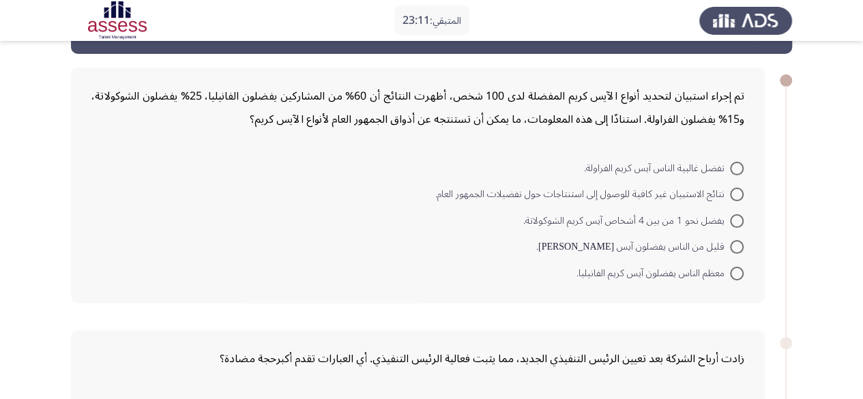
scroll to position [68, 0]
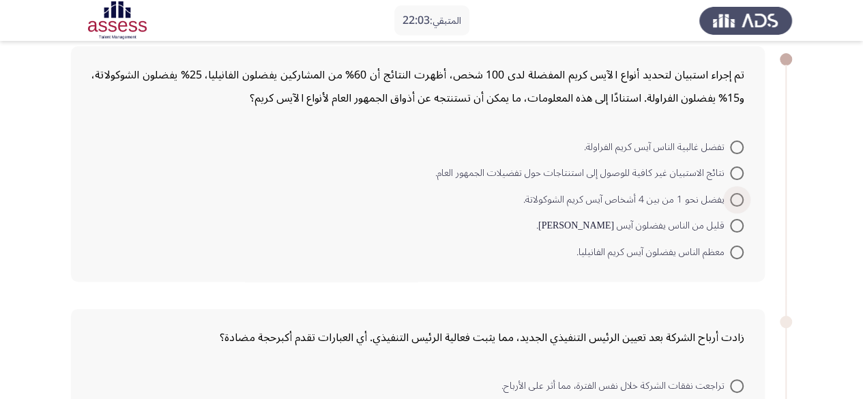
click at [733, 203] on span at bounding box center [737, 200] width 14 height 14
click at [733, 203] on input "يفضل نحو 1 من بين 4 أشخاص آيس كريم الشوكولاتة." at bounding box center [737, 200] width 14 height 14
radio input "true"
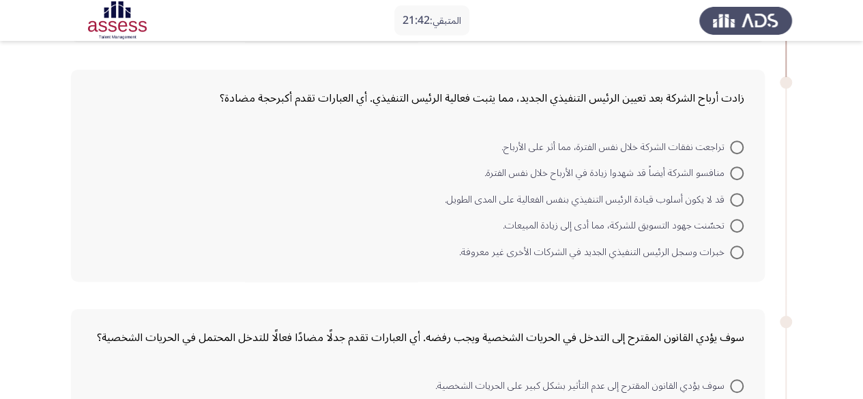
scroll to position [341, 0]
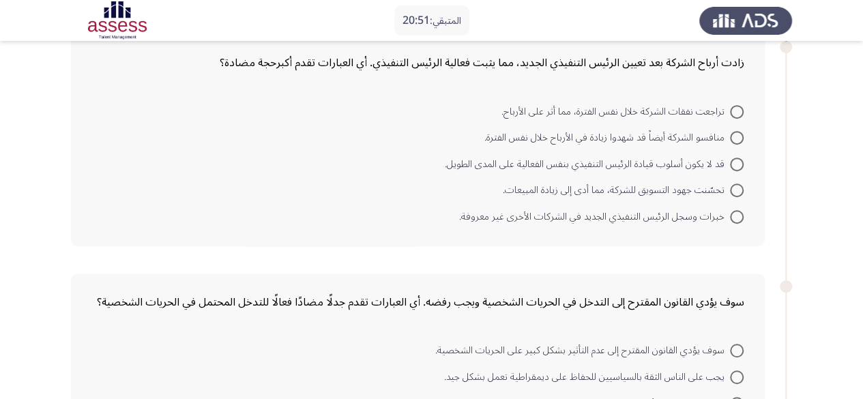
click at [739, 106] on span at bounding box center [737, 112] width 14 height 14
click at [739, 106] on input "تراجعت نفقات الشركة خلال نفس الفترة، مما أثر على الأرباح." at bounding box center [737, 112] width 14 height 14
radio input "true"
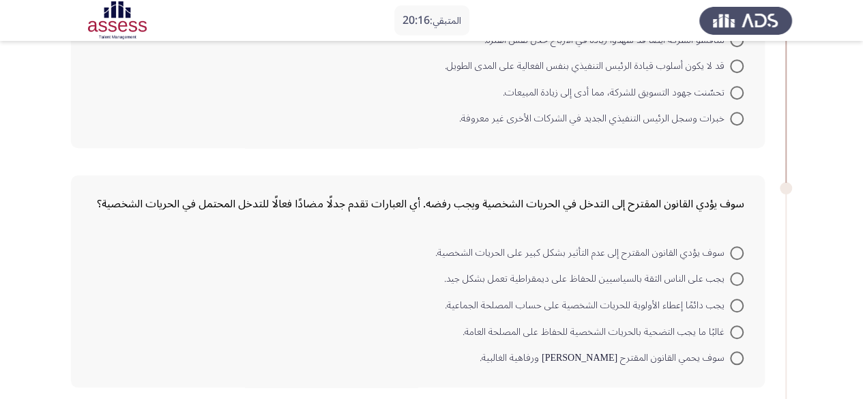
scroll to position [546, 0]
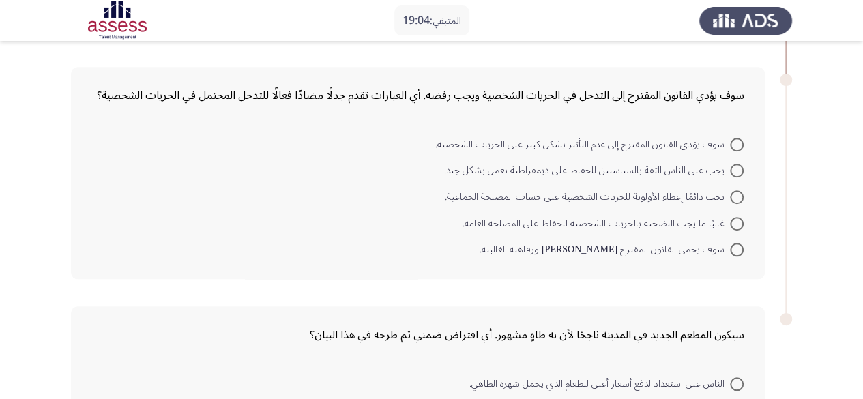
click at [733, 197] on span at bounding box center [737, 197] width 14 height 14
click at [733, 197] on input "يجب دائمًا إعطاء الأولوية للحريات الشخصية على حساب المصلحة الجماعية." at bounding box center [737, 197] width 14 height 14
radio input "true"
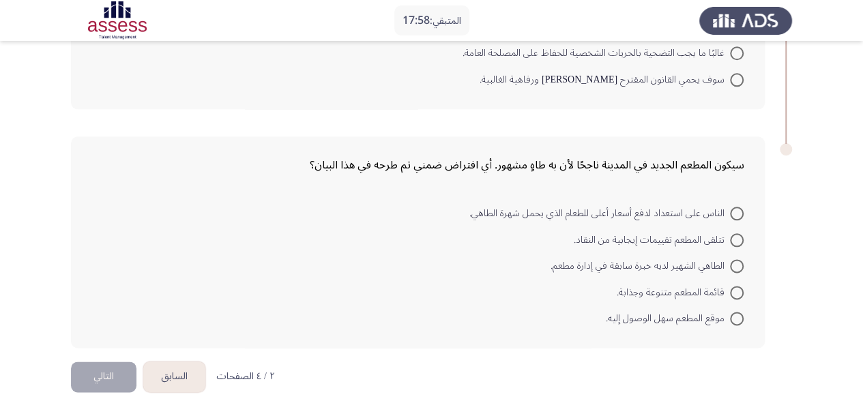
scroll to position [727, 0]
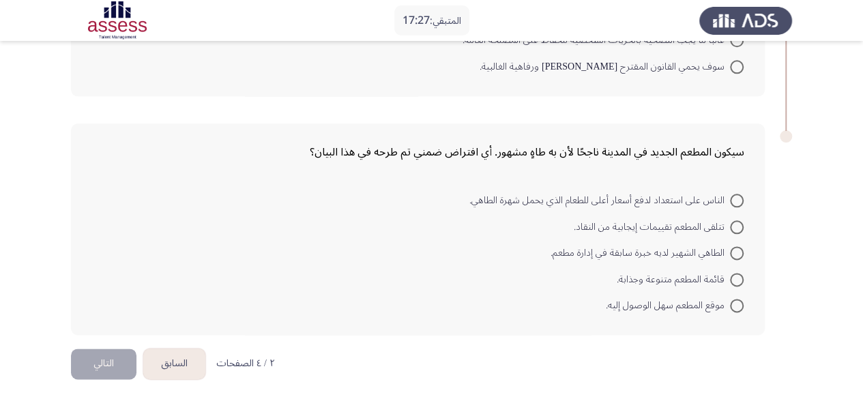
click at [738, 201] on span at bounding box center [737, 201] width 14 height 14
click at [738, 201] on input "الناس على استعداد لدفع أسعار أعلى للطعام الذي يحمل شهرة الطاهي." at bounding box center [737, 201] width 14 height 14
radio input "true"
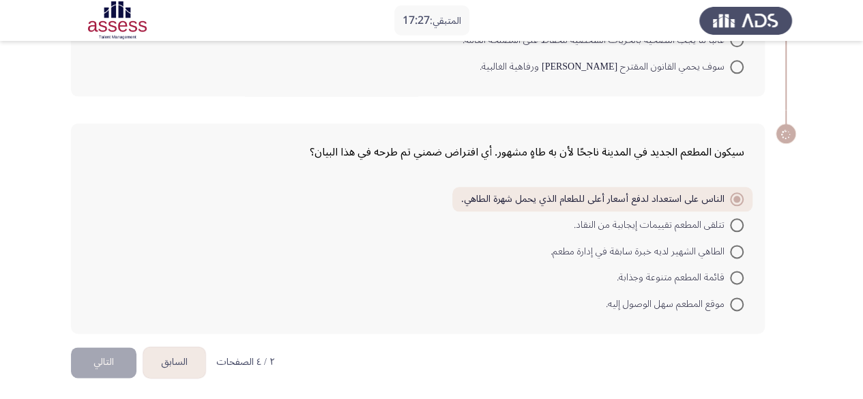
scroll to position [726, 0]
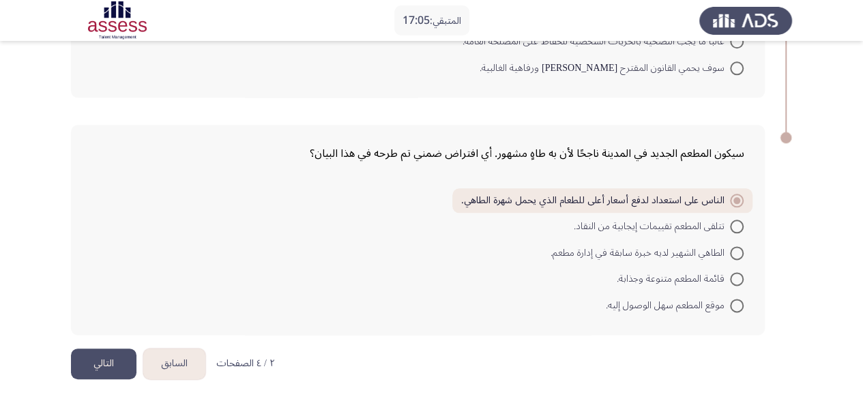
click at [118, 358] on button "التالي" at bounding box center [104, 364] width 66 height 31
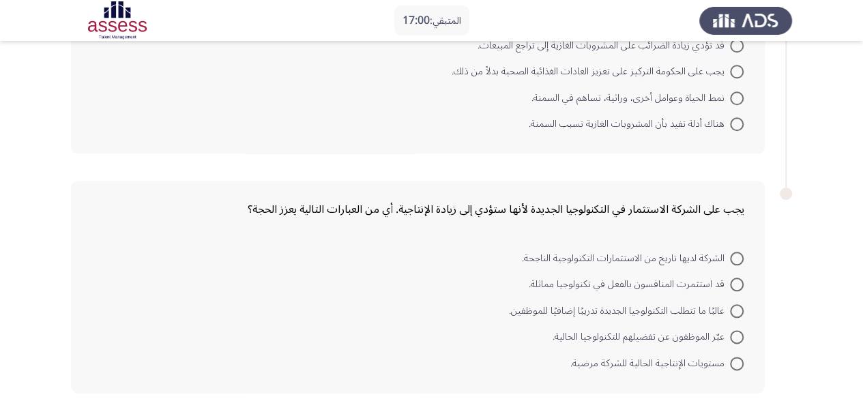
scroll to position [709, 0]
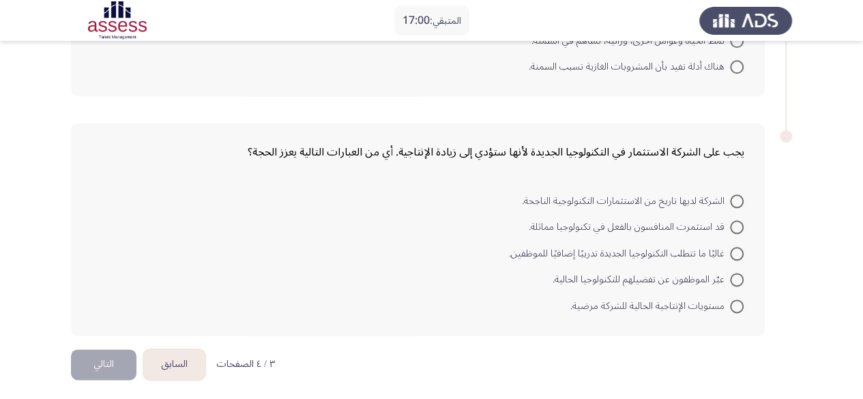
click at [191, 360] on button "السابق" at bounding box center [174, 364] width 62 height 31
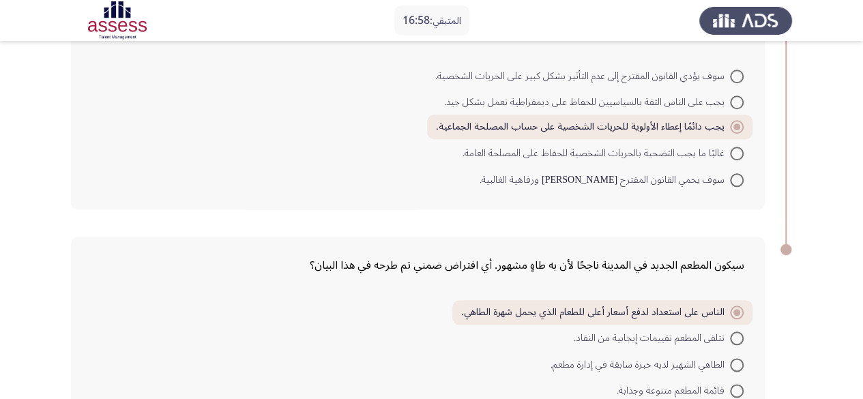
scroll to position [726, 0]
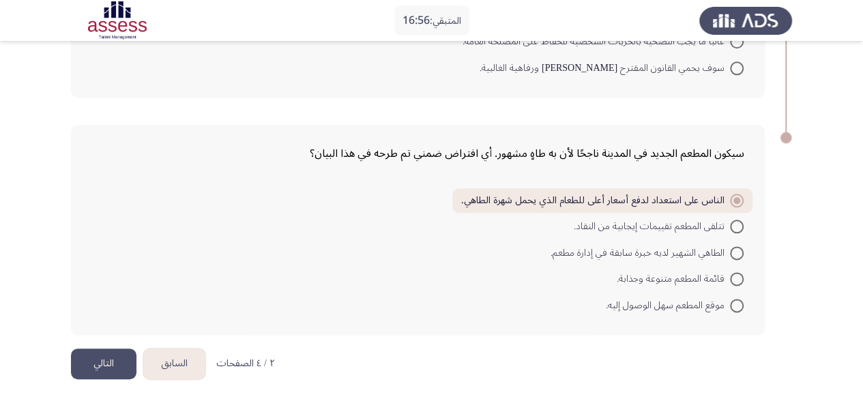
click at [119, 360] on button "التالي" at bounding box center [104, 364] width 66 height 31
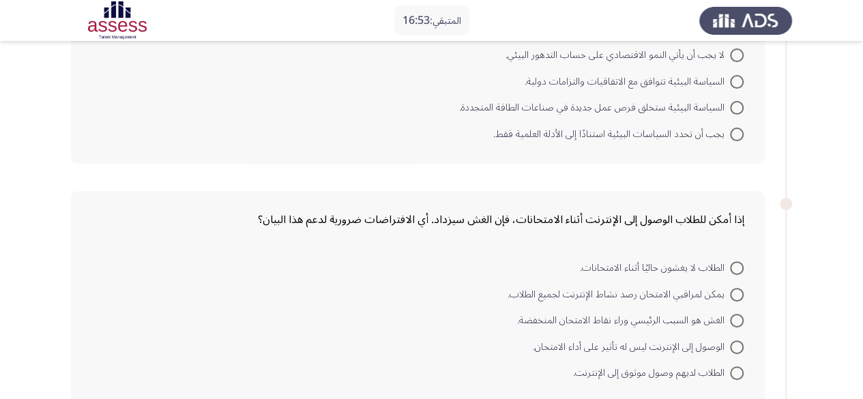
scroll to position [0, 0]
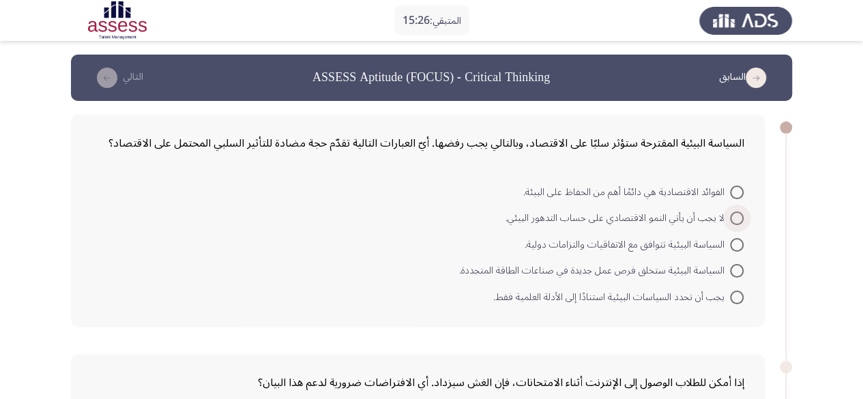
click at [738, 221] on span at bounding box center [737, 219] width 14 height 14
click at [738, 221] on input "لا يجب أن يأتي النمو الاقتصادي على حساب التدهور البيئي." at bounding box center [737, 219] width 14 height 14
radio input "true"
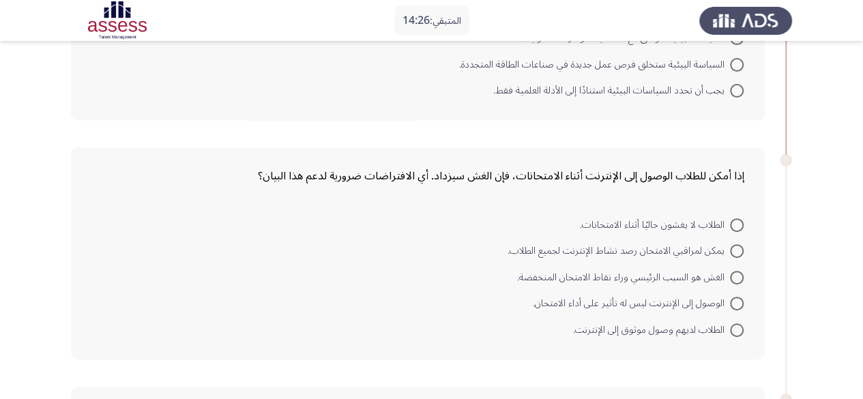
scroll to position [273, 0]
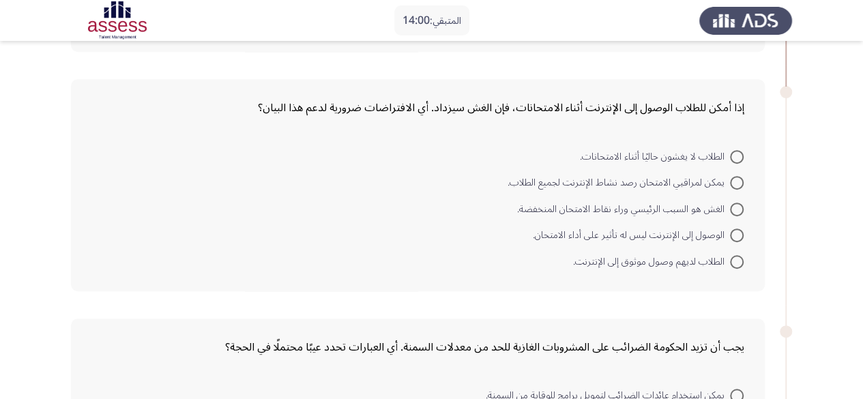
click at [731, 181] on span at bounding box center [737, 183] width 14 height 14
click at [731, 181] on input "يمكن لمراقبي الامتحان رصد نشاط الإنترنت لجميع الطلاب." at bounding box center [737, 183] width 14 height 14
radio input "true"
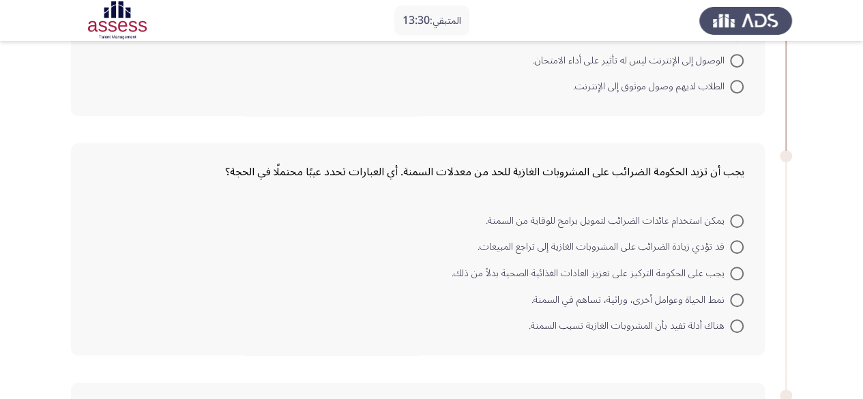
scroll to position [478, 0]
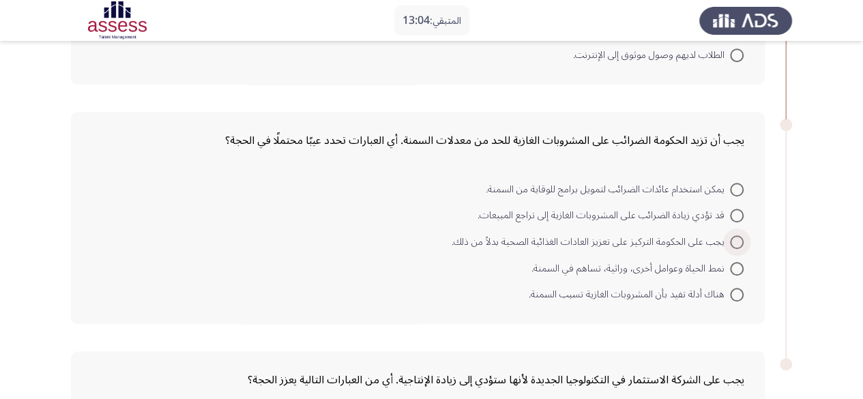
click at [734, 246] on label "يجب على الحكومة التركيز على تعزيز العادات الغذائية الصحية بدلاً من ذلك." at bounding box center [598, 242] width 292 height 16
click at [734, 246] on input "يجب على الحكومة التركيز على تعزيز العادات الغذائية الصحية بدلاً من ذلك." at bounding box center [737, 242] width 14 height 14
radio input "true"
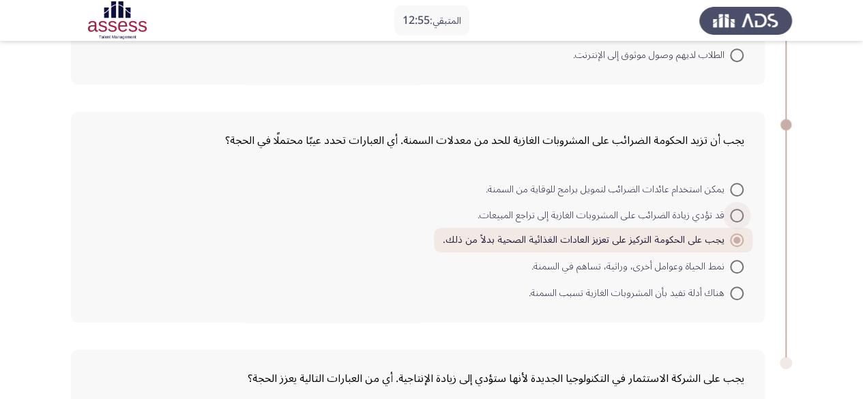
click at [742, 218] on span at bounding box center [737, 216] width 14 height 14
click at [742, 218] on input "قد تؤدي زيادة الضرائب على المشروبات الغازية إلى تراجع المبيعات." at bounding box center [737, 216] width 14 height 14
radio input "true"
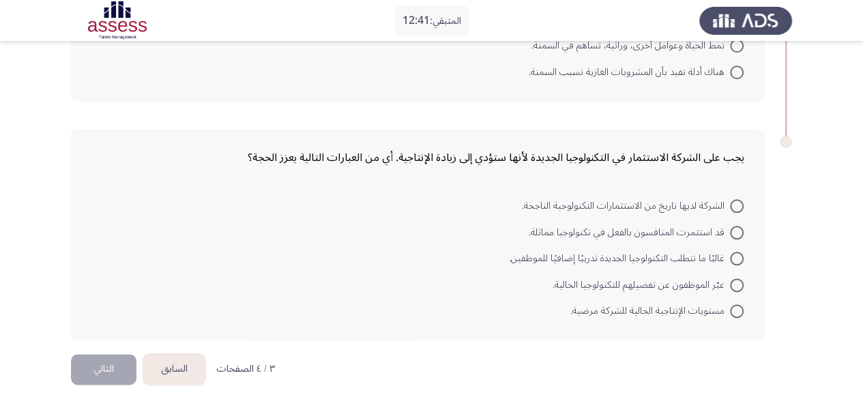
scroll to position [704, 0]
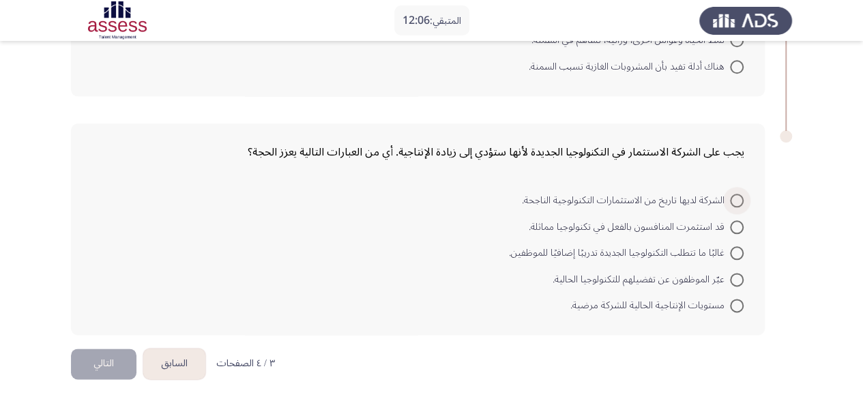
click at [735, 200] on span at bounding box center [737, 201] width 14 height 14
click at [735, 200] on input "الشركة لديها تاريخ من الاستثمارات التكنولوجية الناجحة." at bounding box center [737, 201] width 14 height 14
radio input "true"
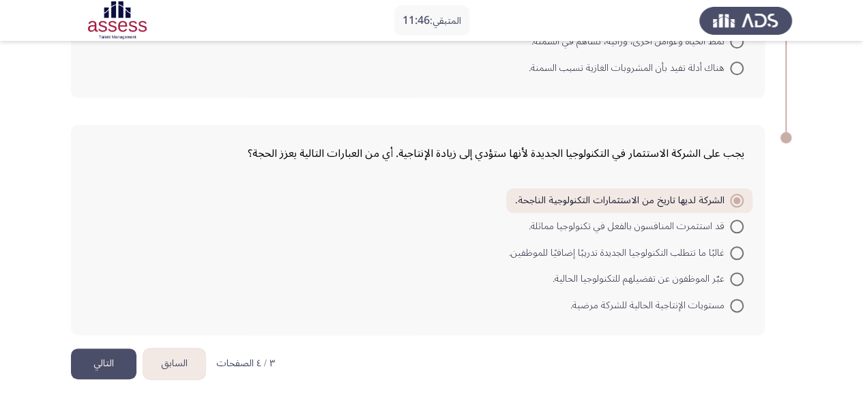
click at [104, 364] on button "التالي" at bounding box center [104, 364] width 66 height 31
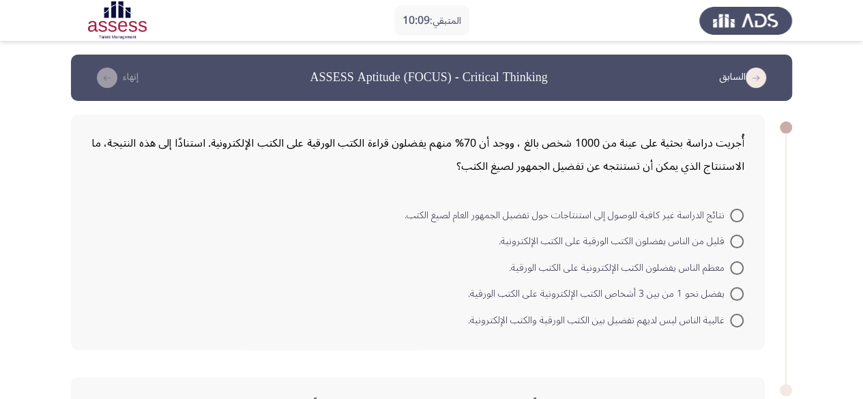
click at [726, 291] on span "يفضل نحو 1 من بين 3 أشخاص الكتب الإلكترونية على الكتب الورقية." at bounding box center [599, 294] width 262 height 16
click at [730, 291] on input "يفضل نحو 1 من بين 3 أشخاص الكتب الإلكترونية على الكتب الورقية." at bounding box center [737, 294] width 14 height 14
radio input "true"
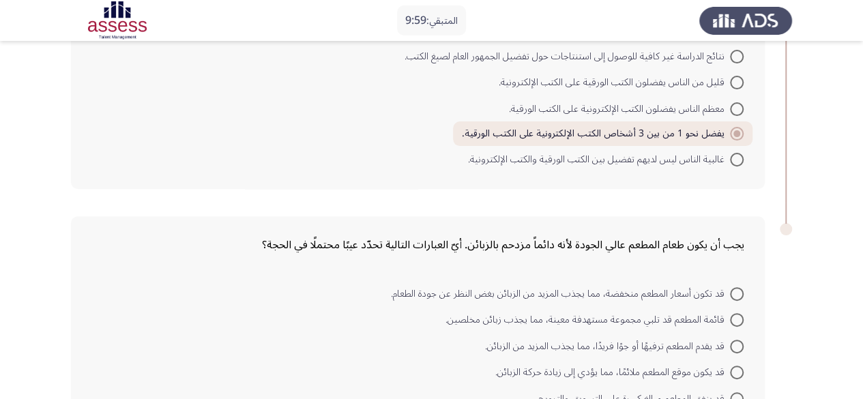
scroll to position [254, 0]
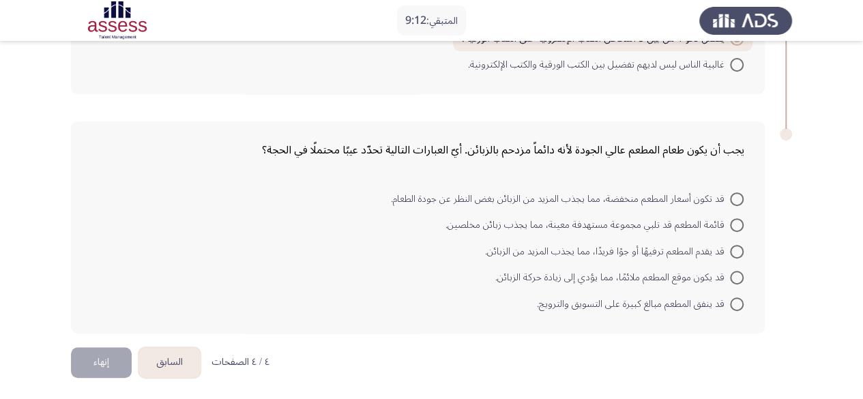
click at [744, 196] on mat-radio-button "قد تكون أسعار المطعم منخفضة، مما يجذب المزيد من الزبائن بغض النظر عن جودة الطعا…" at bounding box center [567, 198] width 371 height 27
click at [741, 197] on span at bounding box center [737, 199] width 14 height 14
click at [741, 197] on input "قد تكون أسعار المطعم منخفضة، مما يجذب المزيد من الزبائن بغض النظر عن جودة الطعا…" at bounding box center [737, 199] width 14 height 14
radio input "true"
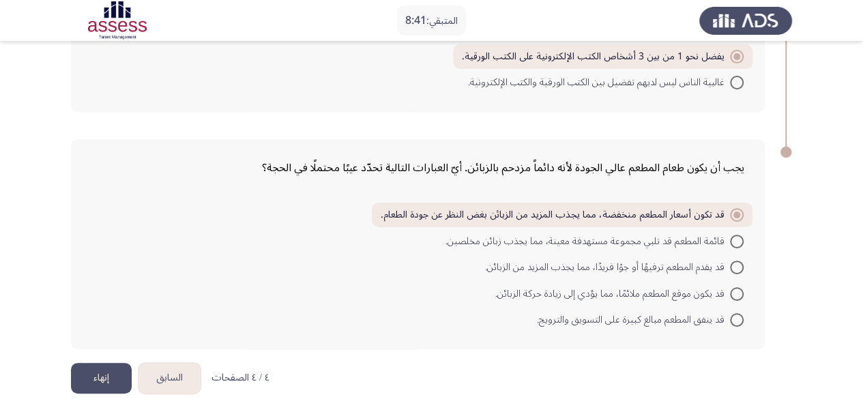
scroll to position [252, 0]
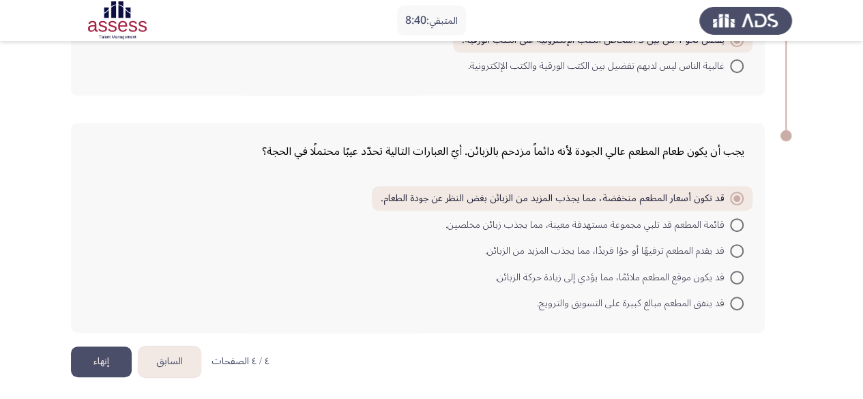
click at [97, 364] on button "إنهاء" at bounding box center [101, 362] width 61 height 31
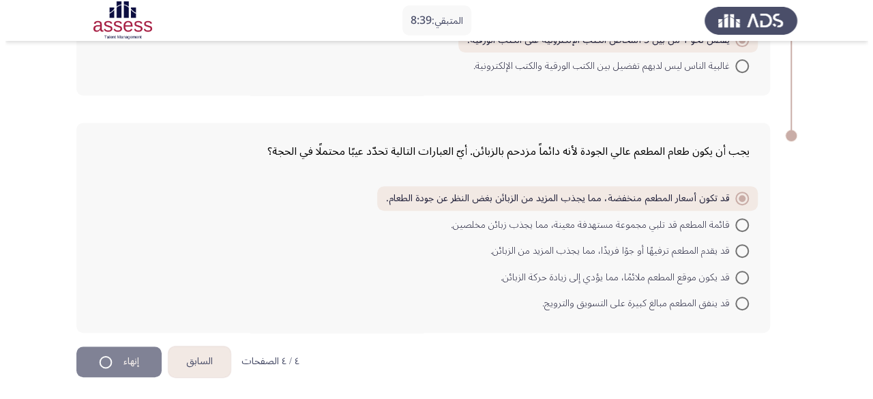
scroll to position [0, 0]
